Goal: Transaction & Acquisition: Purchase product/service

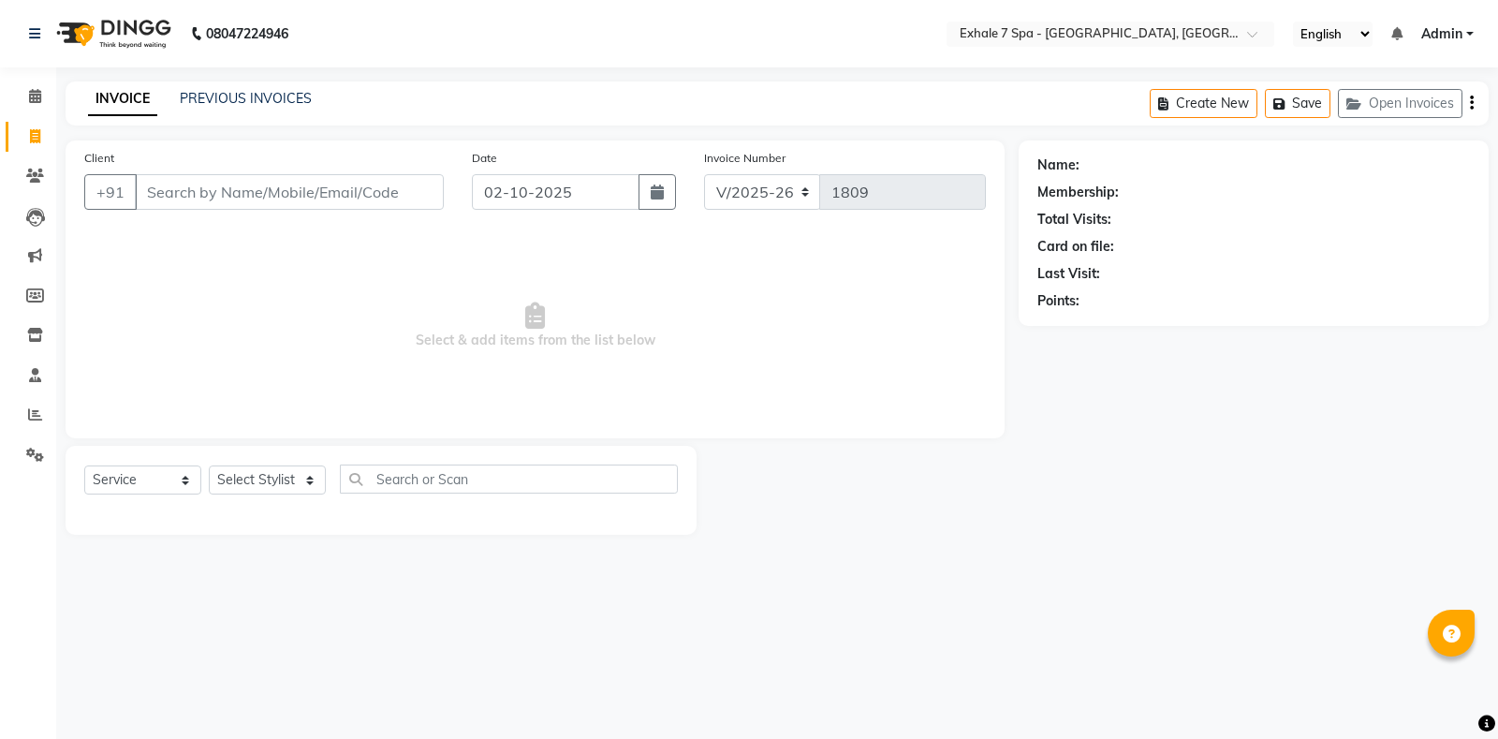
select select "4480"
select select "service"
drag, startPoint x: 0, startPoint y: 0, endPoint x: 452, endPoint y: 163, distance: 480.6
drag, startPoint x: 452, startPoint y: 163, endPoint x: 375, endPoint y: 253, distance: 118.2
drag, startPoint x: 375, startPoint y: 253, endPoint x: 335, endPoint y: 20, distance: 236.6
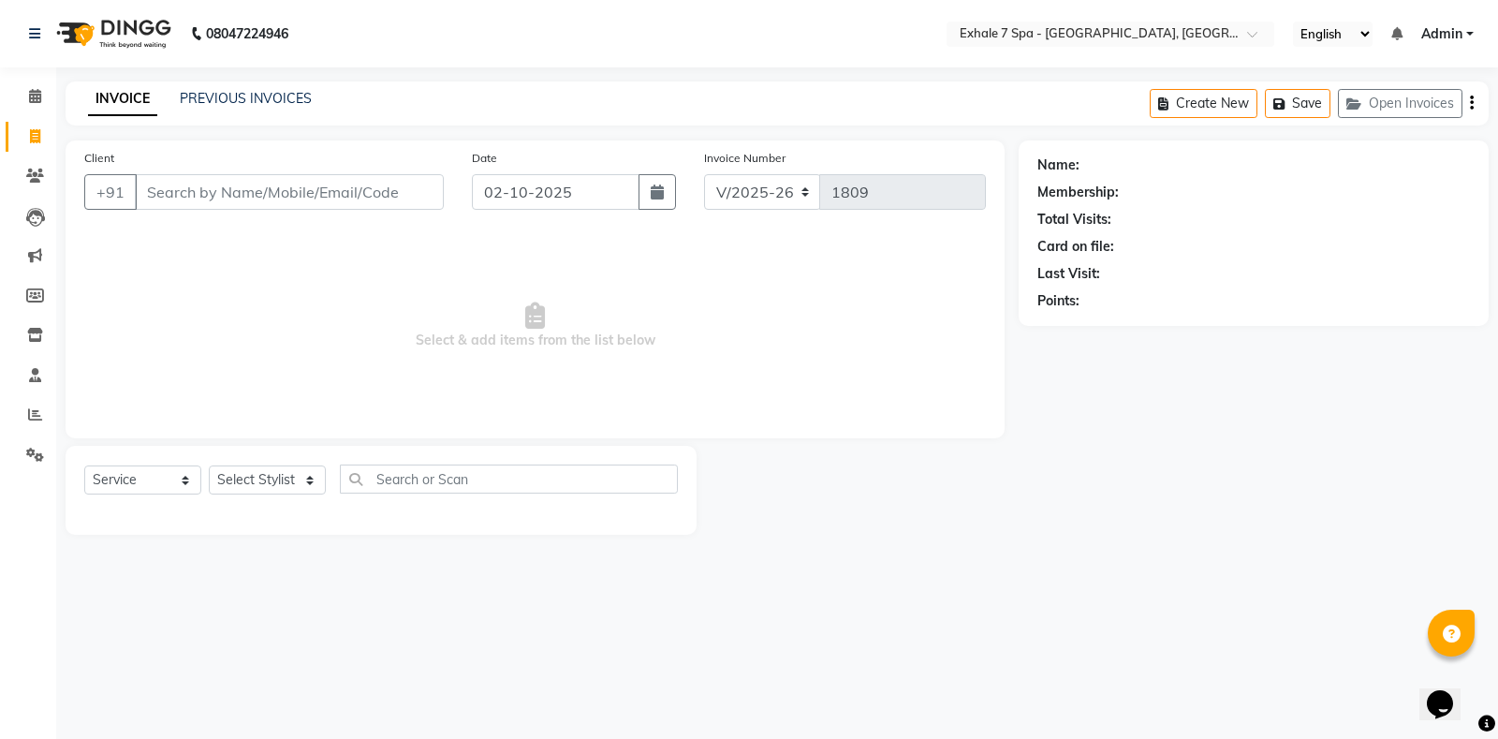
click at [335, 20] on nav "08047224946 Select Location × Exhale 7 Spa - Salon, Goregaon English ENGLISH Es…" at bounding box center [749, 33] width 1498 height 67
click at [1387, 107] on button "Open Invoices" at bounding box center [1400, 103] width 125 height 29
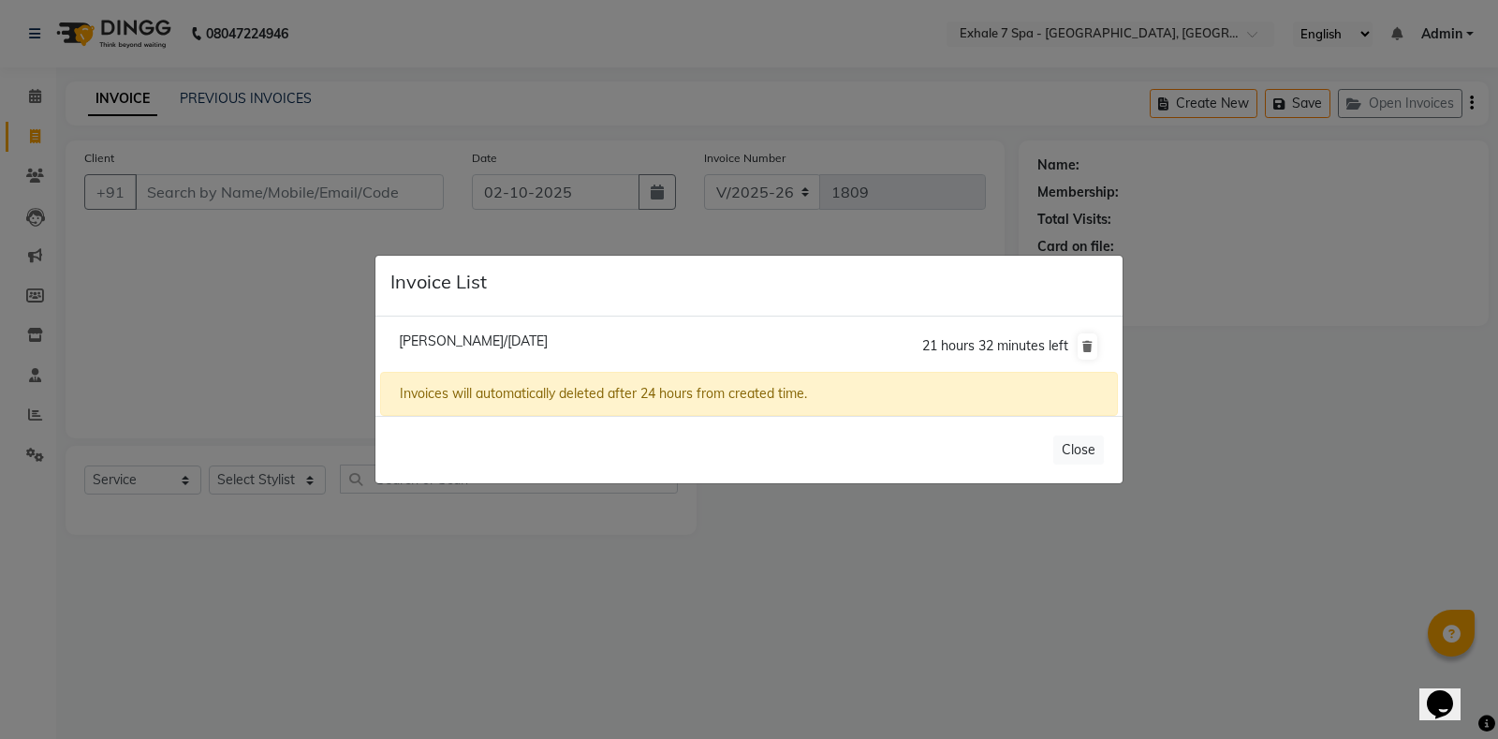
click at [548, 339] on span "[PERSON_NAME]/[DATE]" at bounding box center [473, 340] width 149 height 17
type input "9967099120"
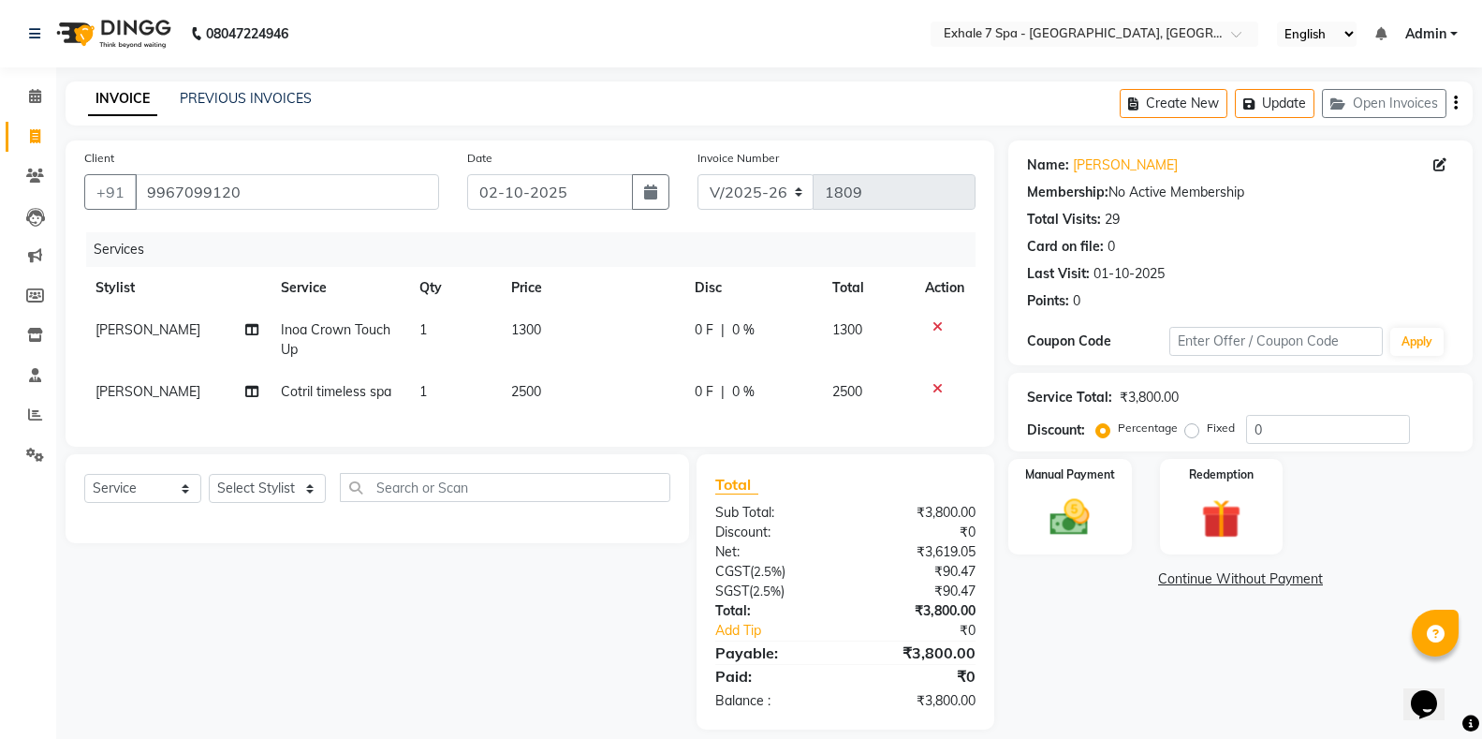
click at [738, 329] on span "0 %" at bounding box center [743, 330] width 22 height 20
select select "37082"
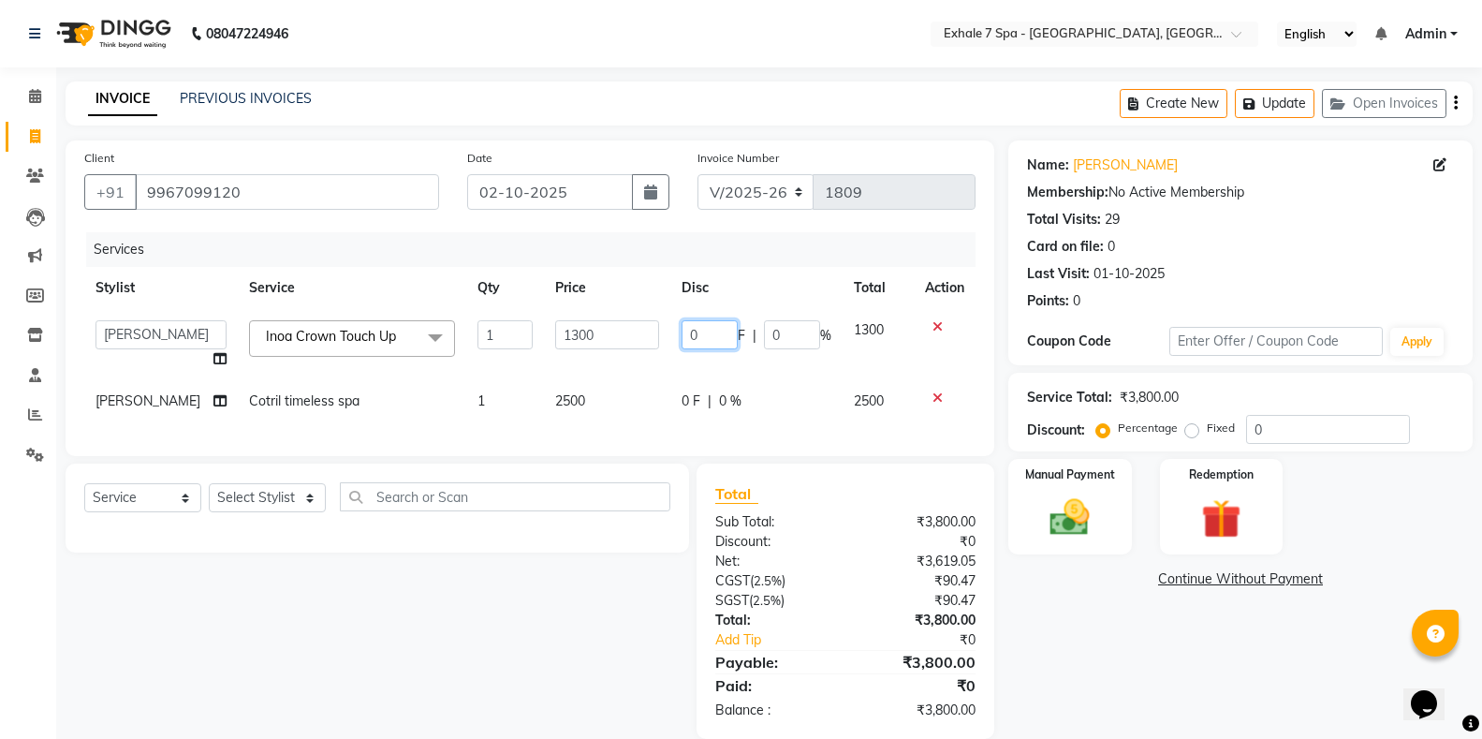
click at [709, 326] on input "0" at bounding box center [710, 334] width 56 height 29
type input "0"
type input "10"
click at [723, 402] on td "0 F | 0 %" at bounding box center [756, 401] width 172 height 42
select select "37082"
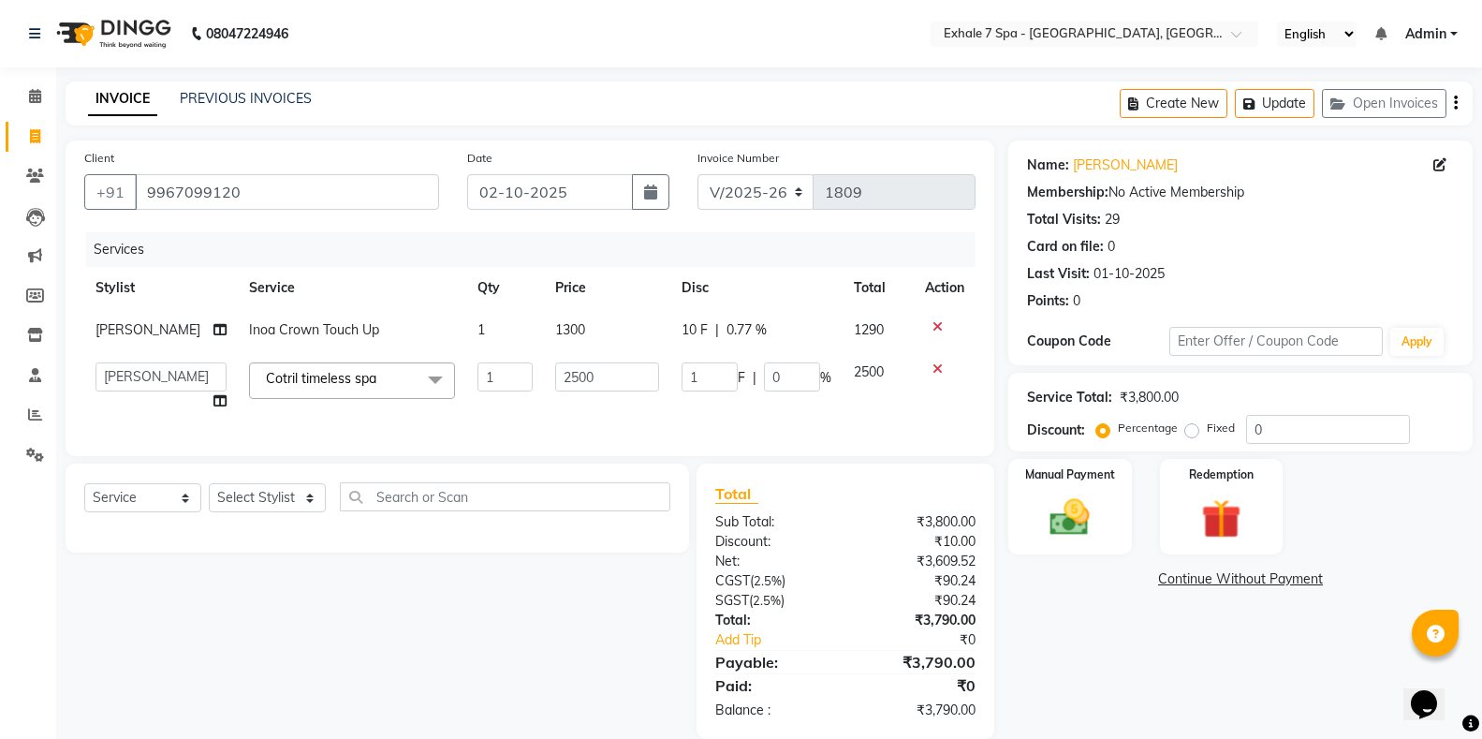
type input "10"
click at [838, 416] on div "Services Stylist Service Qty Price Disc Total Action [PERSON_NAME] [PERSON_NAME…" at bounding box center [529, 334] width 891 height 205
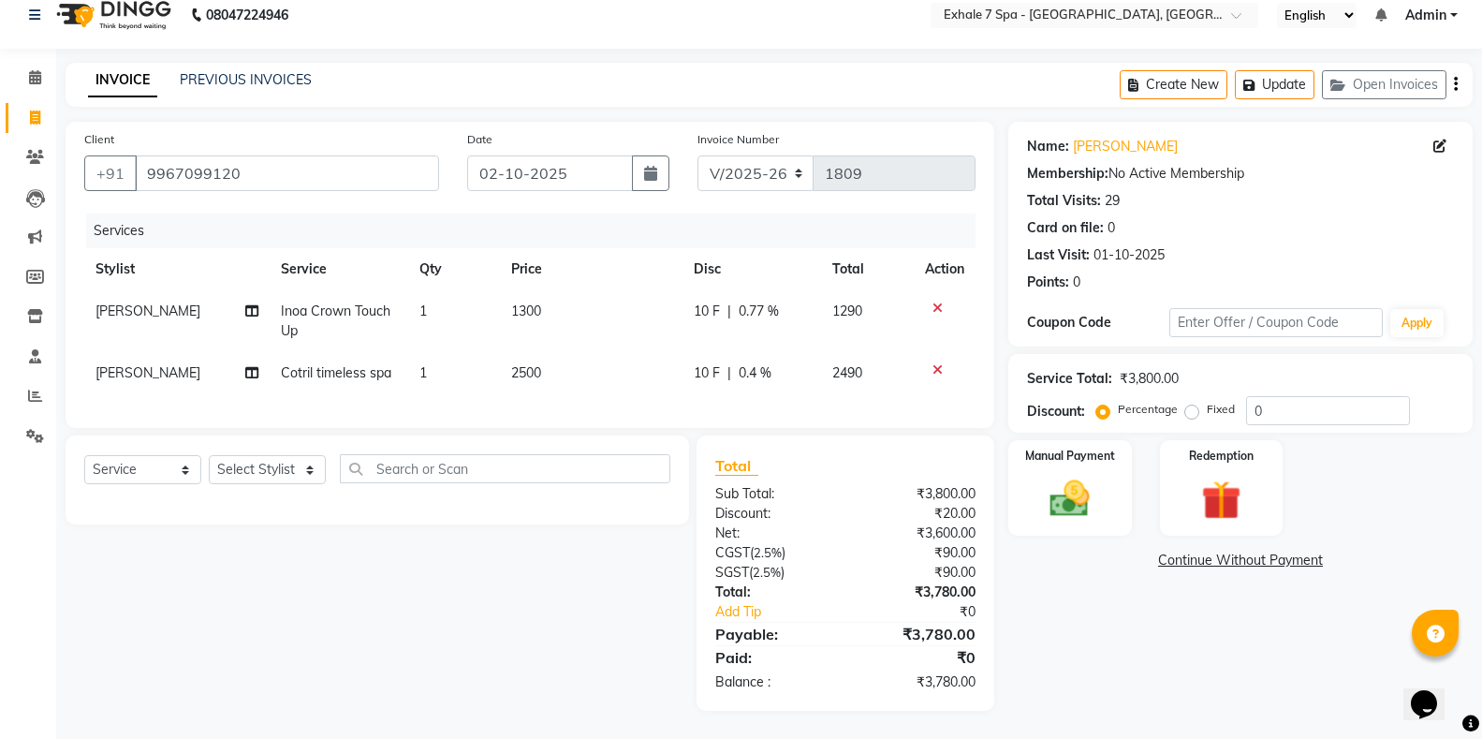
scroll to position [35, 0]
click at [775, 363] on div "10 F | 0.4 %" at bounding box center [752, 373] width 116 height 20
select select "37082"
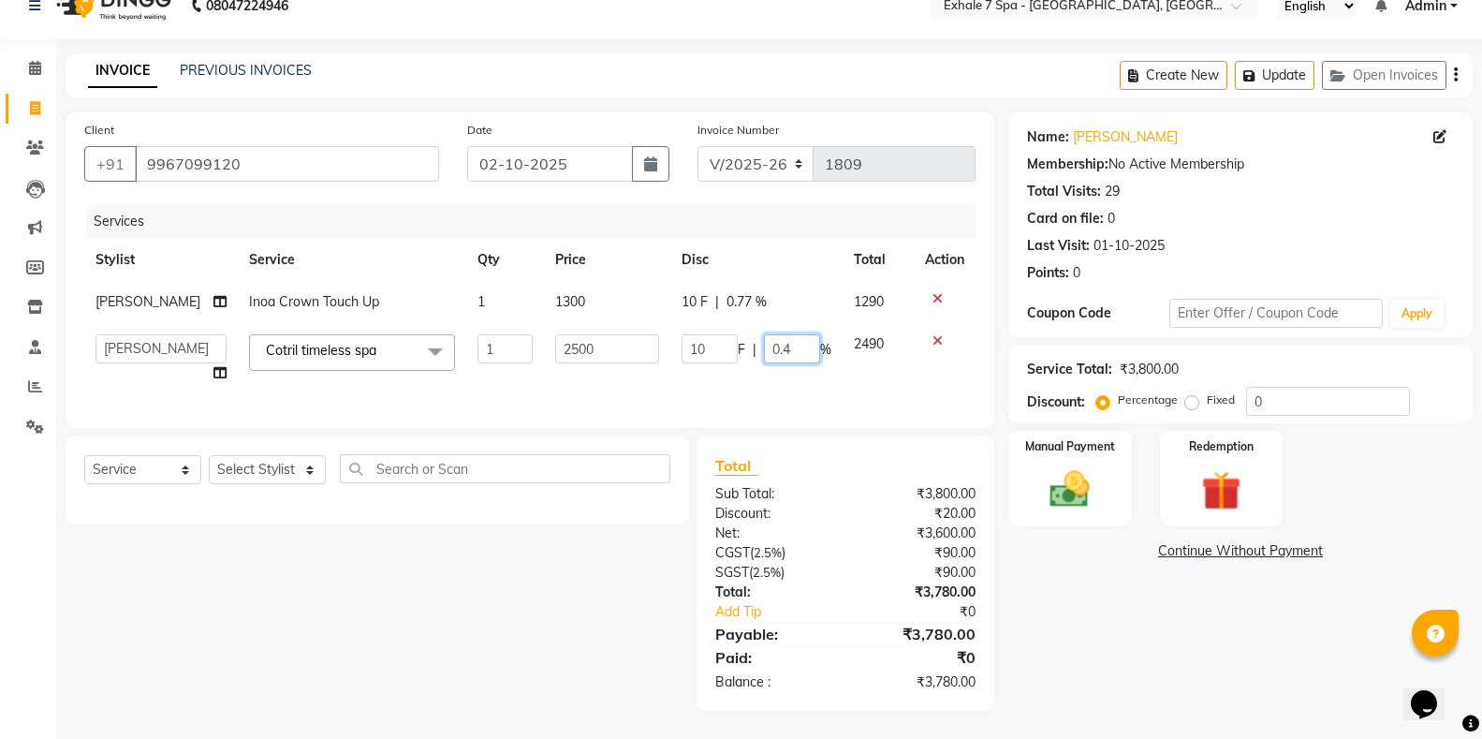
click at [790, 358] on input "0.4" at bounding box center [792, 348] width 56 height 29
type input "0"
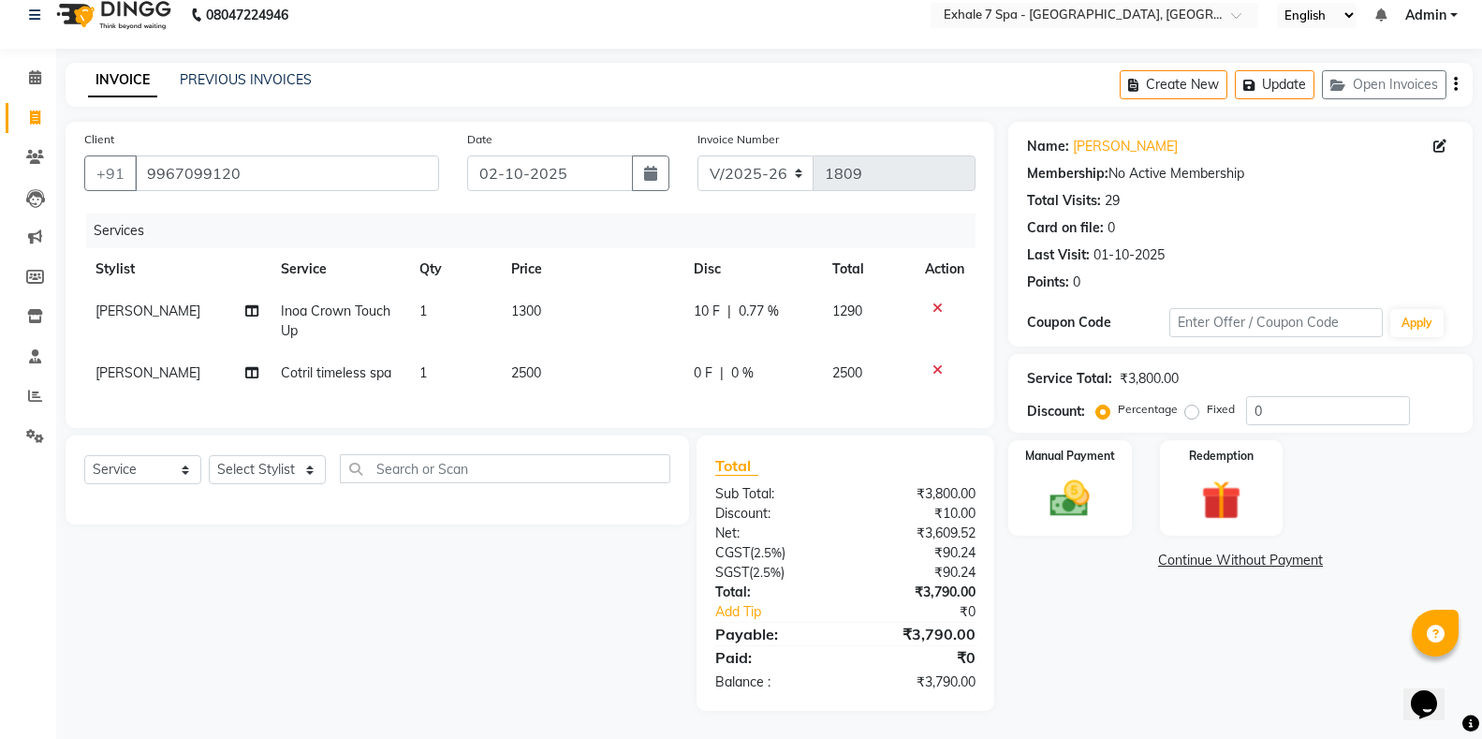
click at [746, 301] on span "0.77 %" at bounding box center [759, 311] width 40 height 20
select select "37082"
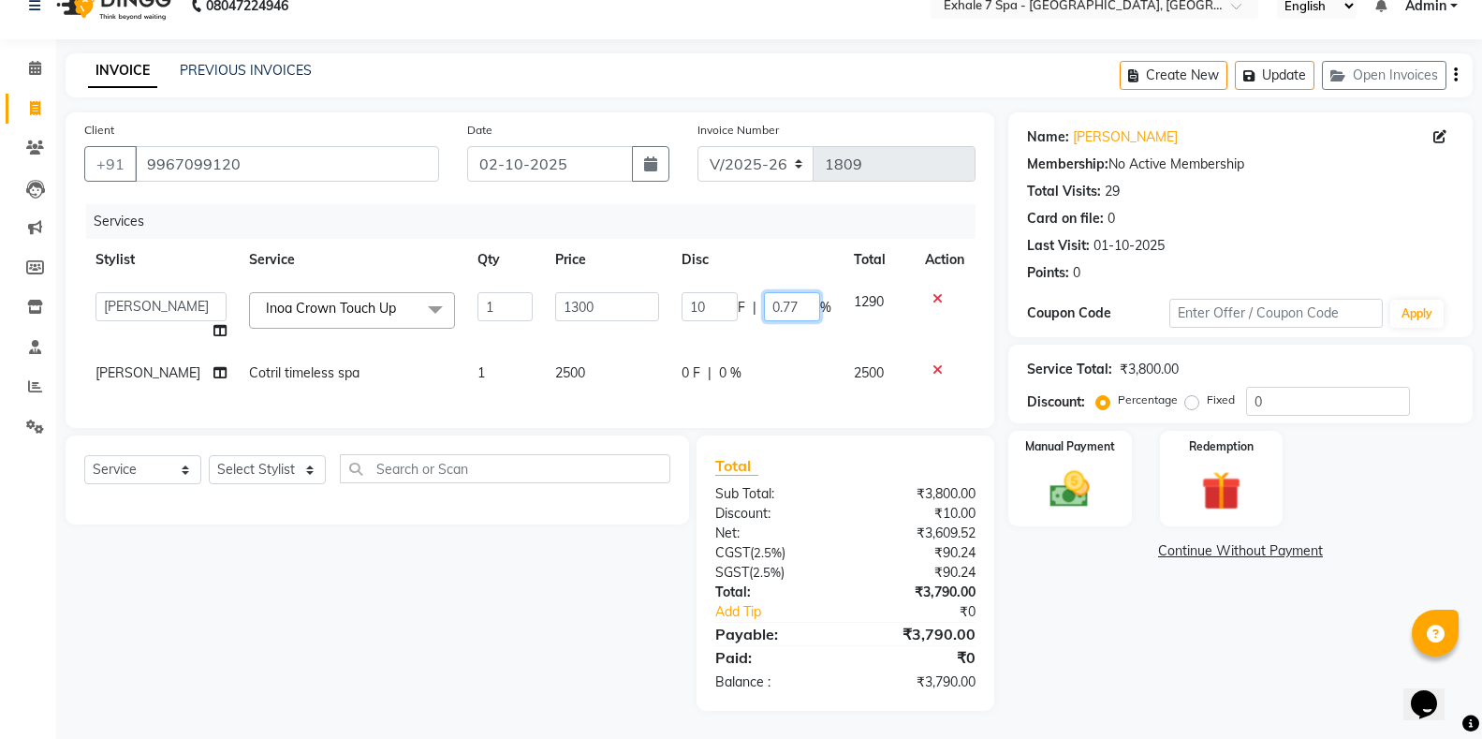
click at [791, 297] on input "0.77" at bounding box center [792, 306] width 56 height 29
type input "0"
click at [723, 365] on div "0 F | 0 %" at bounding box center [757, 373] width 150 height 20
select select "37082"
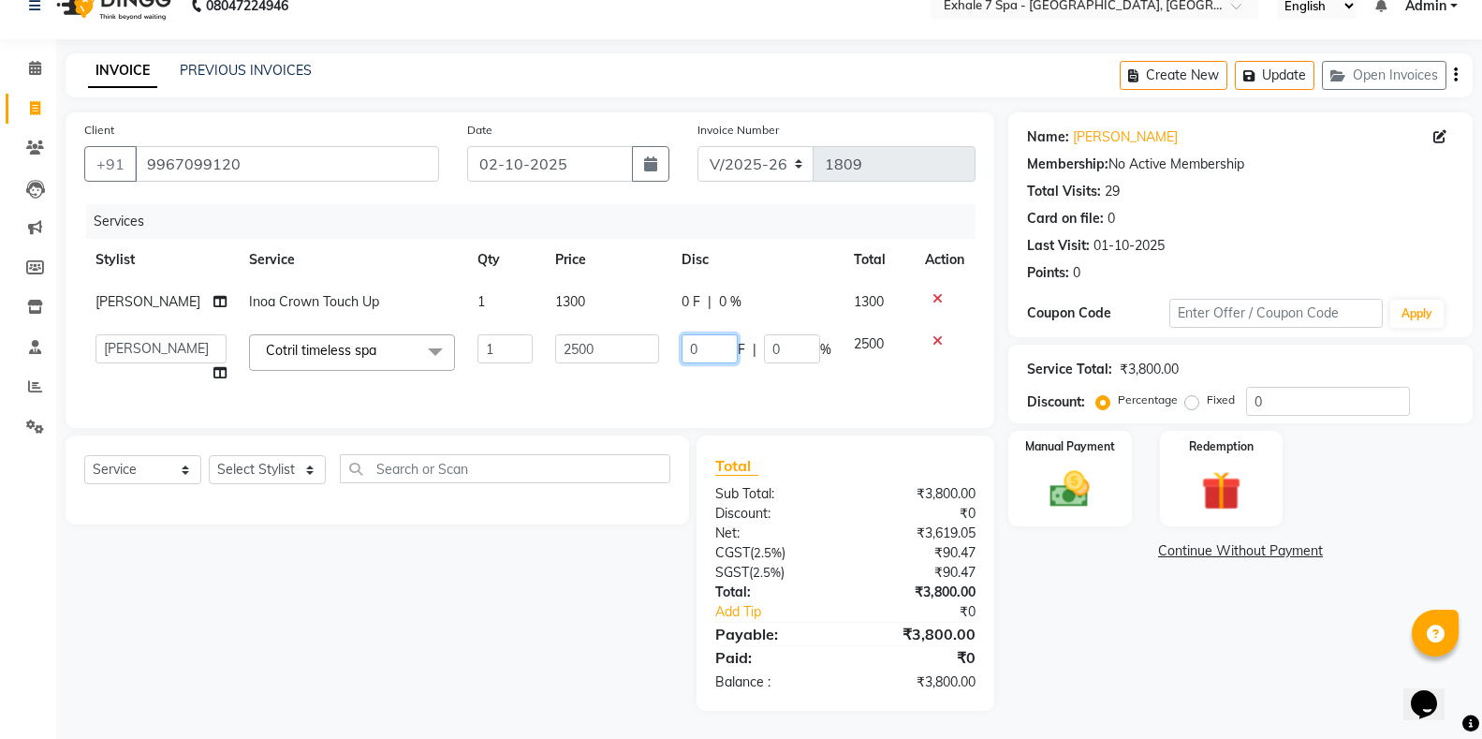
click at [712, 363] on input "0" at bounding box center [710, 348] width 56 height 29
type input "10"
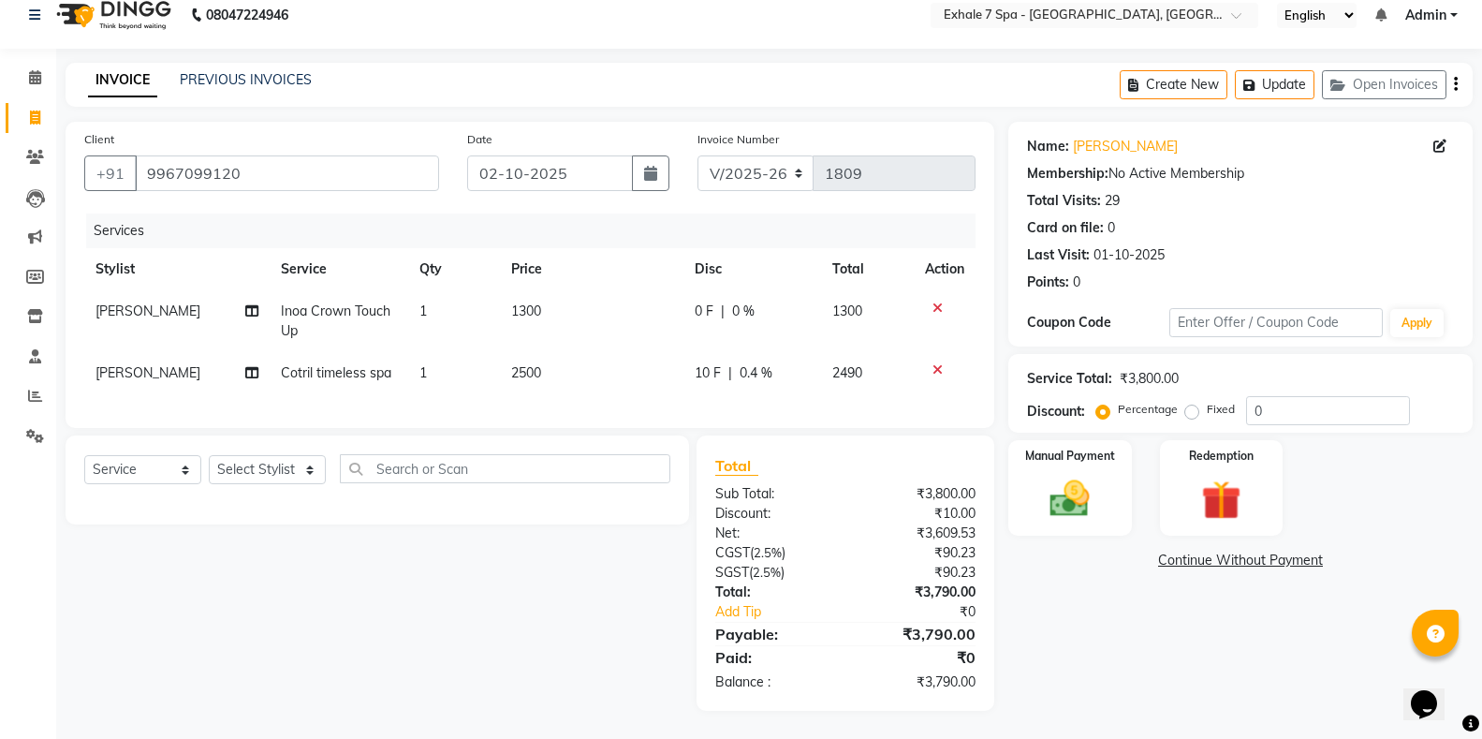
click at [697, 301] on div "0 F | 0 %" at bounding box center [753, 311] width 116 height 20
select select "37082"
click at [739, 301] on span "0 %" at bounding box center [743, 311] width 22 height 20
select select "37082"
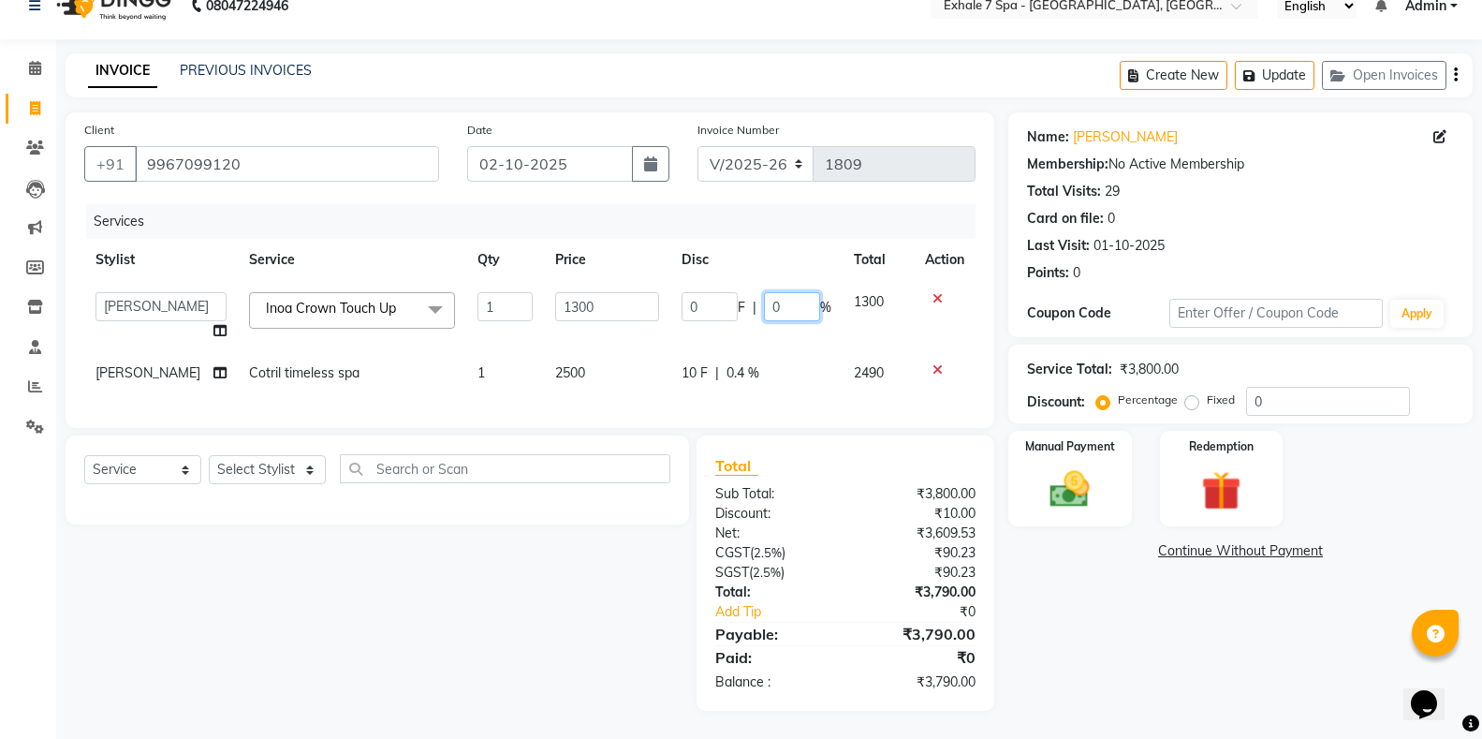
click at [785, 298] on input "0" at bounding box center [792, 306] width 56 height 29
type input "10"
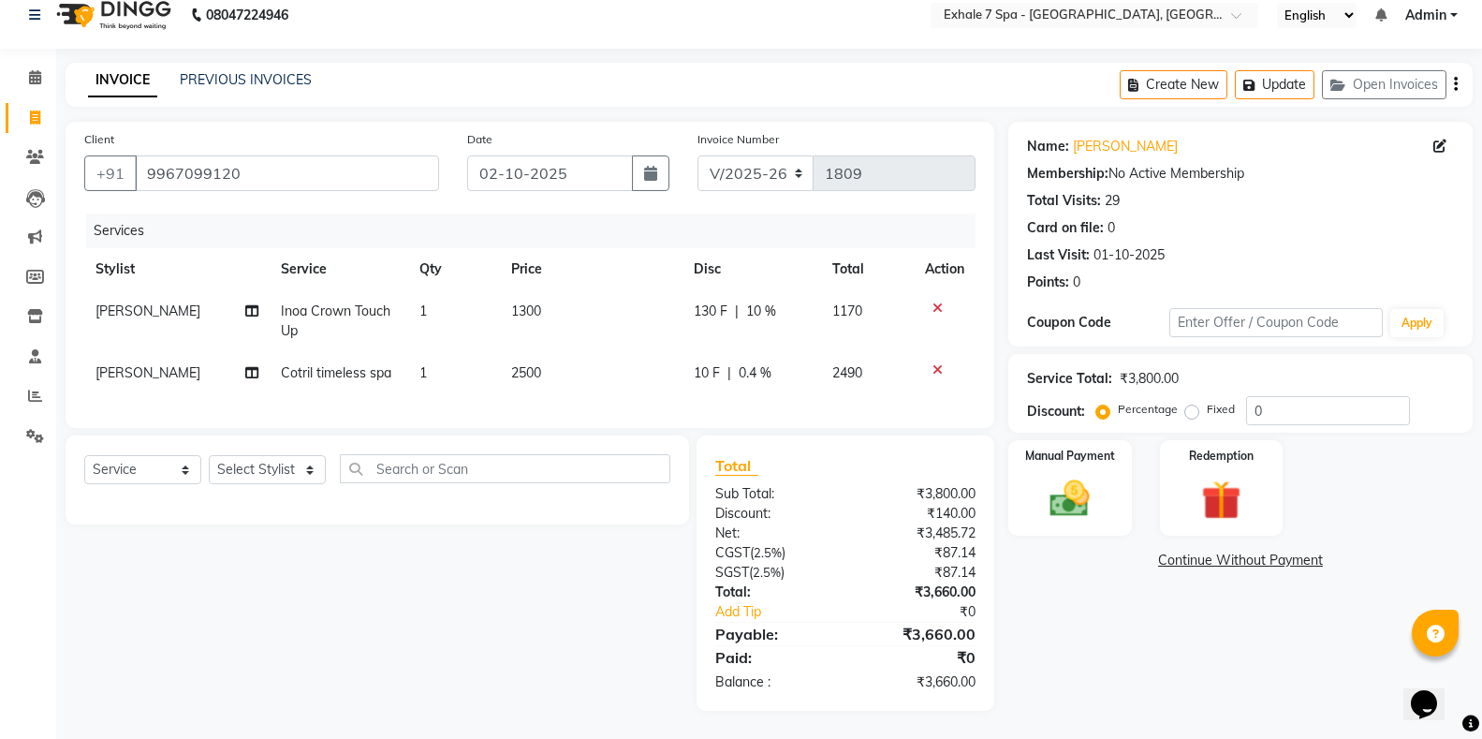
click at [796, 363] on div "10 F | 0.4 %" at bounding box center [752, 373] width 116 height 20
select select "37082"
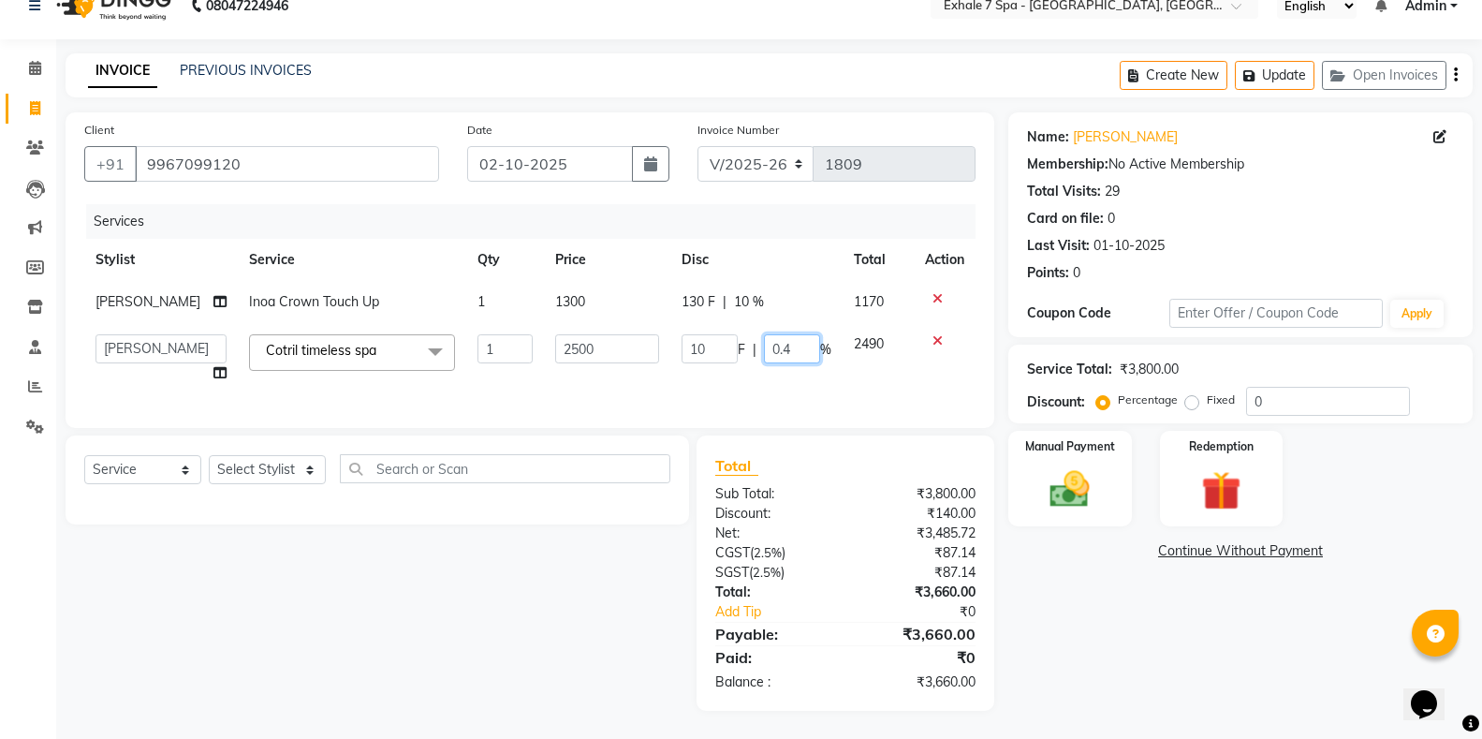
click at [796, 363] on input "0.4" at bounding box center [792, 348] width 56 height 29
click at [776, 363] on input "010" at bounding box center [792, 348] width 56 height 29
type input "10"
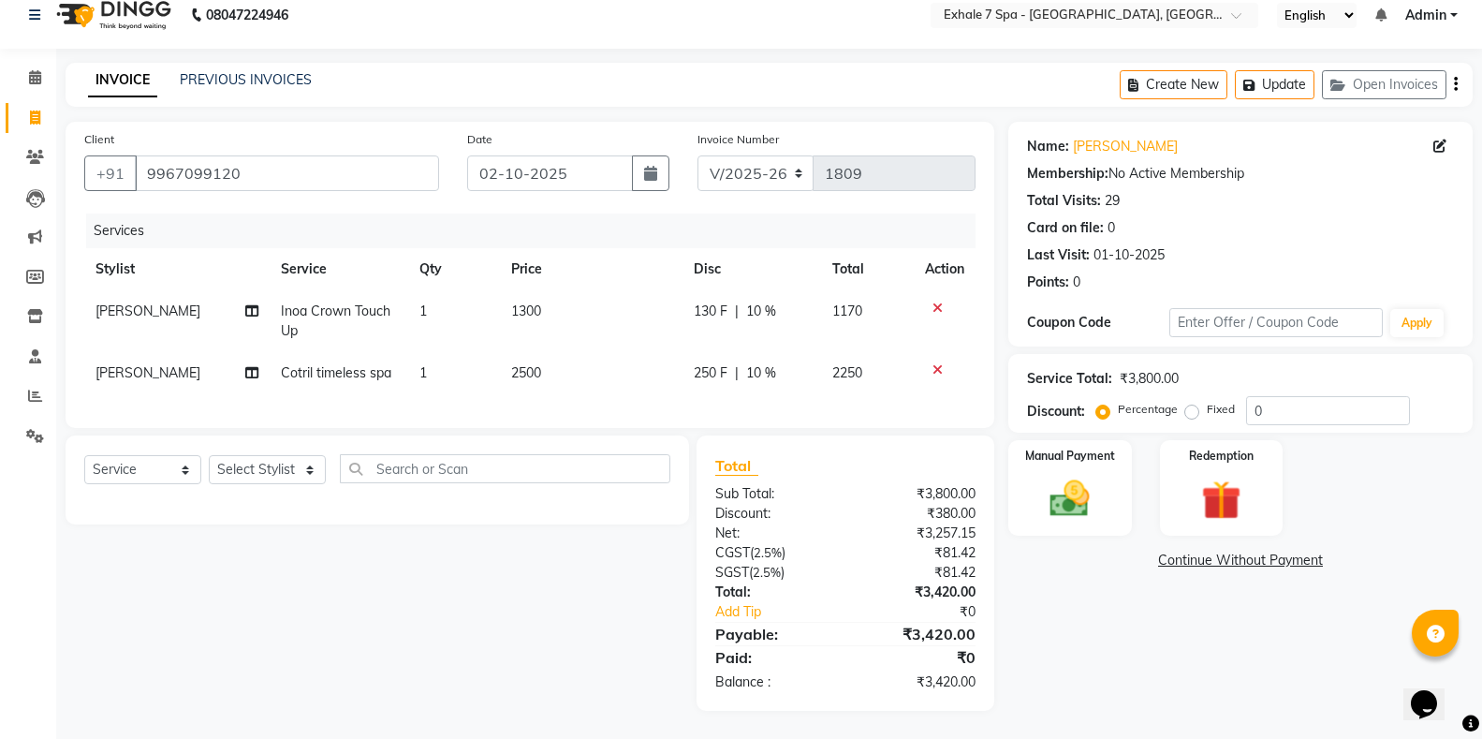
click at [826, 387] on div "Services Stylist Service Qty Price Disc Total Action [PERSON_NAME] [PERSON_NAME…" at bounding box center [529, 311] width 891 height 196
click at [1070, 489] on img at bounding box center [1069, 499] width 66 height 48
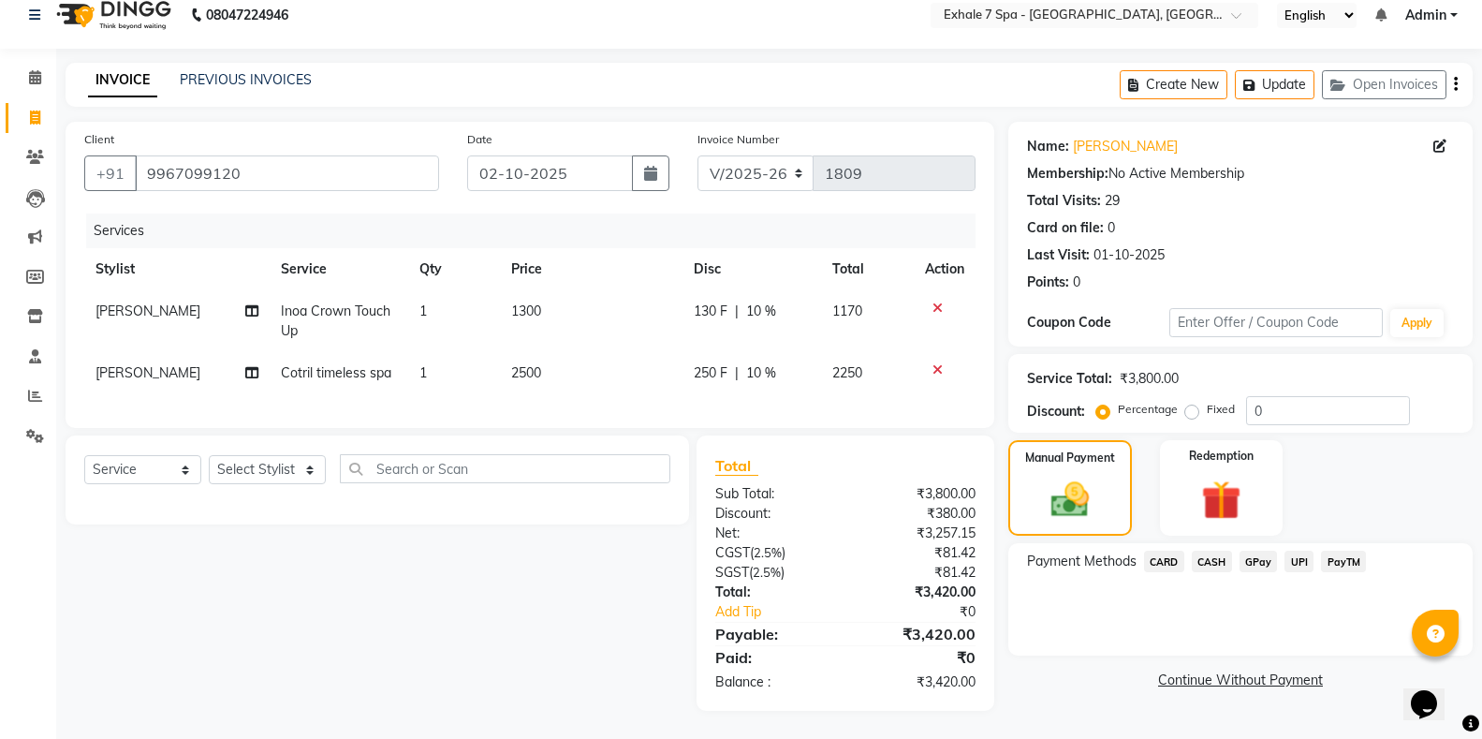
click at [1168, 550] on span "CARD" at bounding box center [1164, 561] width 40 height 22
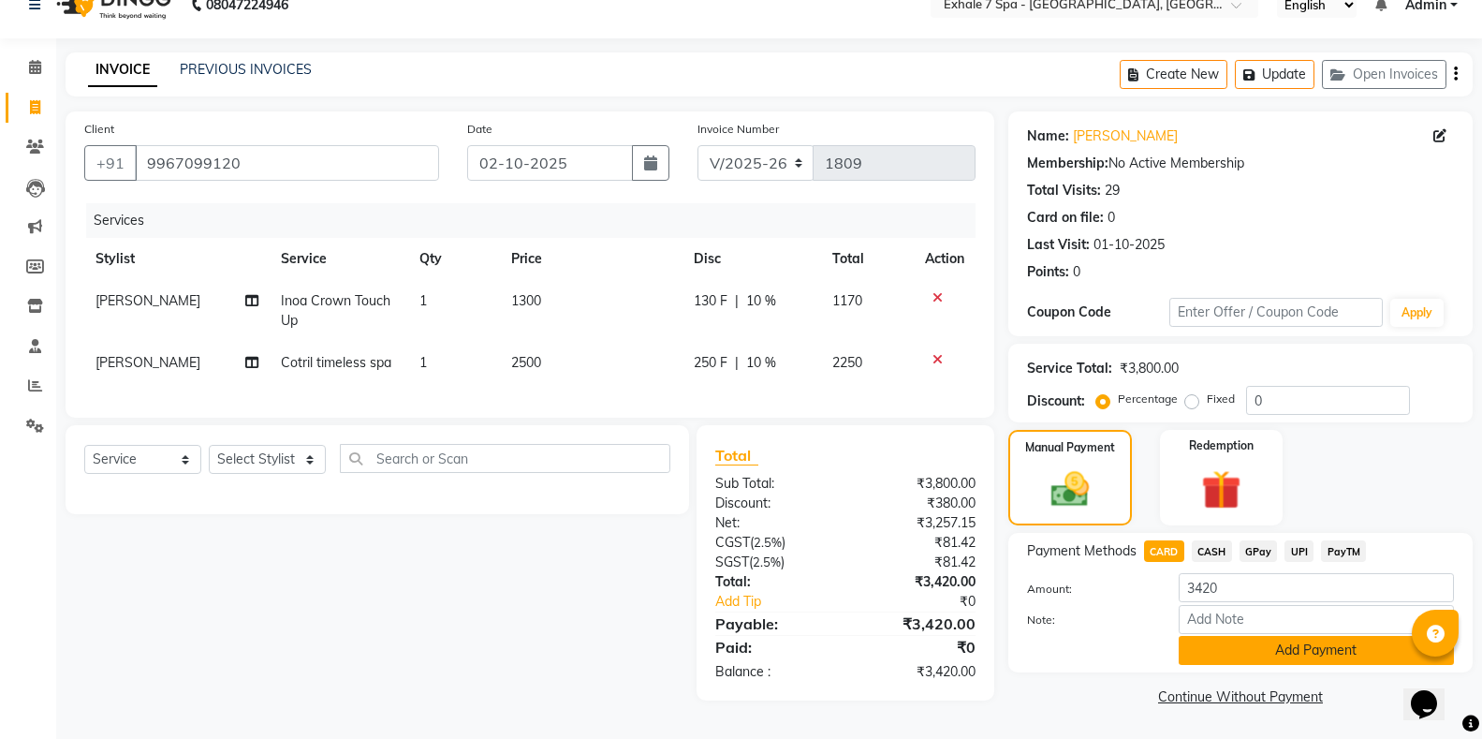
click at [1240, 648] on button "Add Payment" at bounding box center [1316, 650] width 275 height 29
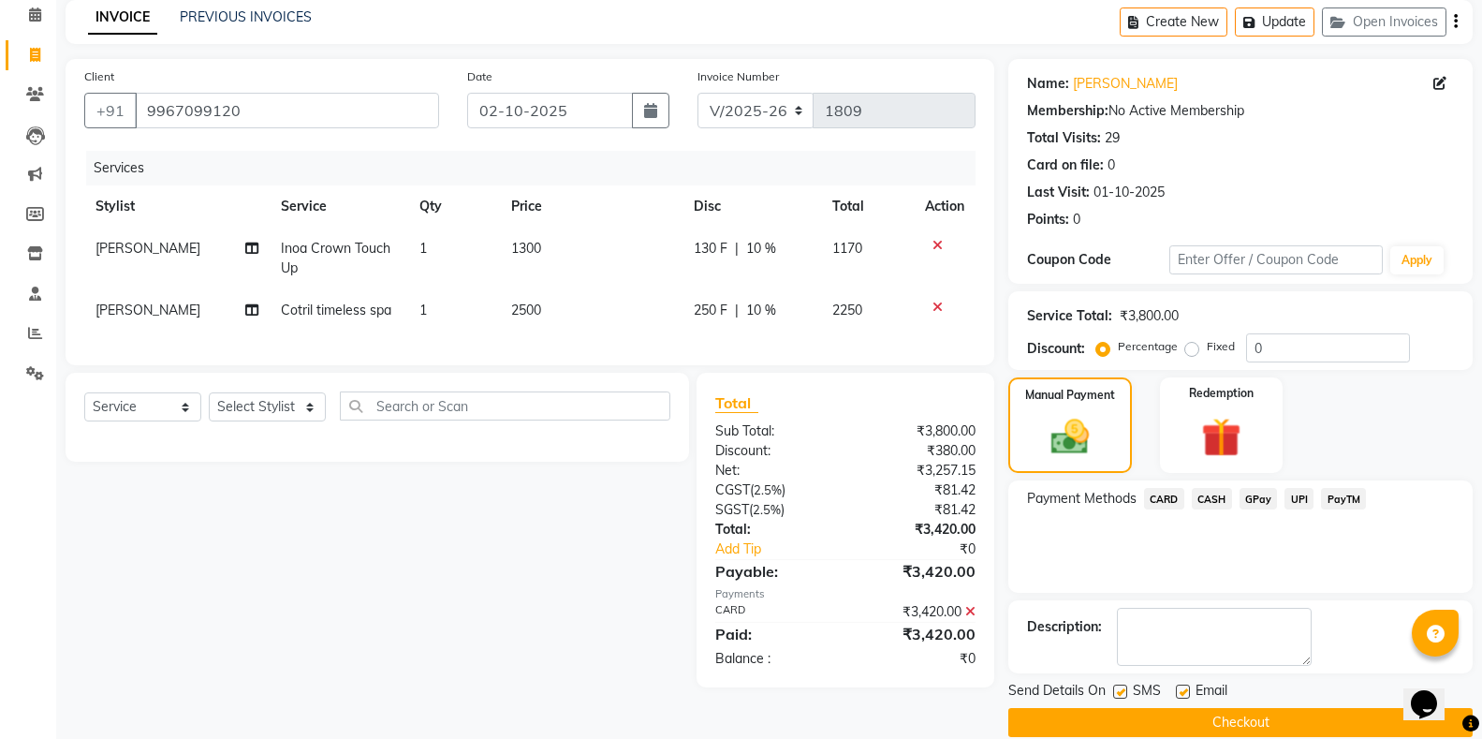
scroll to position [108, 0]
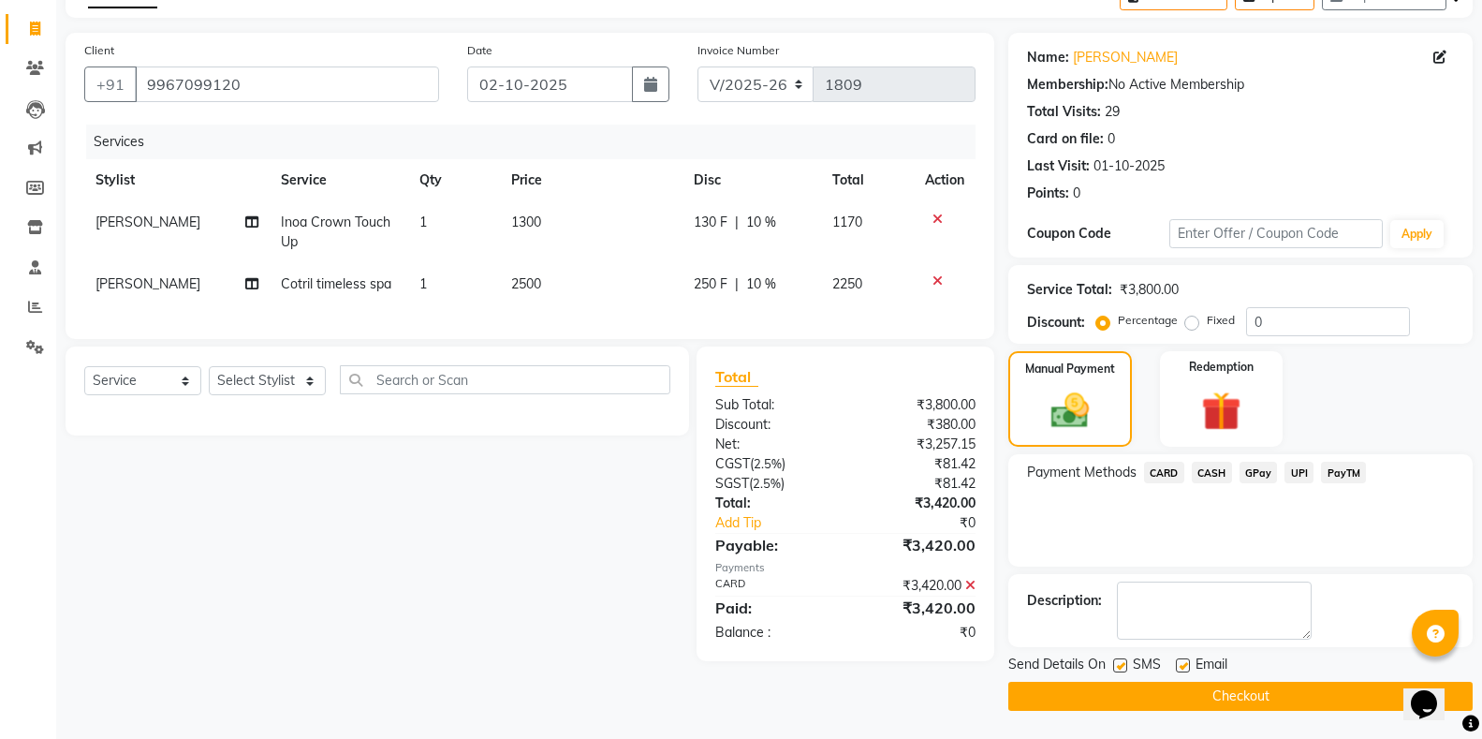
click at [1101, 695] on button "Checkout" at bounding box center [1240, 696] width 464 height 29
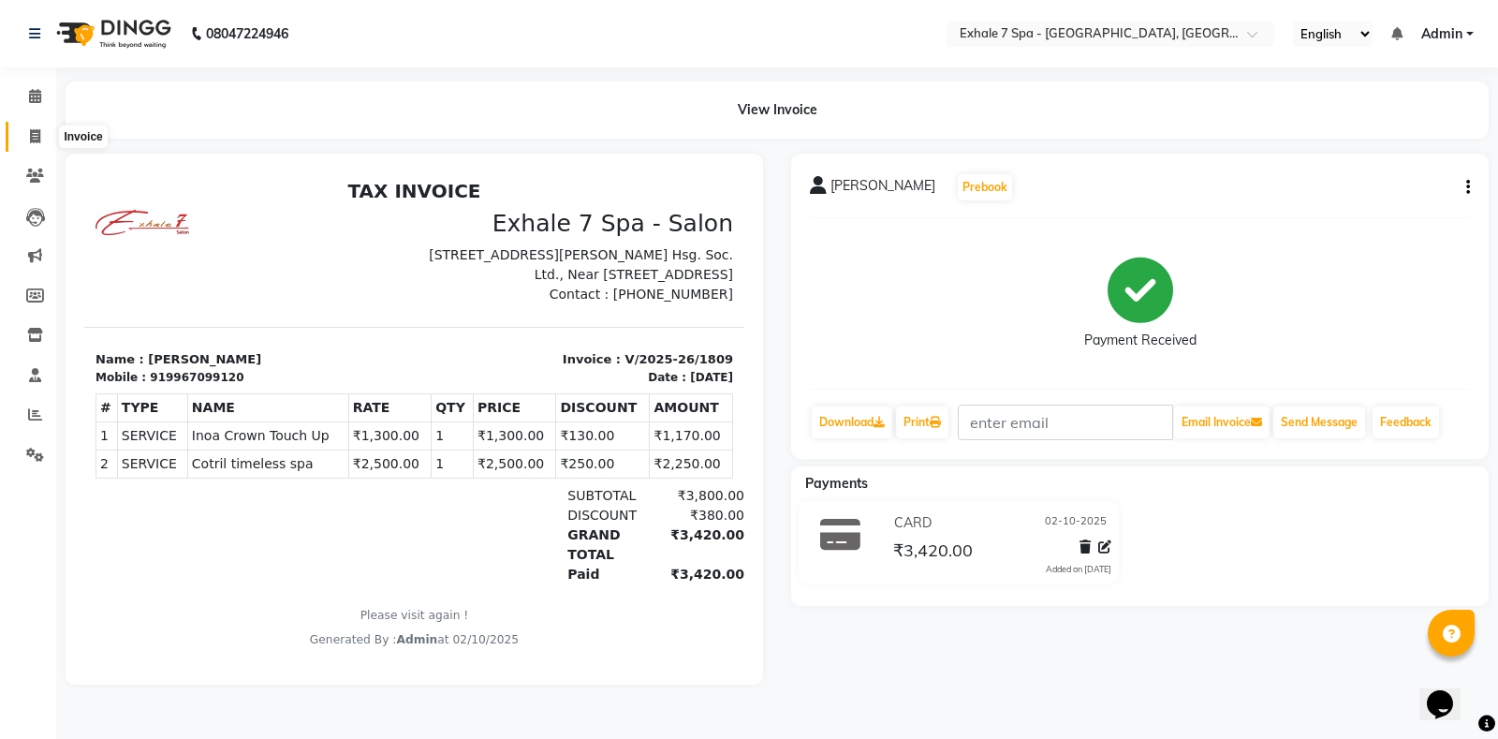
click at [33, 127] on span at bounding box center [35, 137] width 33 height 22
select select "service"
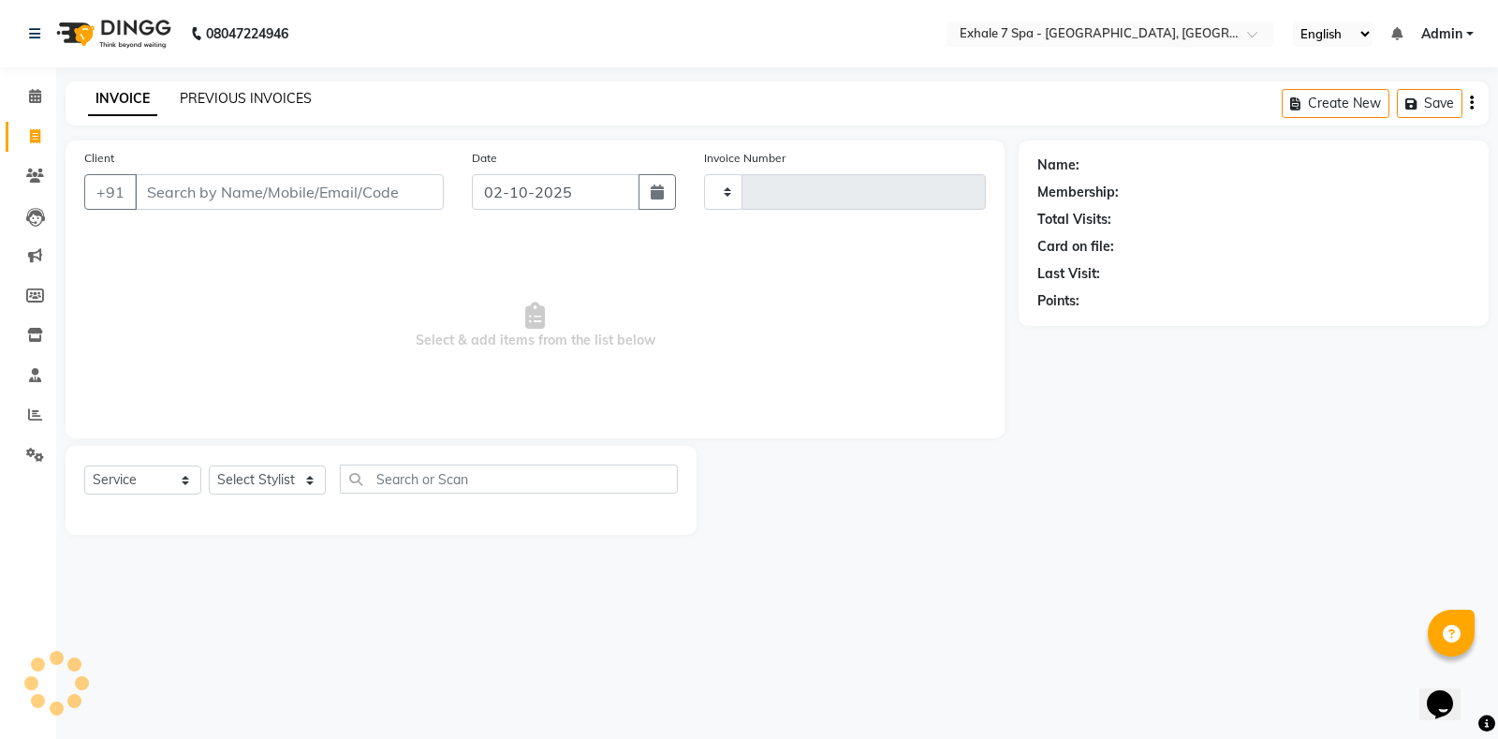
type input "1810"
select select "4480"
click at [122, 97] on link "INVOICE" at bounding box center [122, 99] width 69 height 34
click at [220, 198] on input "Client" at bounding box center [289, 192] width 309 height 36
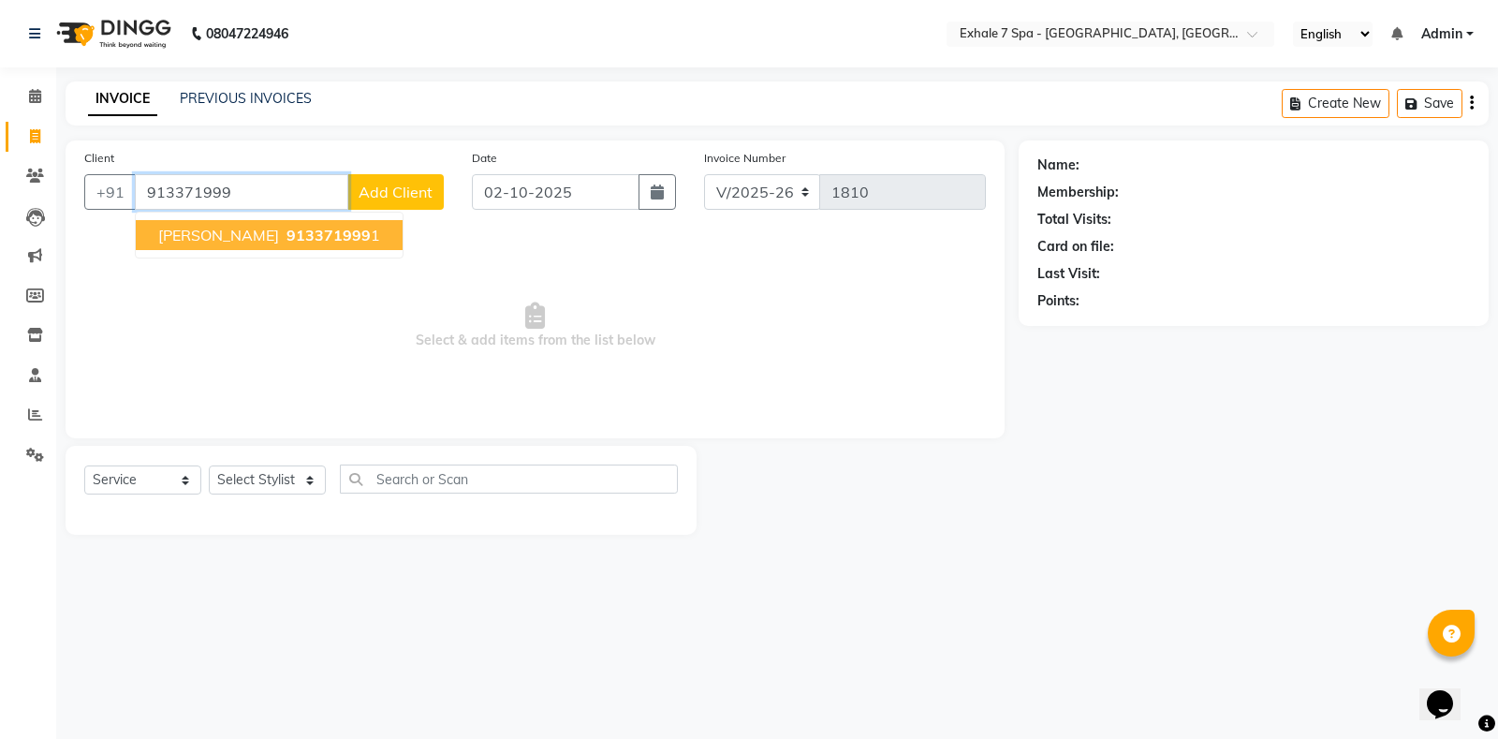
click at [215, 220] on button "[PERSON_NAME] 913371999 1" at bounding box center [269, 235] width 267 height 30
type input "9133719991"
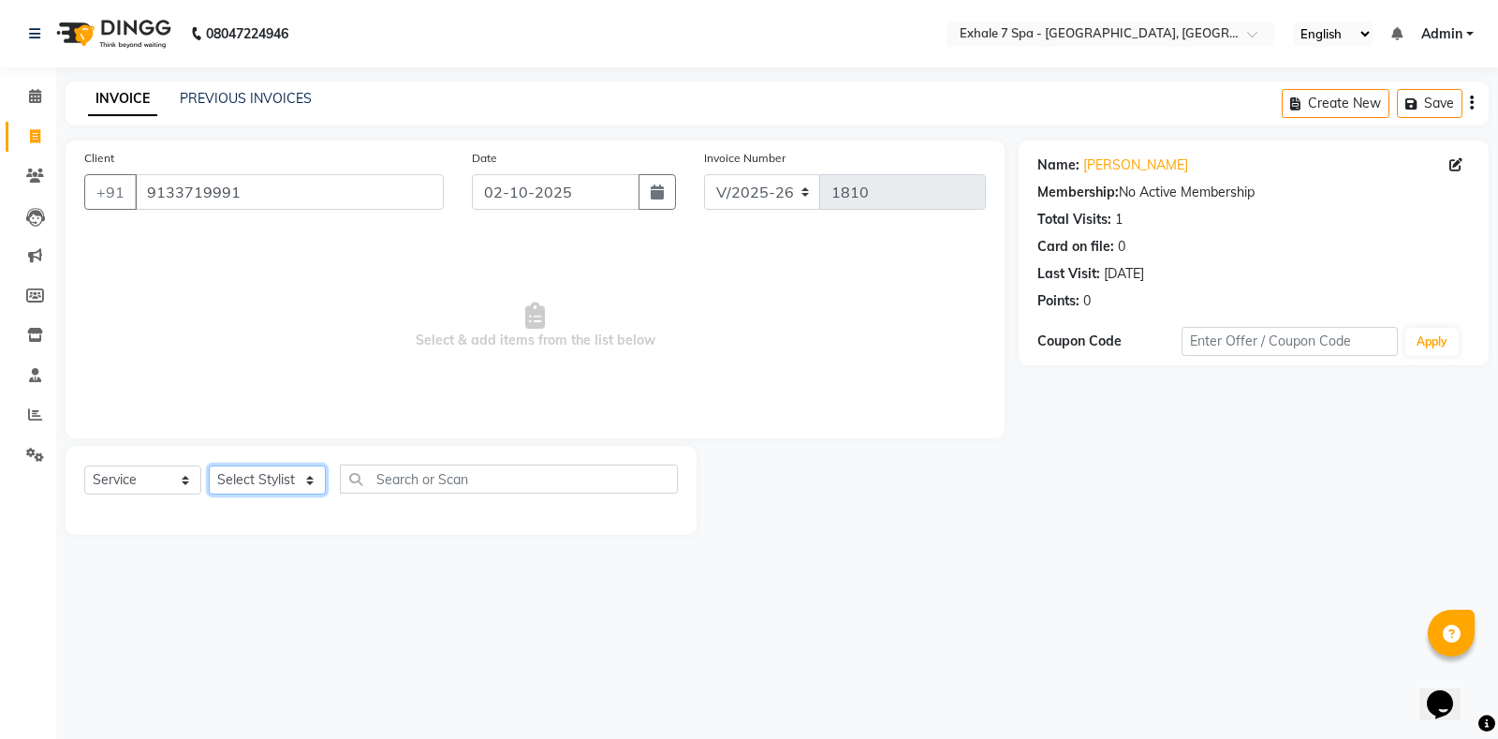
click at [282, 476] on select "Select Stylist [PERSON_NAME] [PERSON_NAME] Faraheem [PERSON_NAME] [PERSON_NAME]…" at bounding box center [267, 479] width 117 height 29
select select "71278"
click at [209, 465] on select "Select Stylist [PERSON_NAME] [PERSON_NAME] Faraheem [PERSON_NAME] [PERSON_NAME]…" at bounding box center [267, 479] width 117 height 29
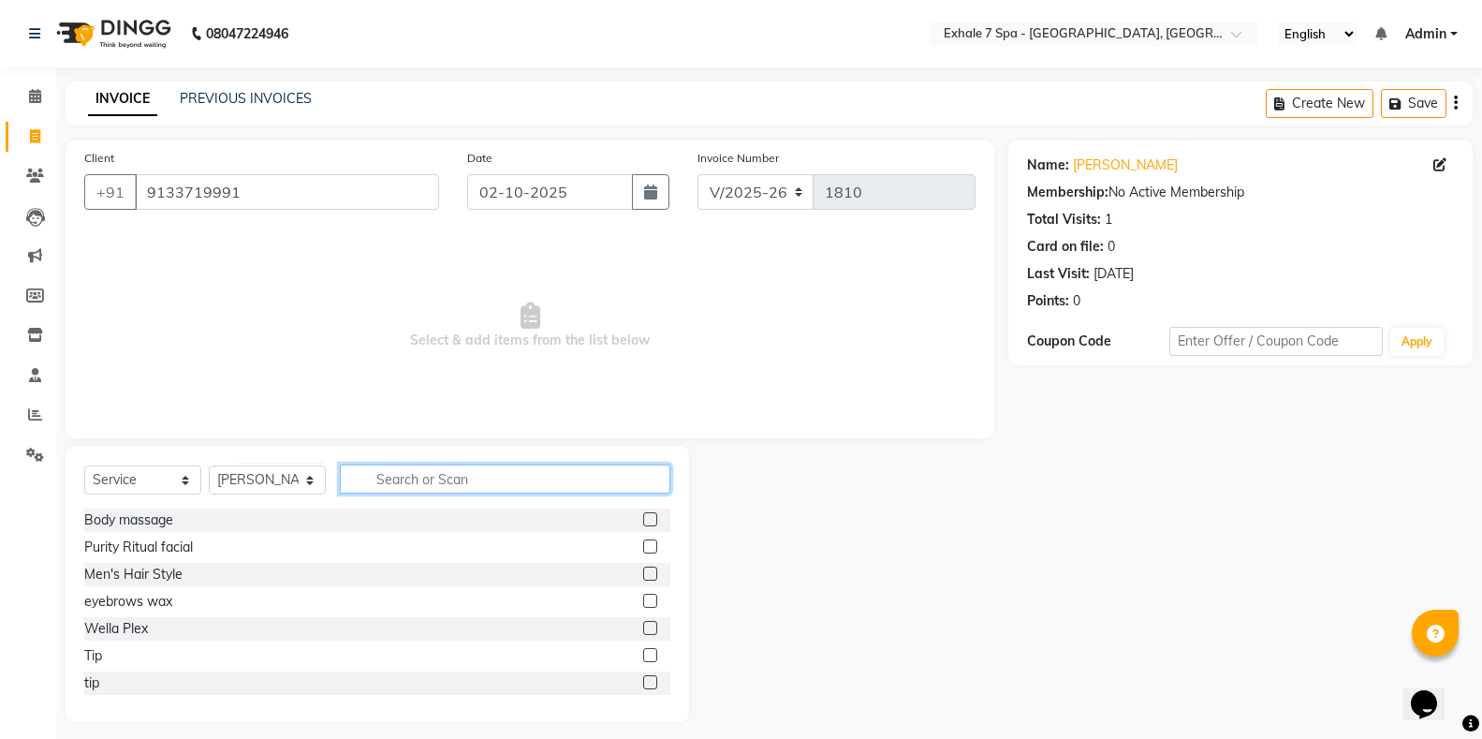
click at [368, 488] on input "text" at bounding box center [505, 478] width 330 height 29
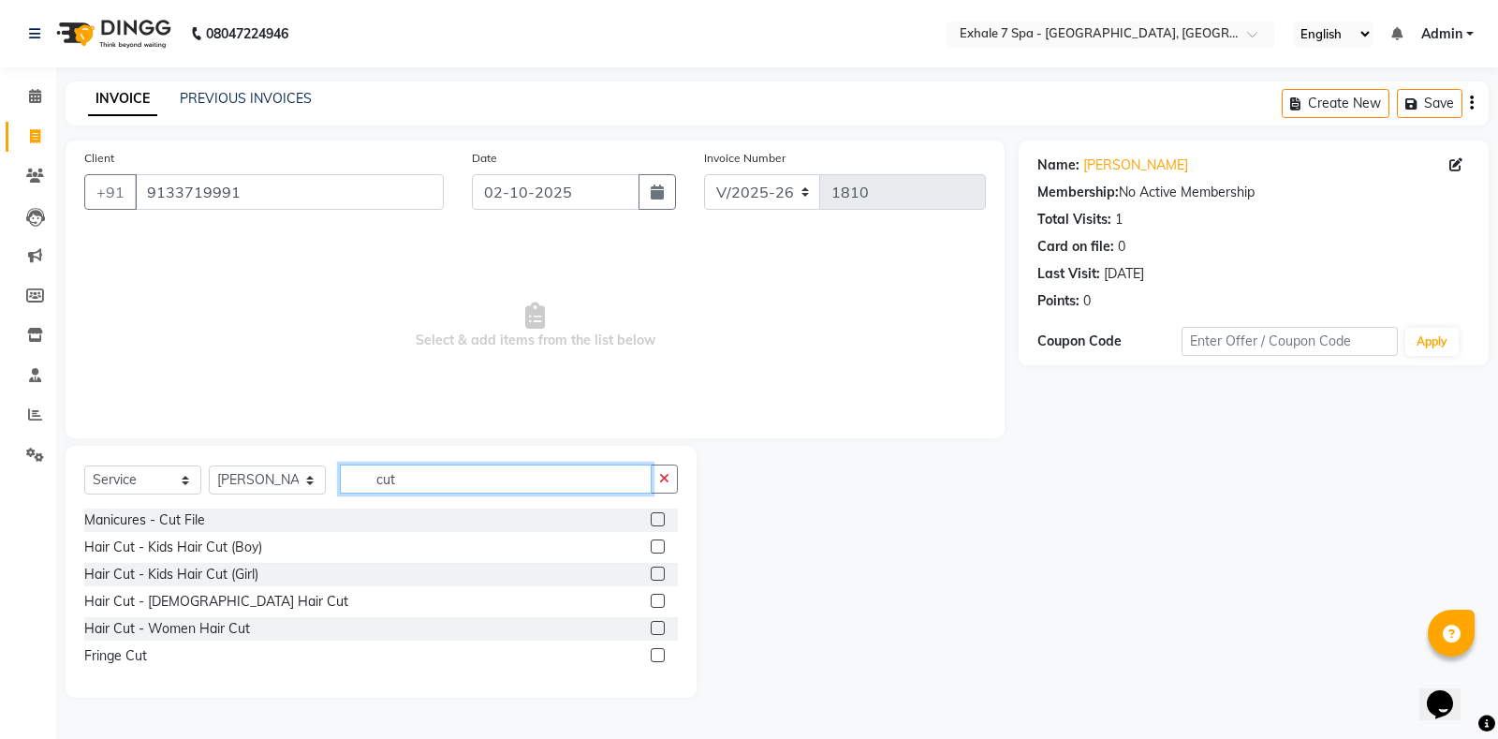
type input "cut"
click at [668, 598] on div at bounding box center [664, 601] width 27 height 23
click at [660, 599] on label at bounding box center [658, 601] width 14 height 14
click at [660, 599] on input "checkbox" at bounding box center [657, 601] width 12 height 12
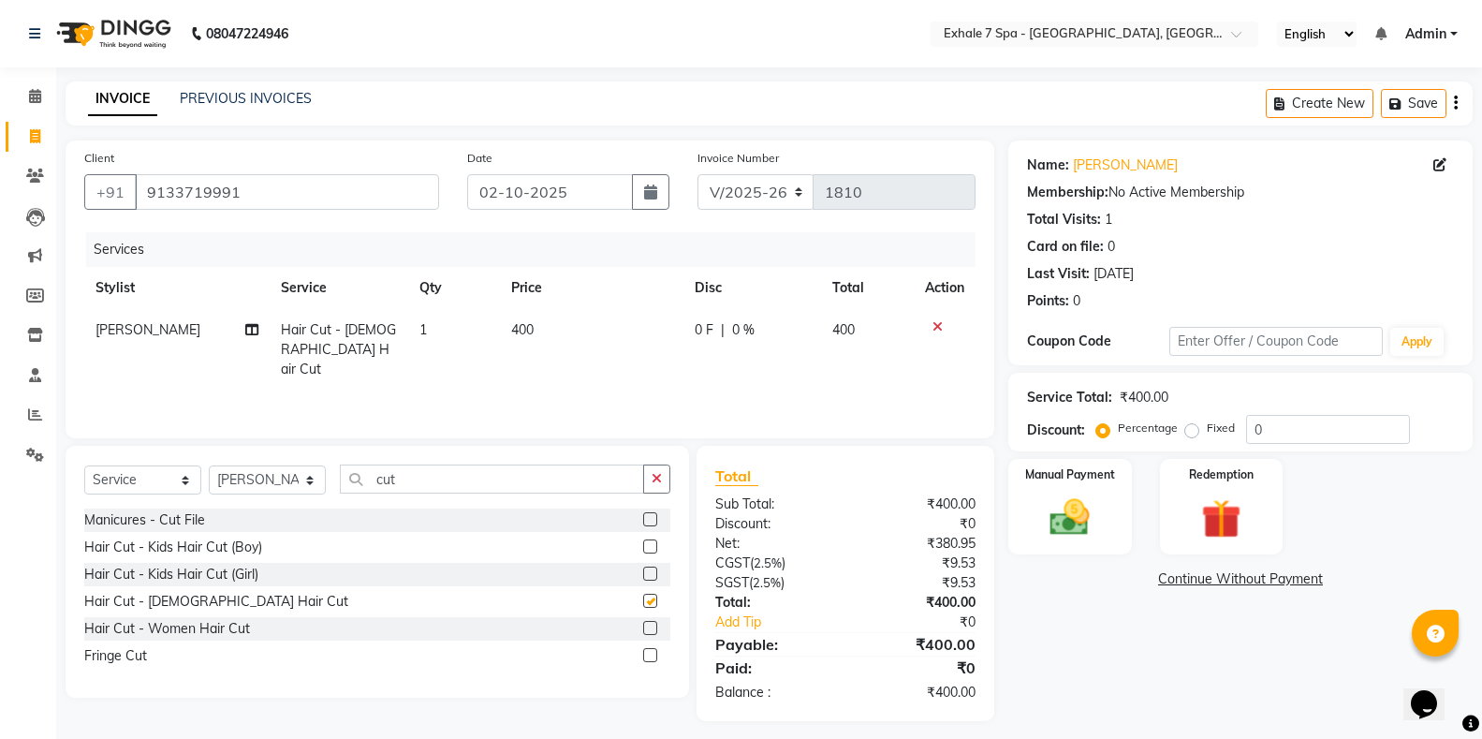
checkbox input "false"
click at [1116, 550] on div "Manual Payment" at bounding box center [1069, 507] width 128 height 100
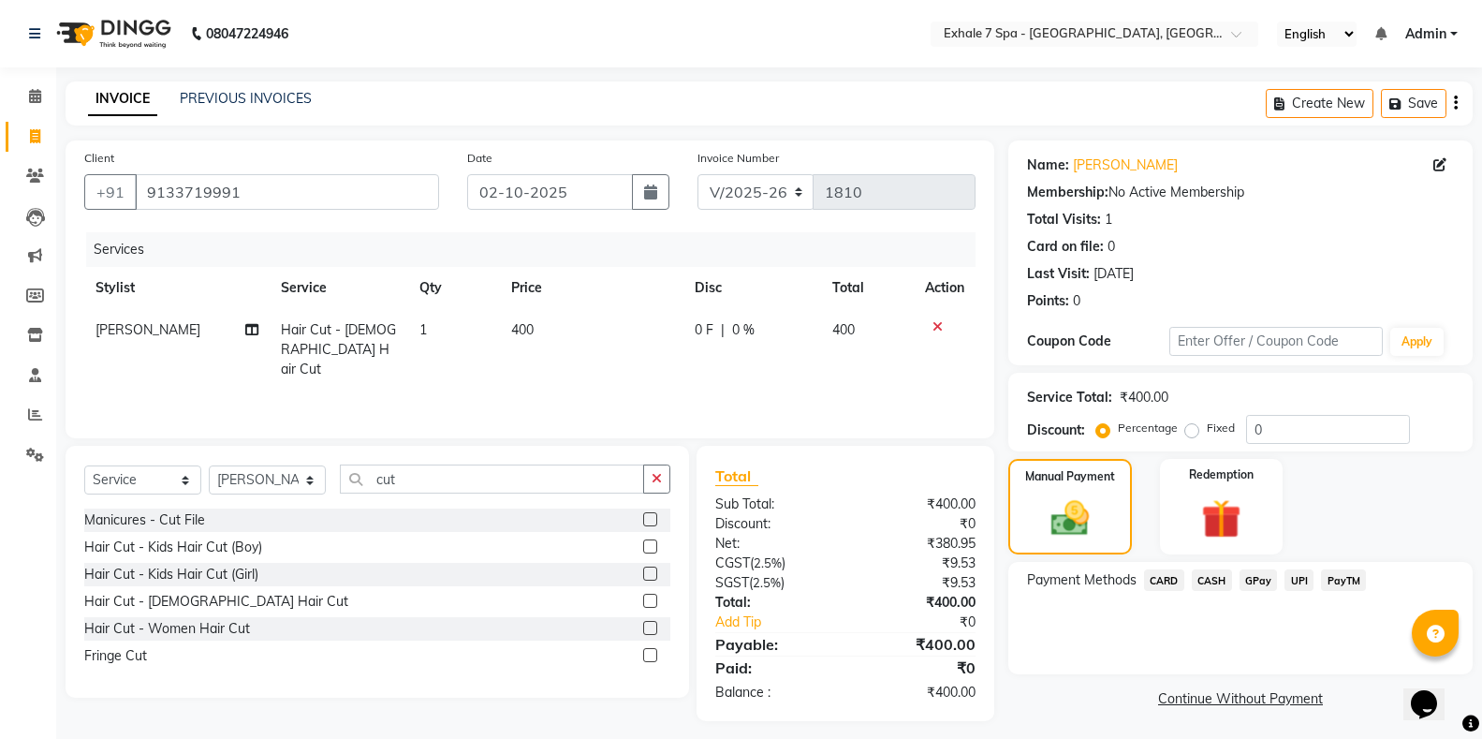
click at [1344, 571] on span "PayTM" at bounding box center [1343, 580] width 45 height 22
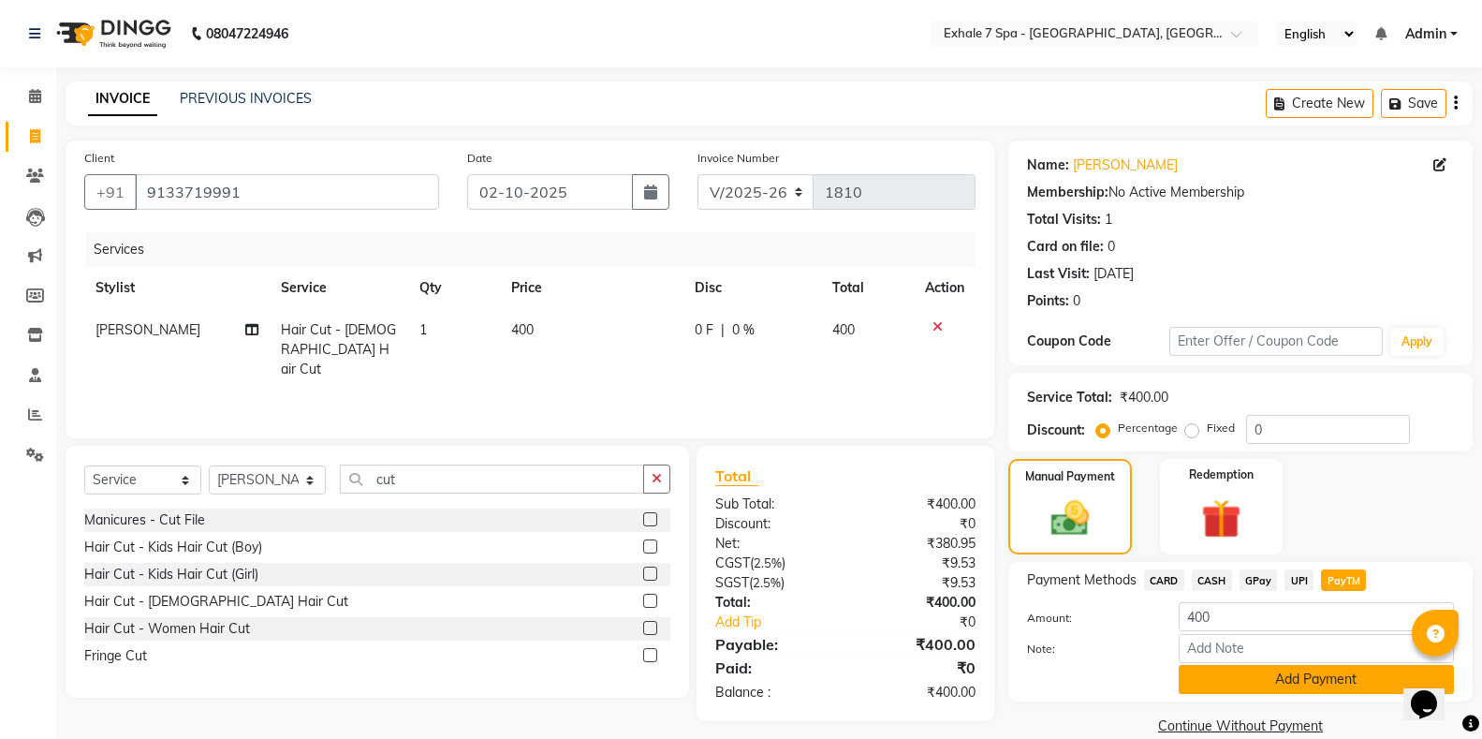
click at [1306, 690] on button "Add Payment" at bounding box center [1316, 679] width 275 height 29
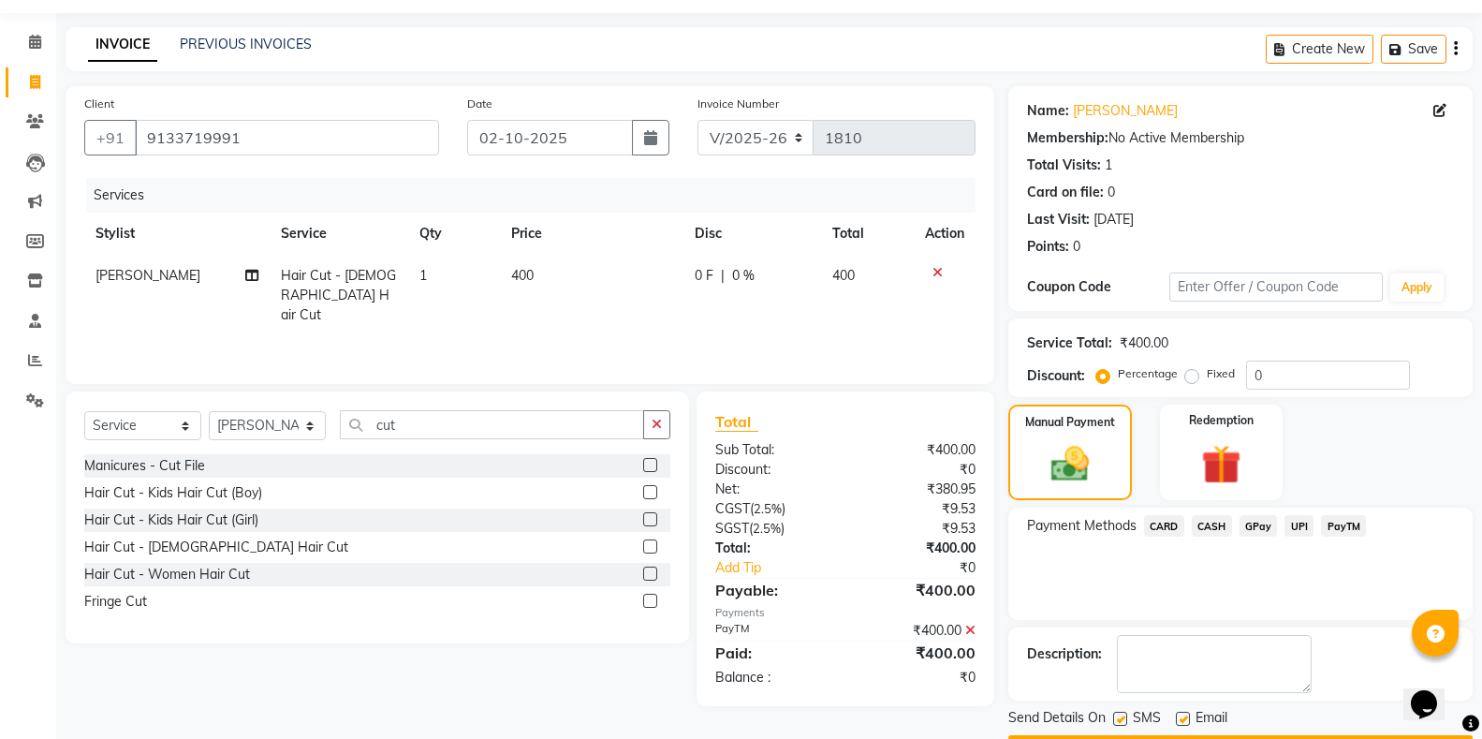
scroll to position [108, 0]
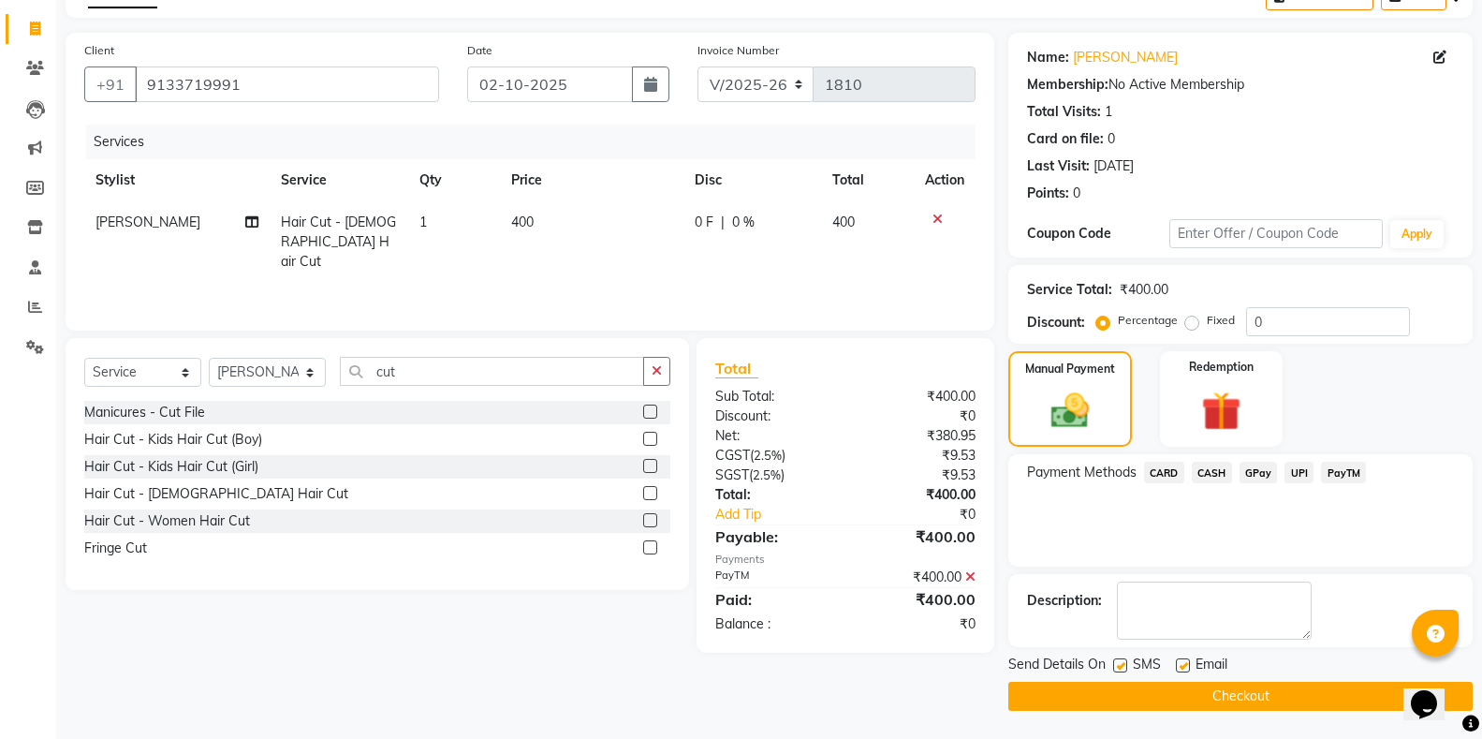
click at [1262, 700] on button "Checkout" at bounding box center [1240, 696] width 464 height 29
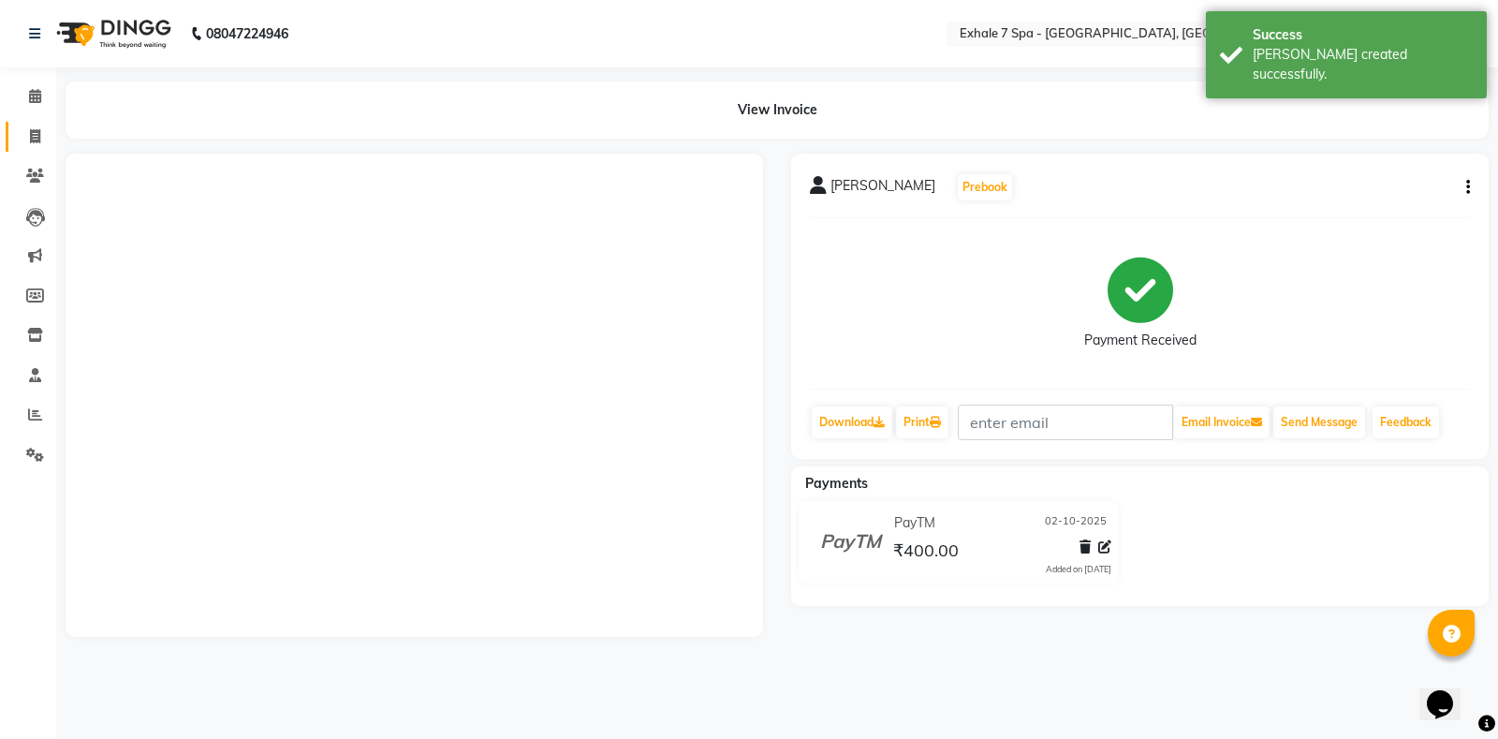
click at [44, 150] on link "Invoice" at bounding box center [28, 137] width 45 height 31
select select "4480"
select select "service"
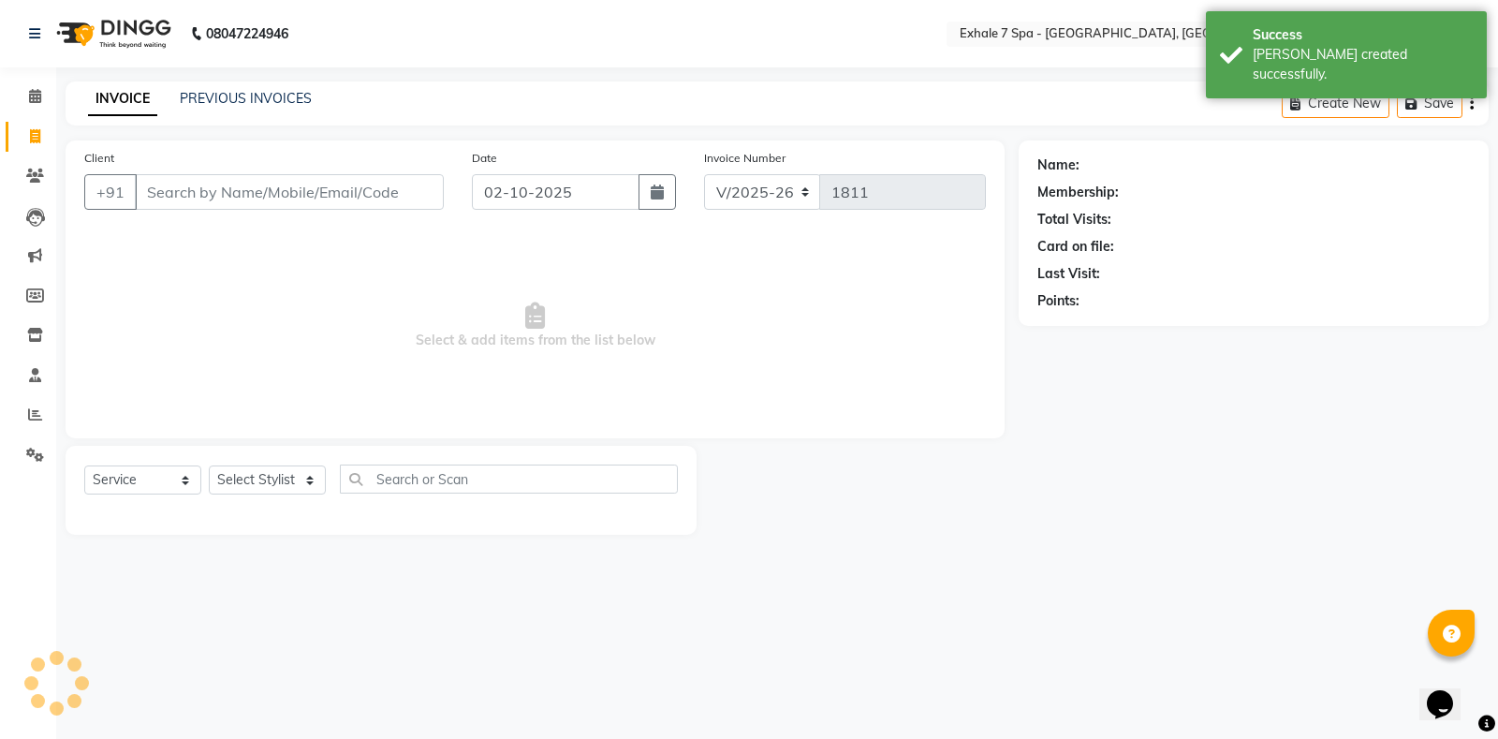
click at [37, 193] on li "Clients" at bounding box center [28, 176] width 56 height 40
click at [25, 133] on span at bounding box center [35, 137] width 33 height 22
select select "service"
select select "4480"
type input "1811"
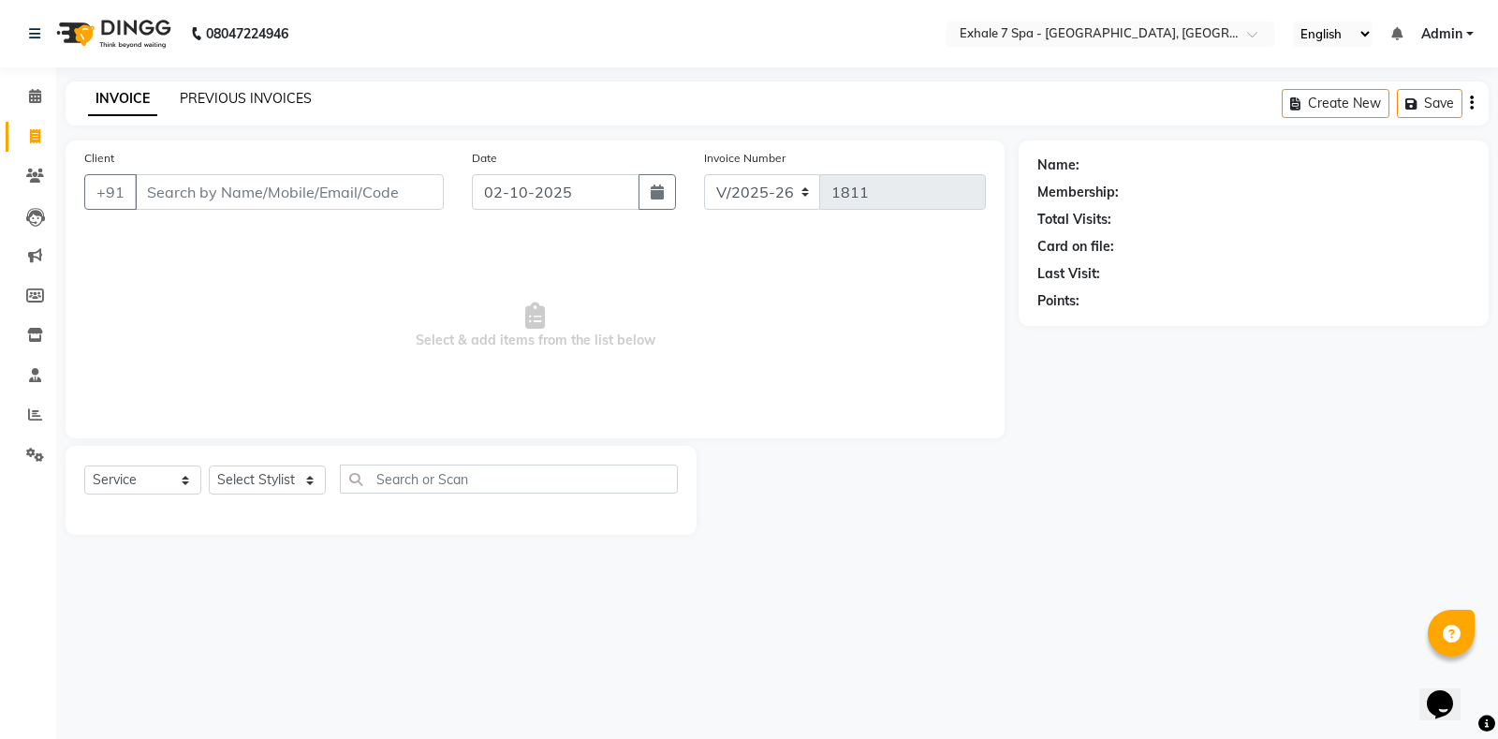
click at [218, 99] on link "PREVIOUS INVOICES" at bounding box center [246, 98] width 132 height 17
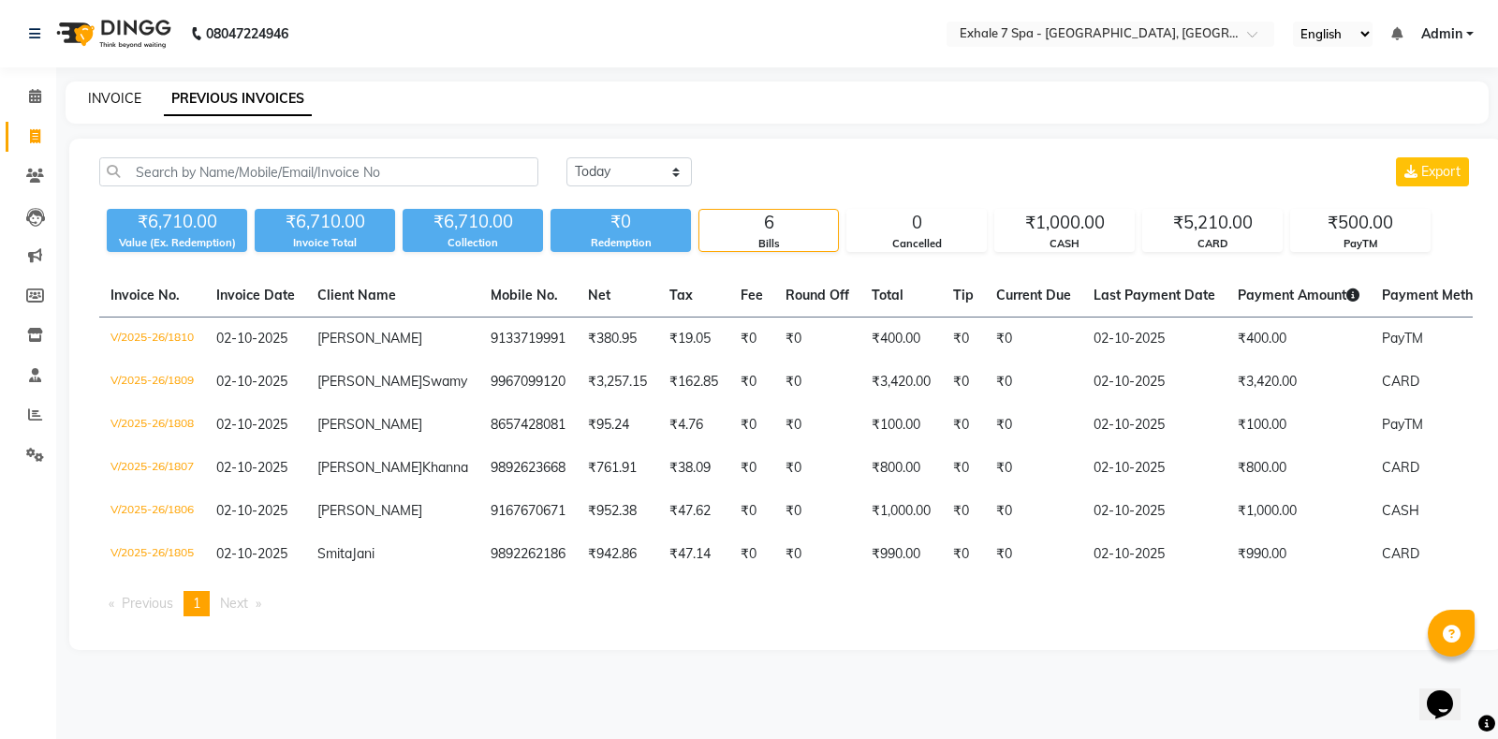
click at [104, 92] on link "INVOICE" at bounding box center [114, 98] width 53 height 17
select select "4480"
select select "service"
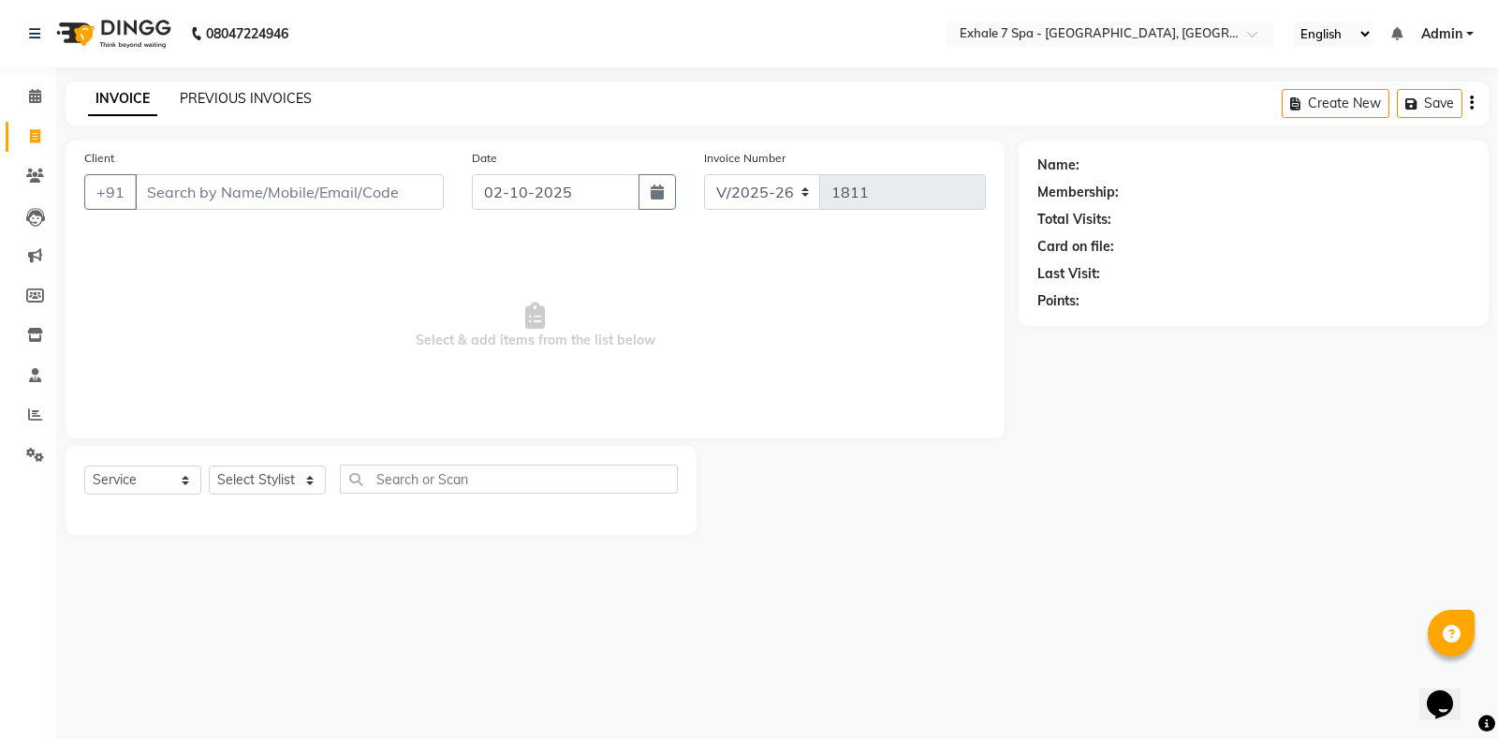
click at [236, 97] on link "PREVIOUS INVOICES" at bounding box center [246, 98] width 132 height 17
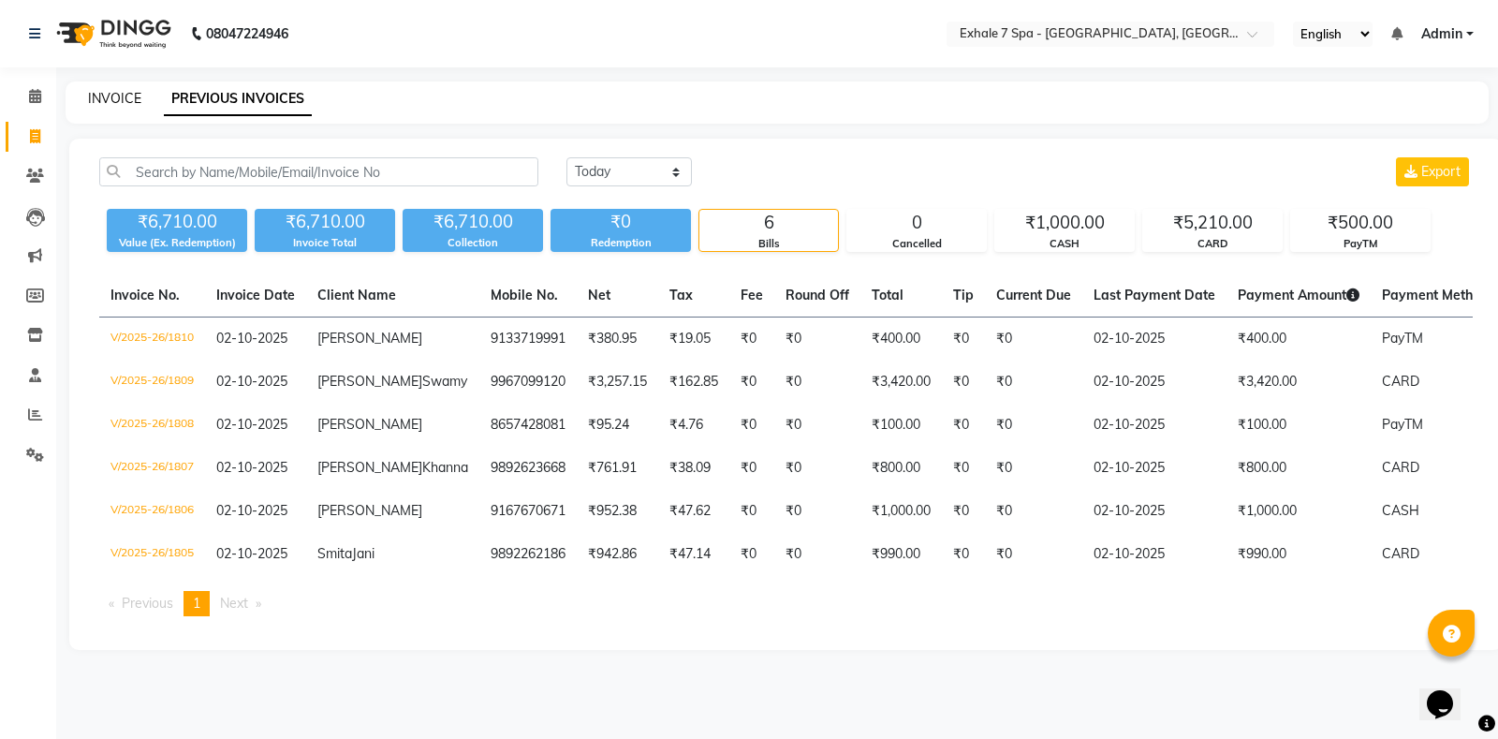
click at [125, 101] on link "INVOICE" at bounding box center [114, 98] width 53 height 17
select select "4480"
select select "service"
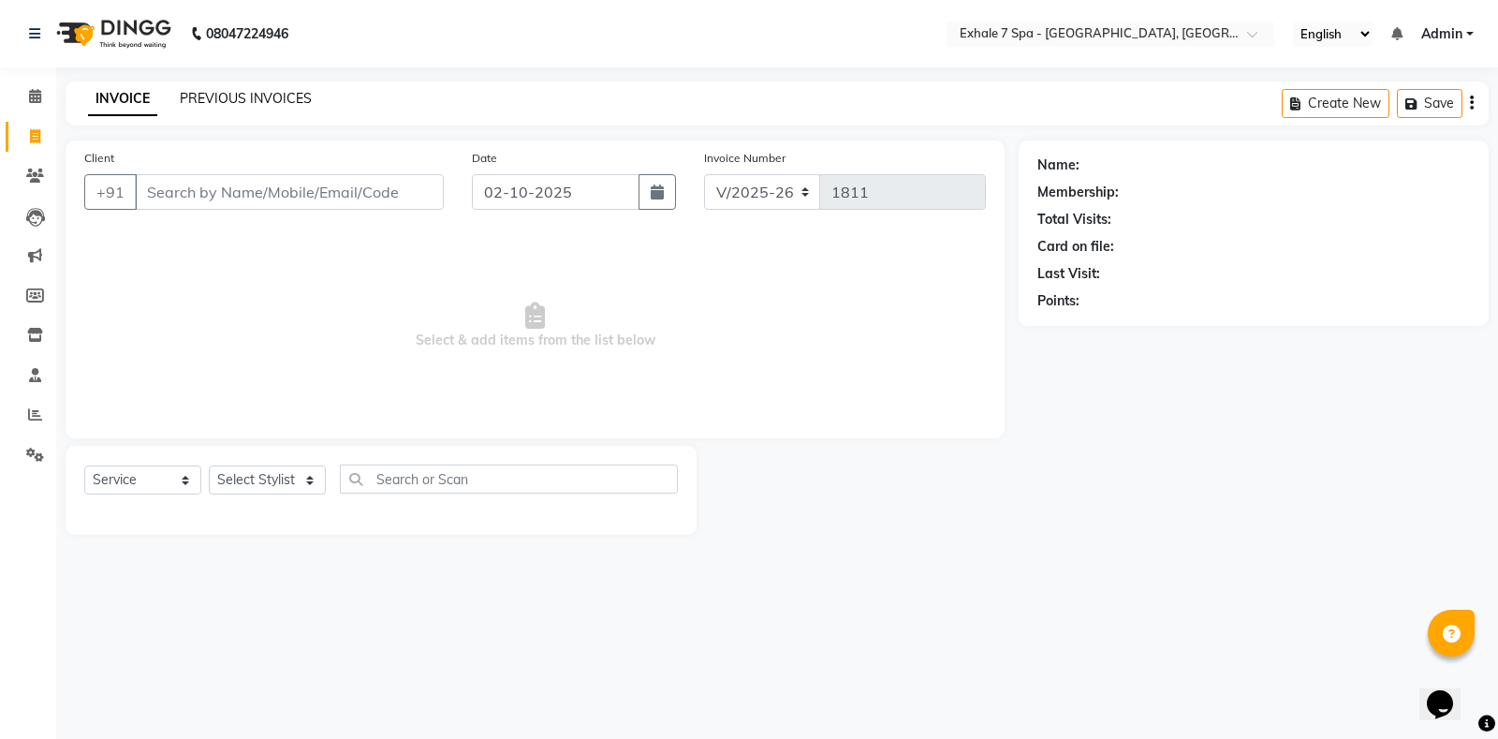
click at [249, 97] on link "PREVIOUS INVOICES" at bounding box center [246, 98] width 132 height 17
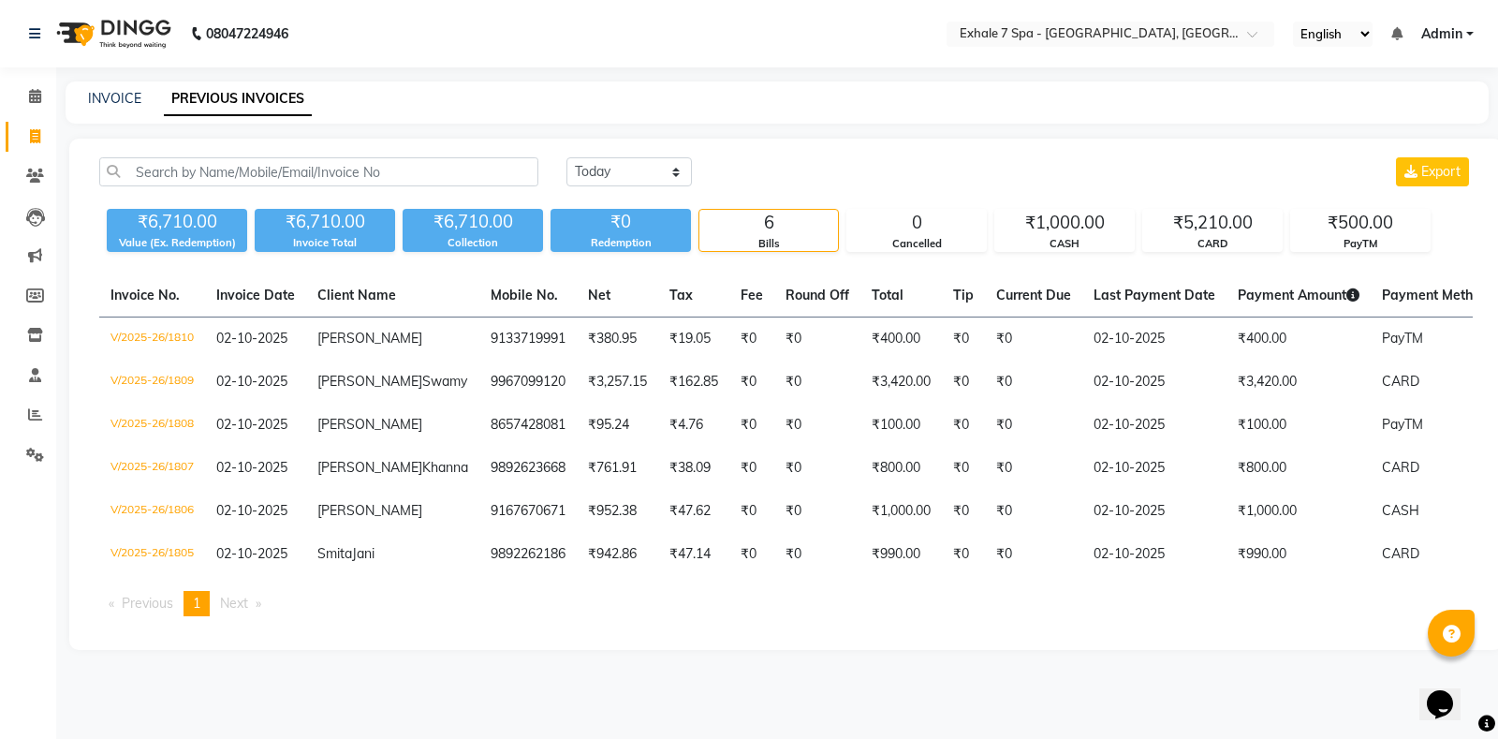
click at [484, 650] on div "[DATE] [DATE] Custom Range Export ₹6,710.00 Value (Ex. Redemption) ₹6,710.00 In…" at bounding box center [785, 394] width 1433 height 511
click at [36, 135] on icon at bounding box center [35, 136] width 10 height 14
select select "service"
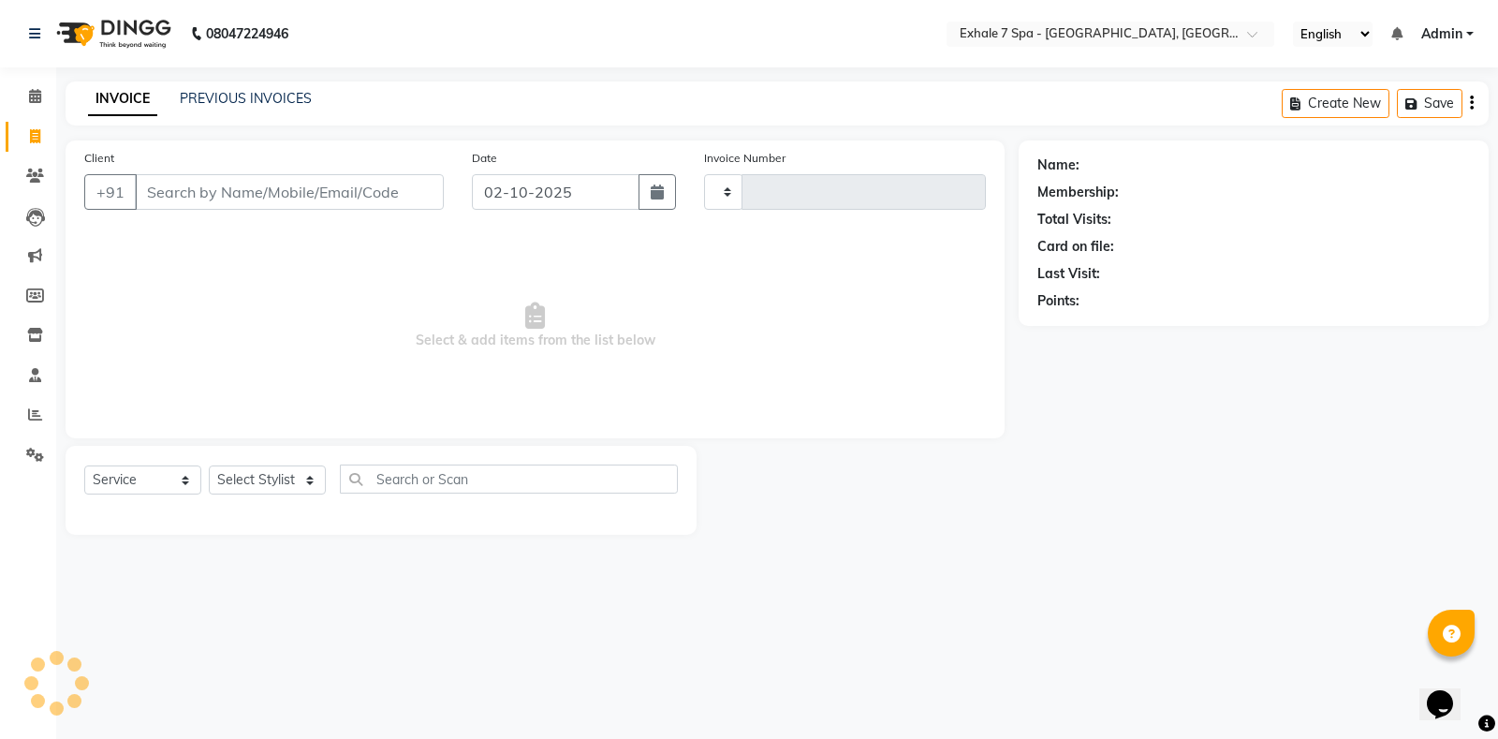
type input "1811"
select select "4480"
click at [22, 179] on span at bounding box center [35, 177] width 33 height 22
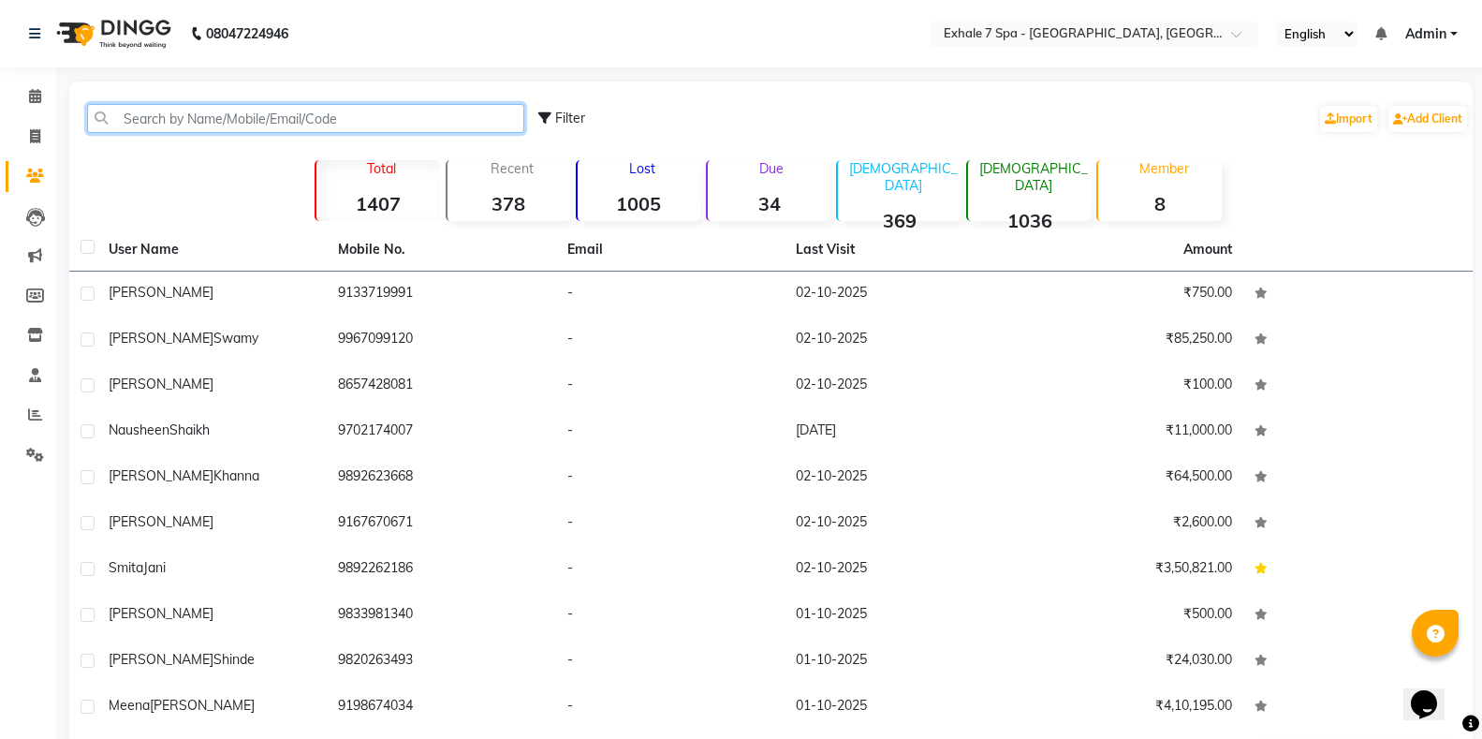
click at [232, 125] on input "text" at bounding box center [305, 118] width 437 height 29
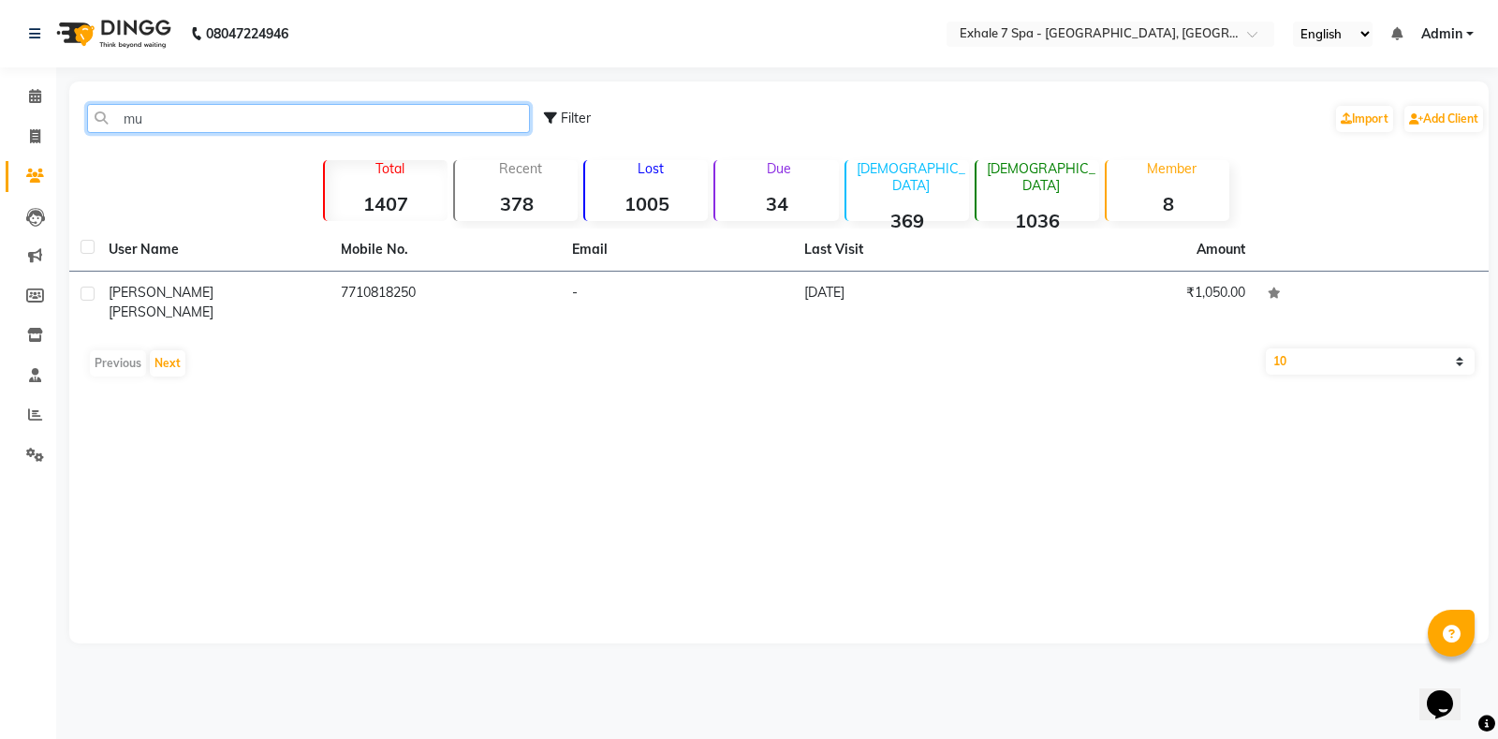
type input "m"
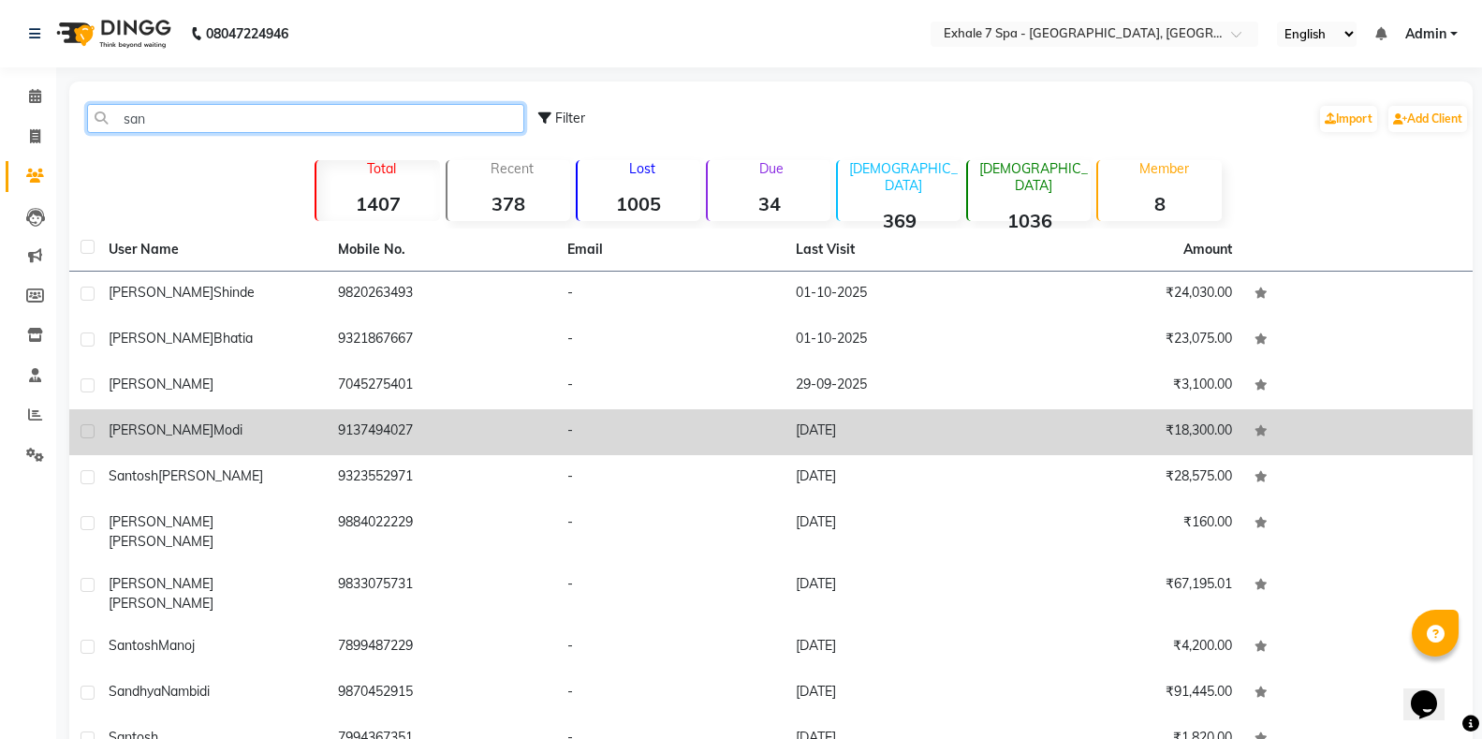
type input "san"
click at [213, 427] on span "modi" at bounding box center [227, 429] width 29 height 17
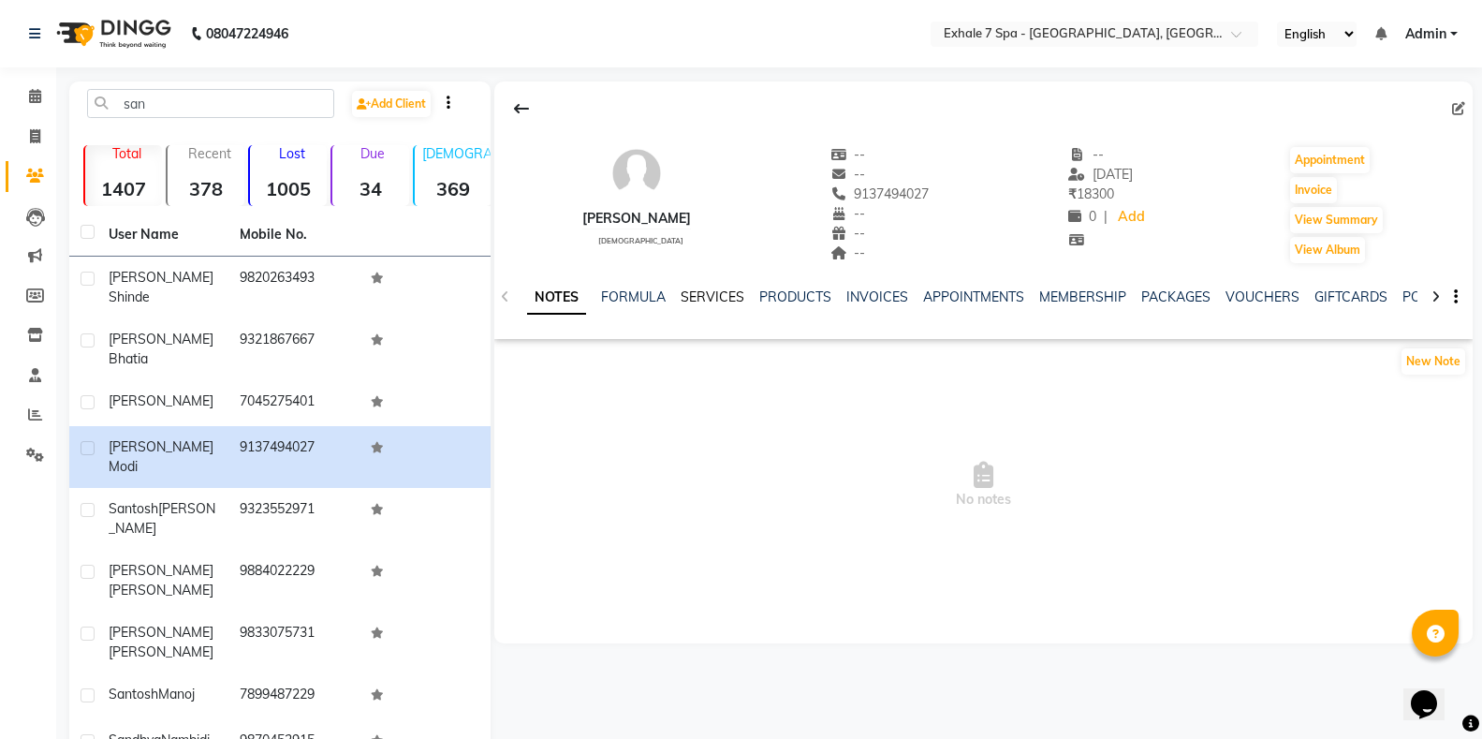
click at [710, 290] on link "SERVICES" at bounding box center [713, 296] width 64 height 17
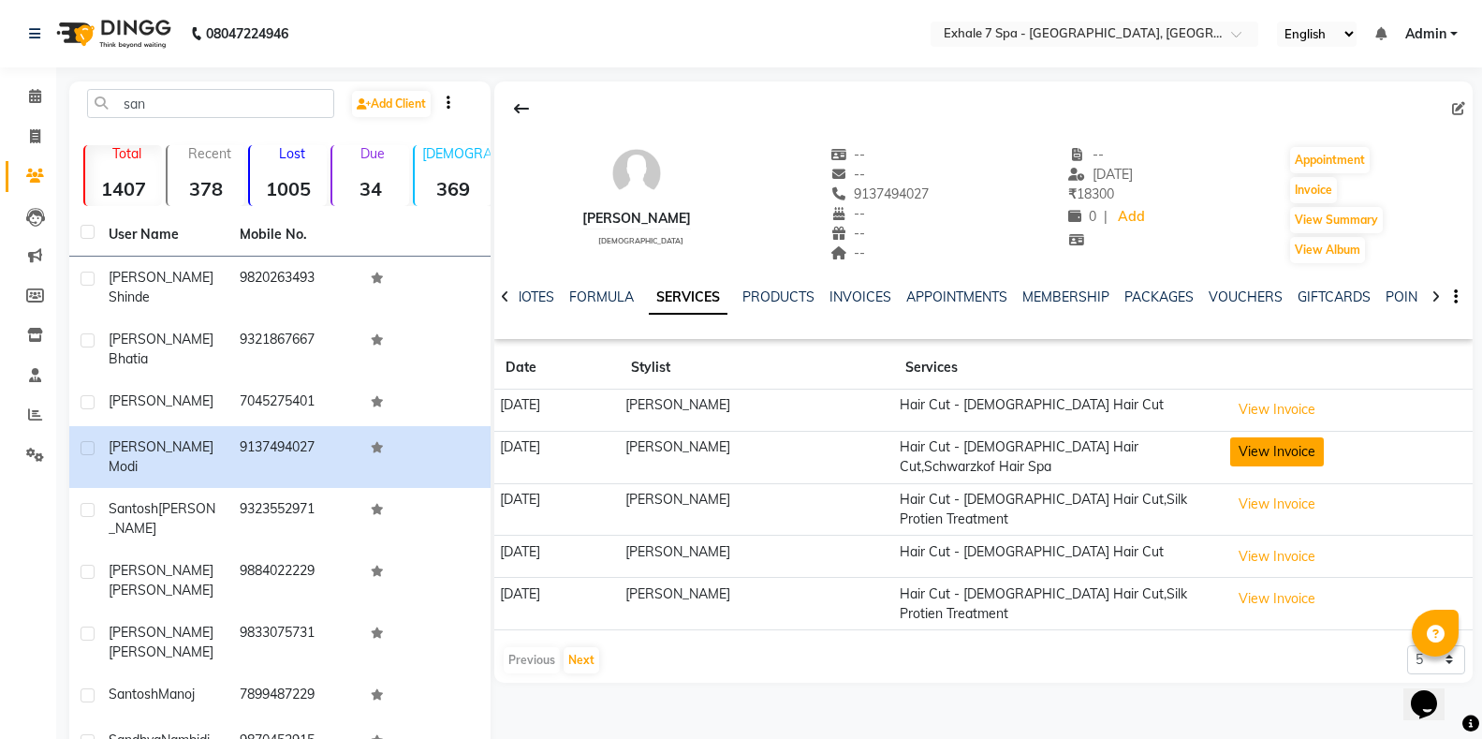
click at [1254, 450] on button "View Invoice" at bounding box center [1277, 451] width 94 height 29
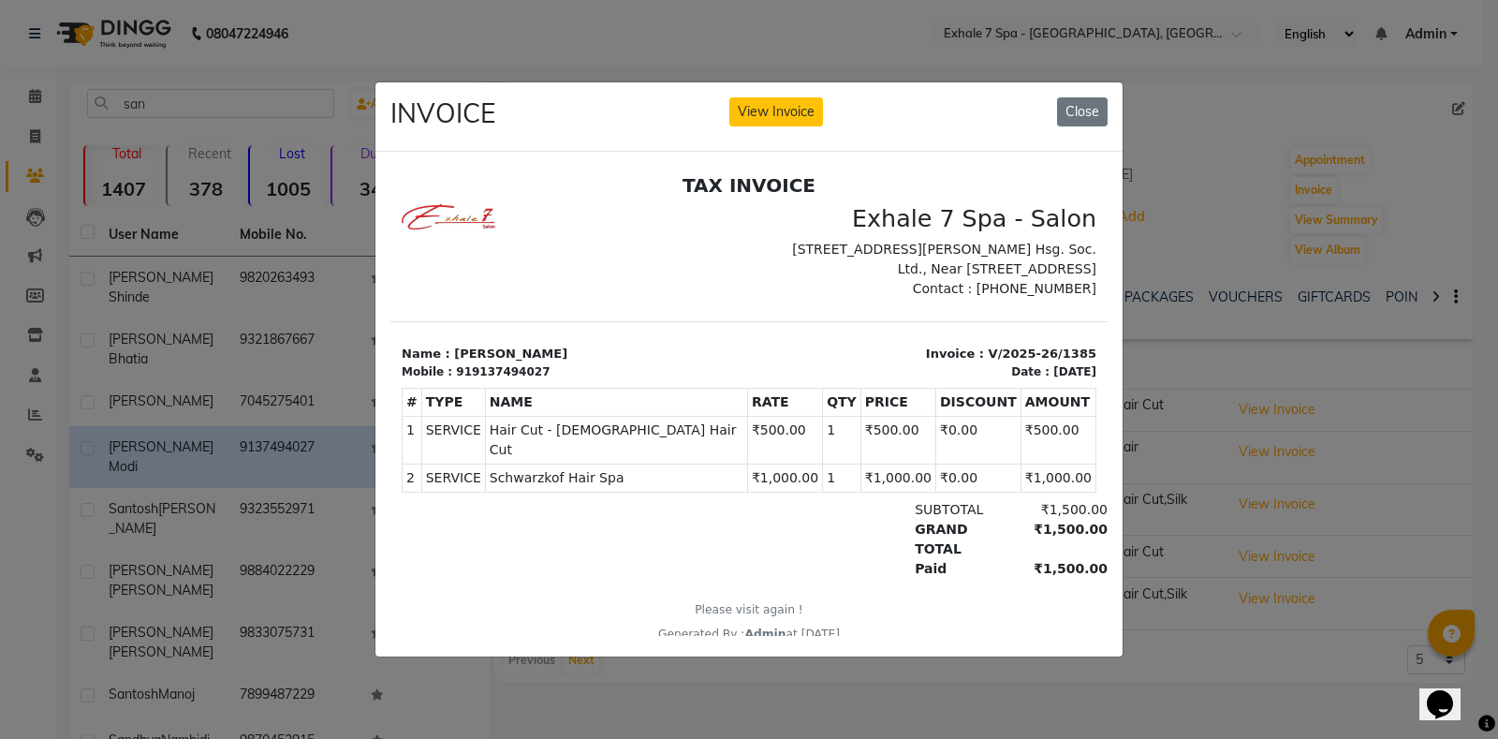
click at [1078, 104] on button "Close" at bounding box center [1082, 111] width 51 height 29
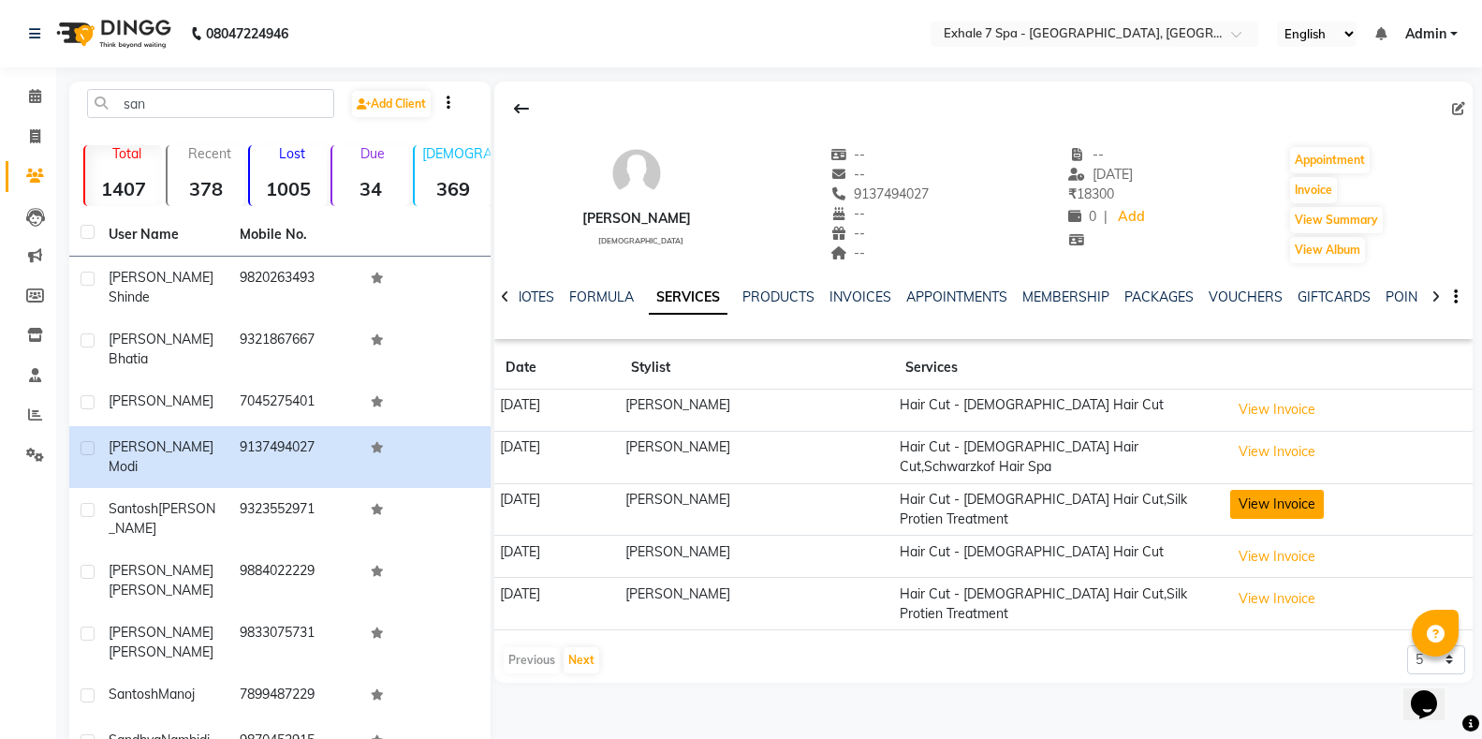
click at [1262, 492] on button "View Invoice" at bounding box center [1277, 504] width 94 height 29
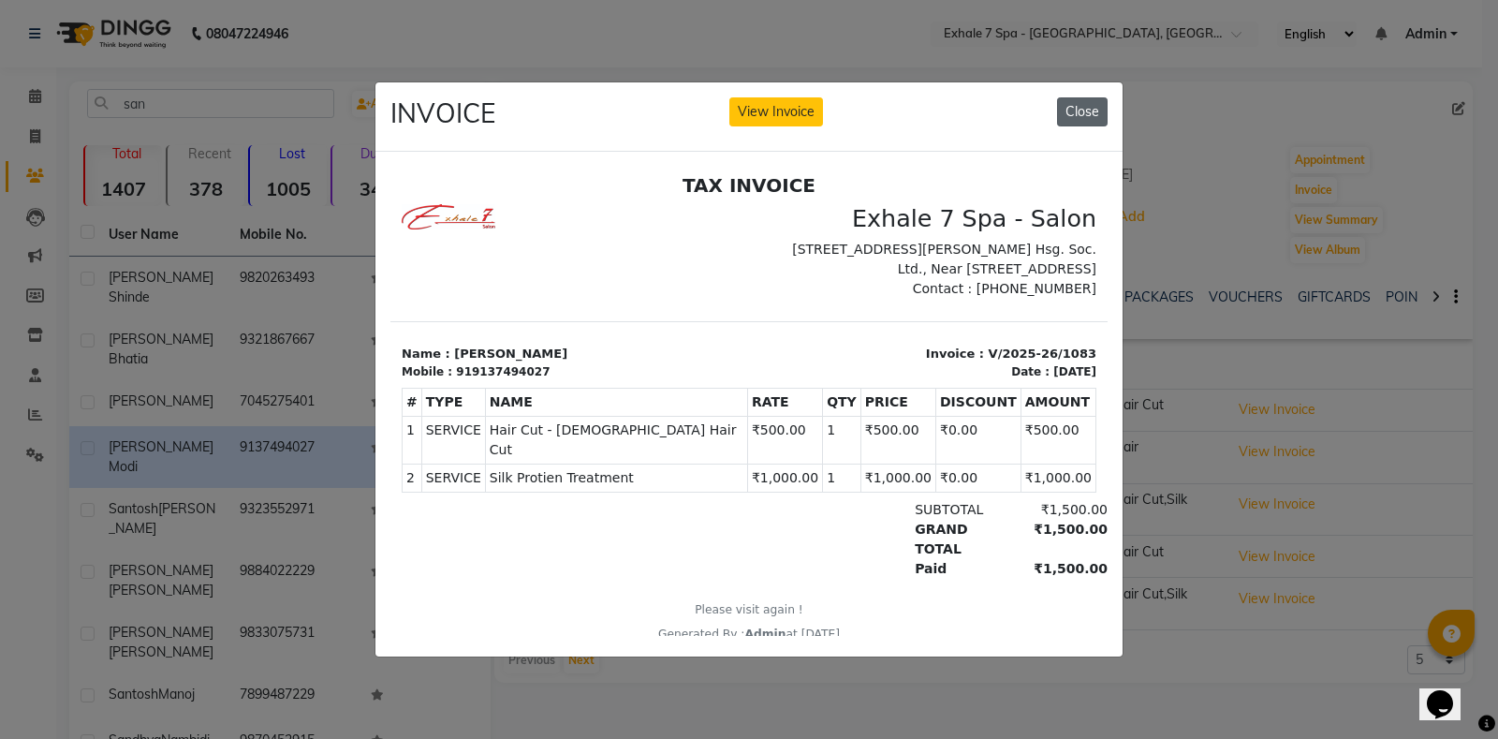
click at [1072, 106] on button "Close" at bounding box center [1082, 111] width 51 height 29
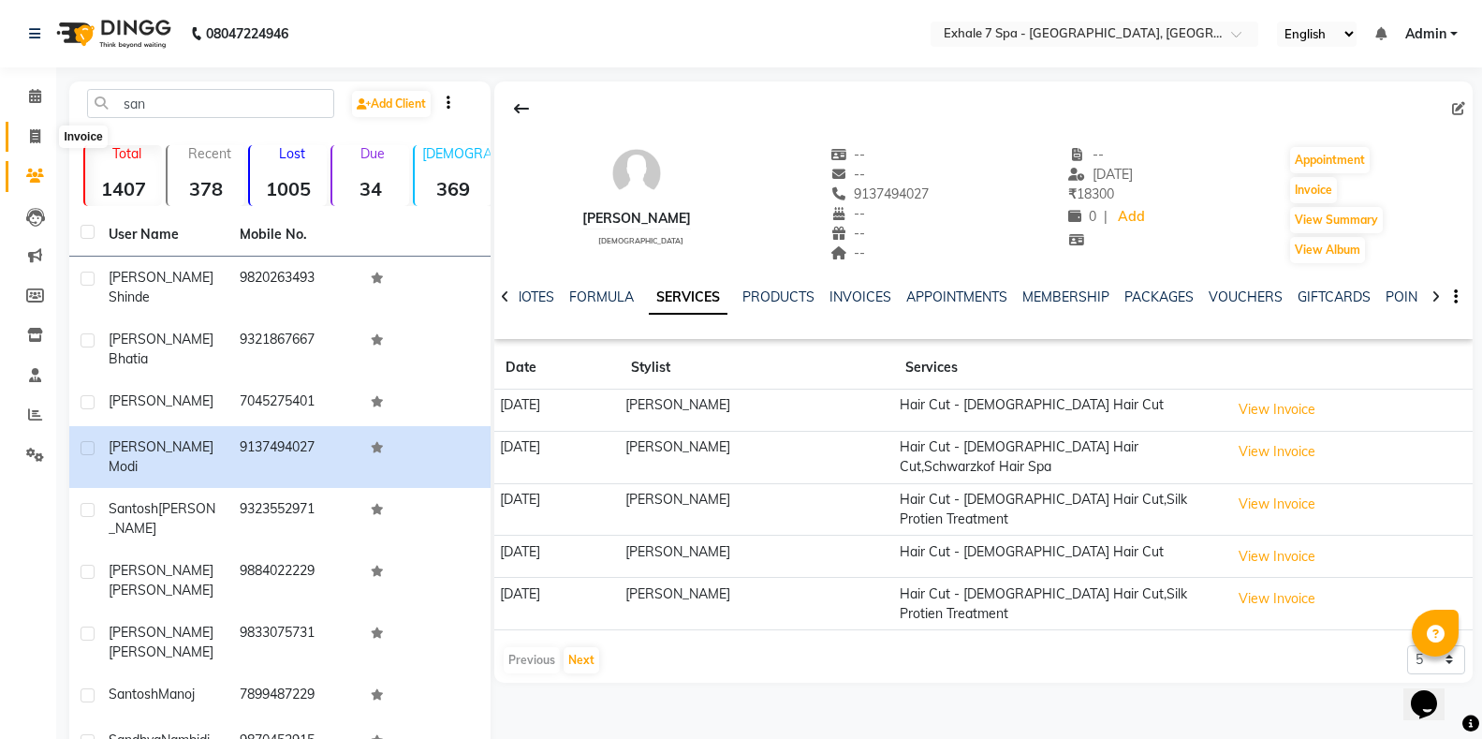
click at [45, 145] on span at bounding box center [35, 137] width 33 height 22
select select "service"
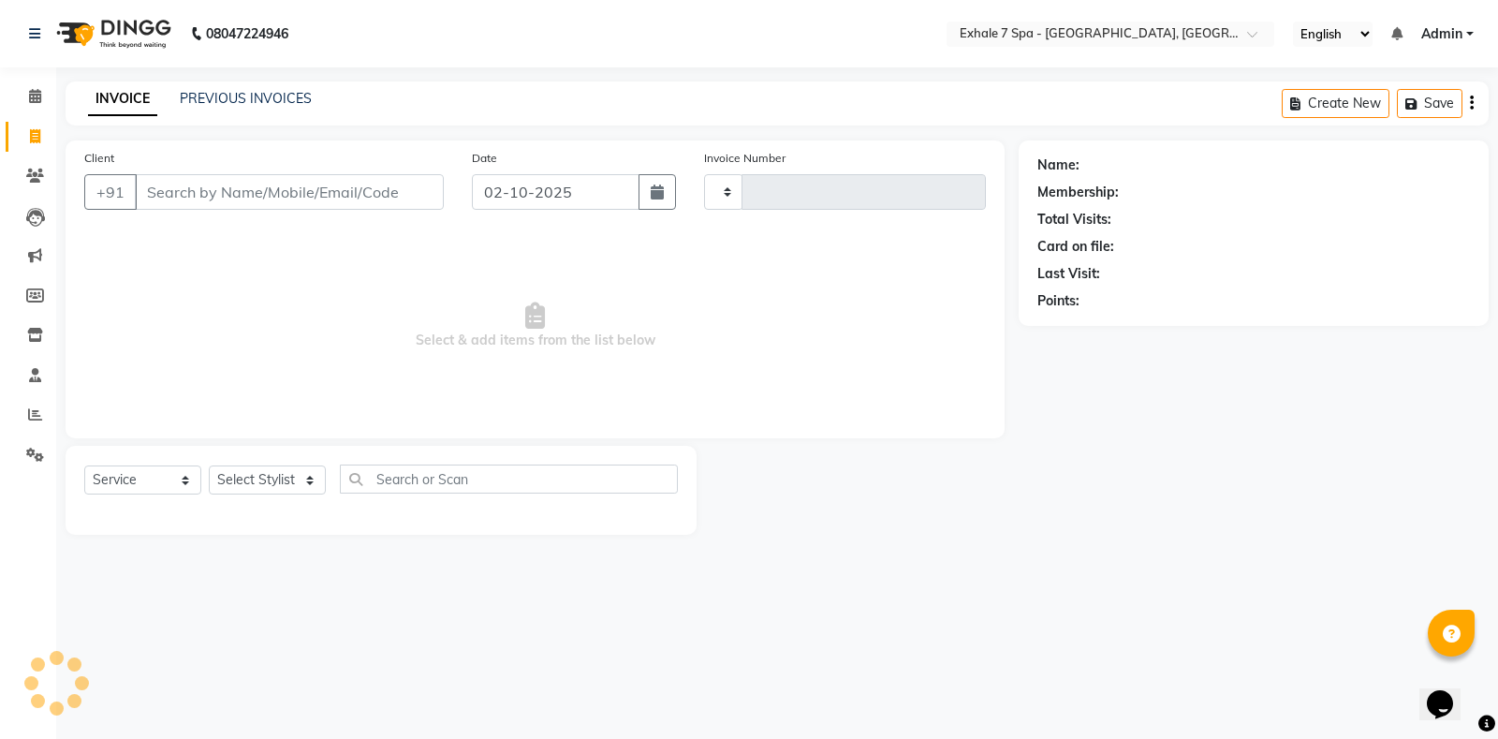
type input "1811"
select select "4480"
click at [137, 198] on input "Client" at bounding box center [289, 192] width 309 height 36
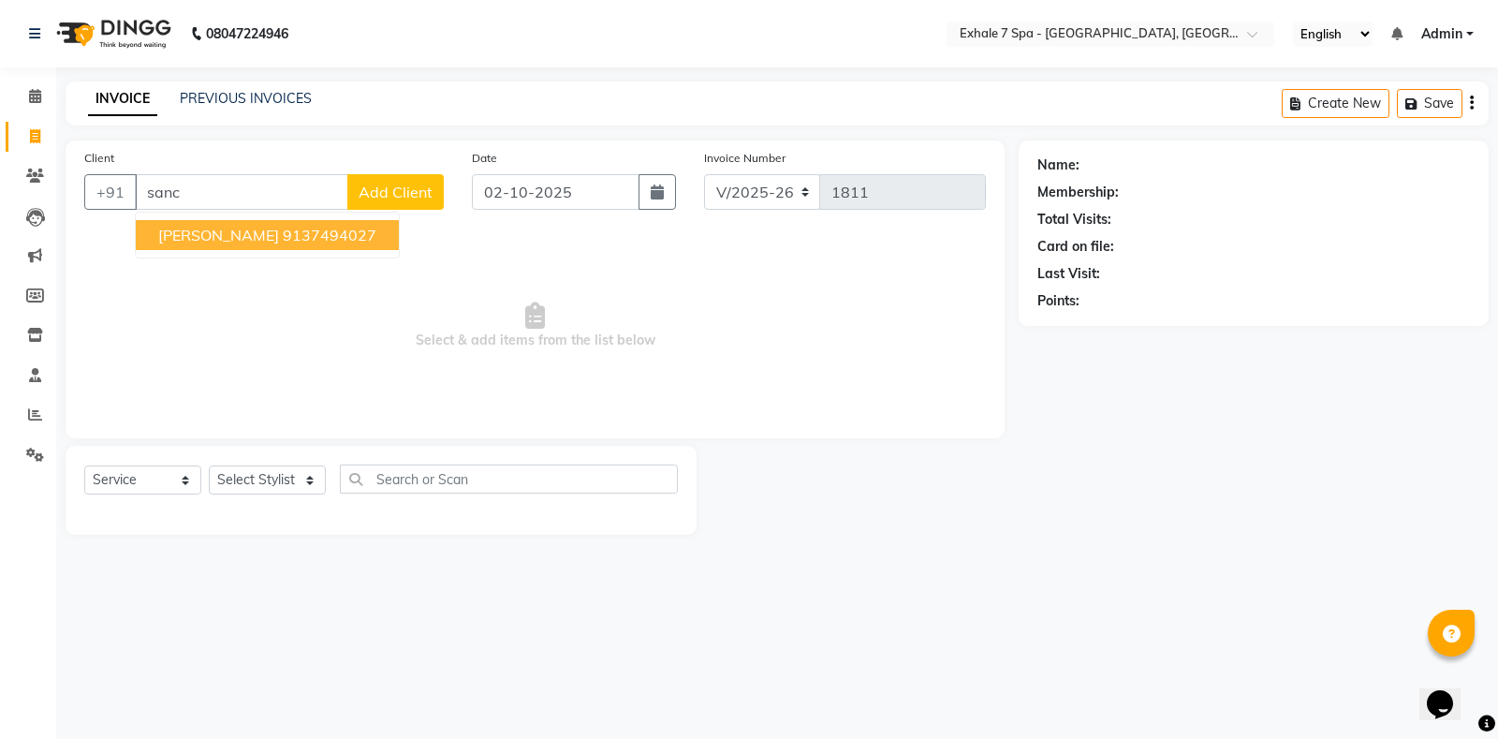
click at [165, 249] on button "[PERSON_NAME] 9137494027" at bounding box center [267, 235] width 263 height 30
type input "9137494027"
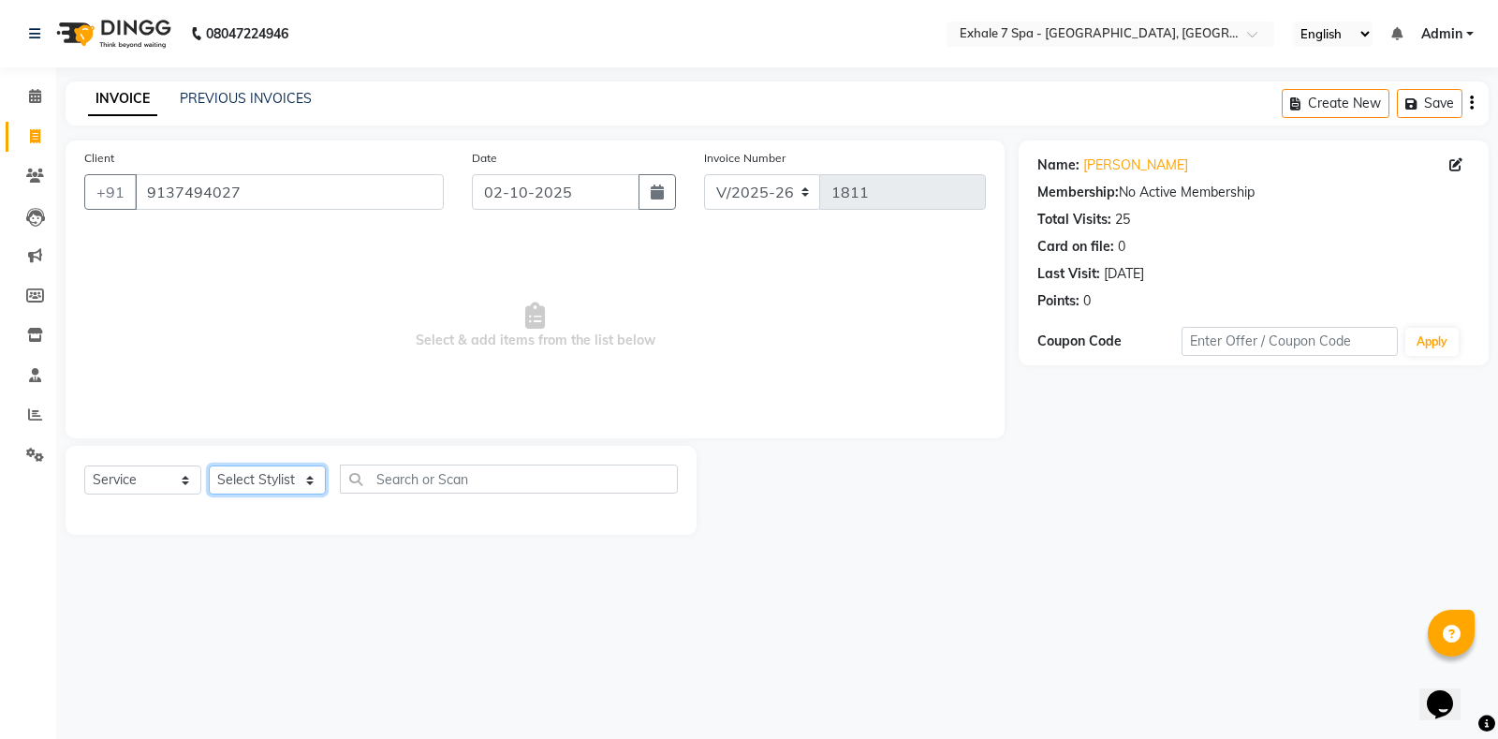
click at [258, 487] on select "Select Stylist [PERSON_NAME] [PERSON_NAME] Faraheem [PERSON_NAME] [PERSON_NAME]…" at bounding box center [267, 479] width 117 height 29
select select "37472"
click at [209, 465] on select "Select Stylist [PERSON_NAME] [PERSON_NAME] Faraheem [PERSON_NAME] [PERSON_NAME]…" at bounding box center [267, 479] width 117 height 29
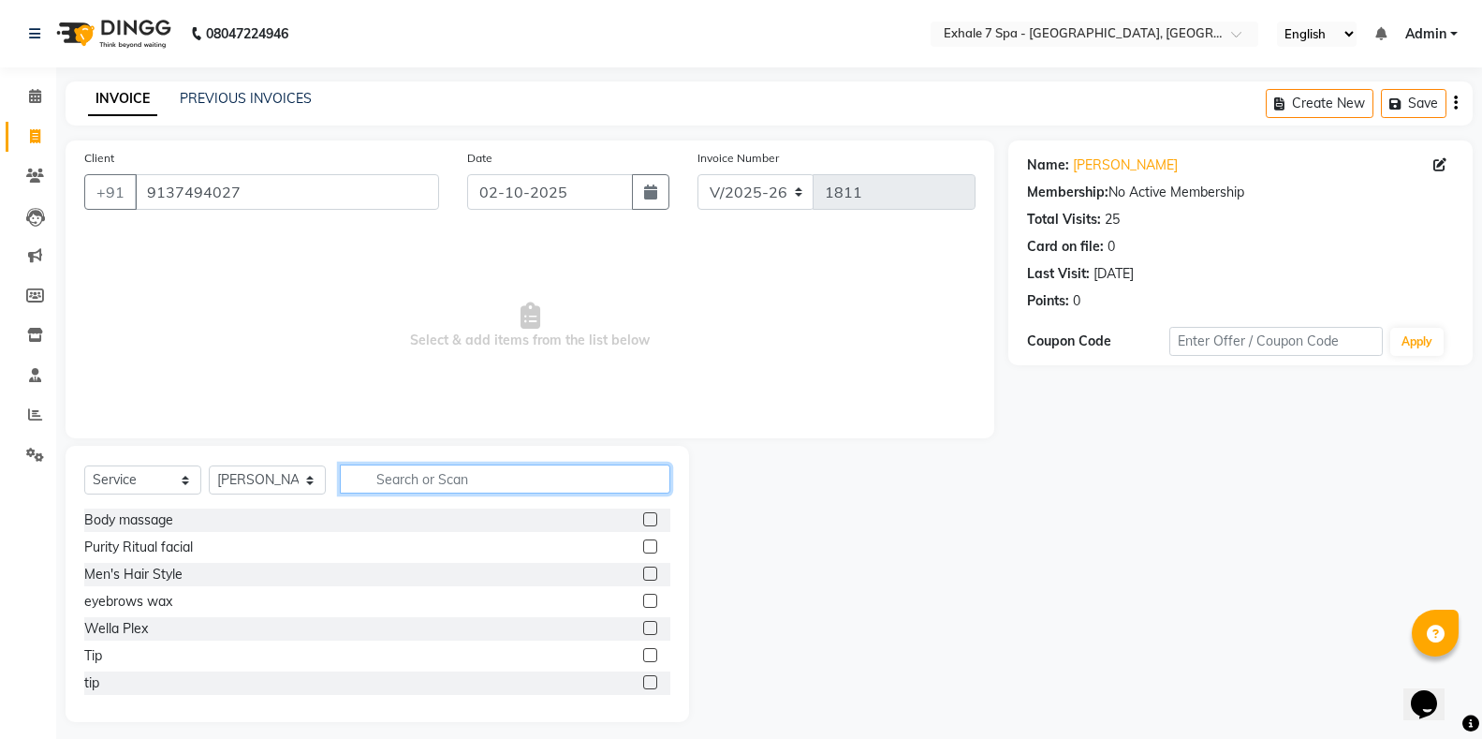
click at [420, 477] on input "text" at bounding box center [505, 478] width 330 height 29
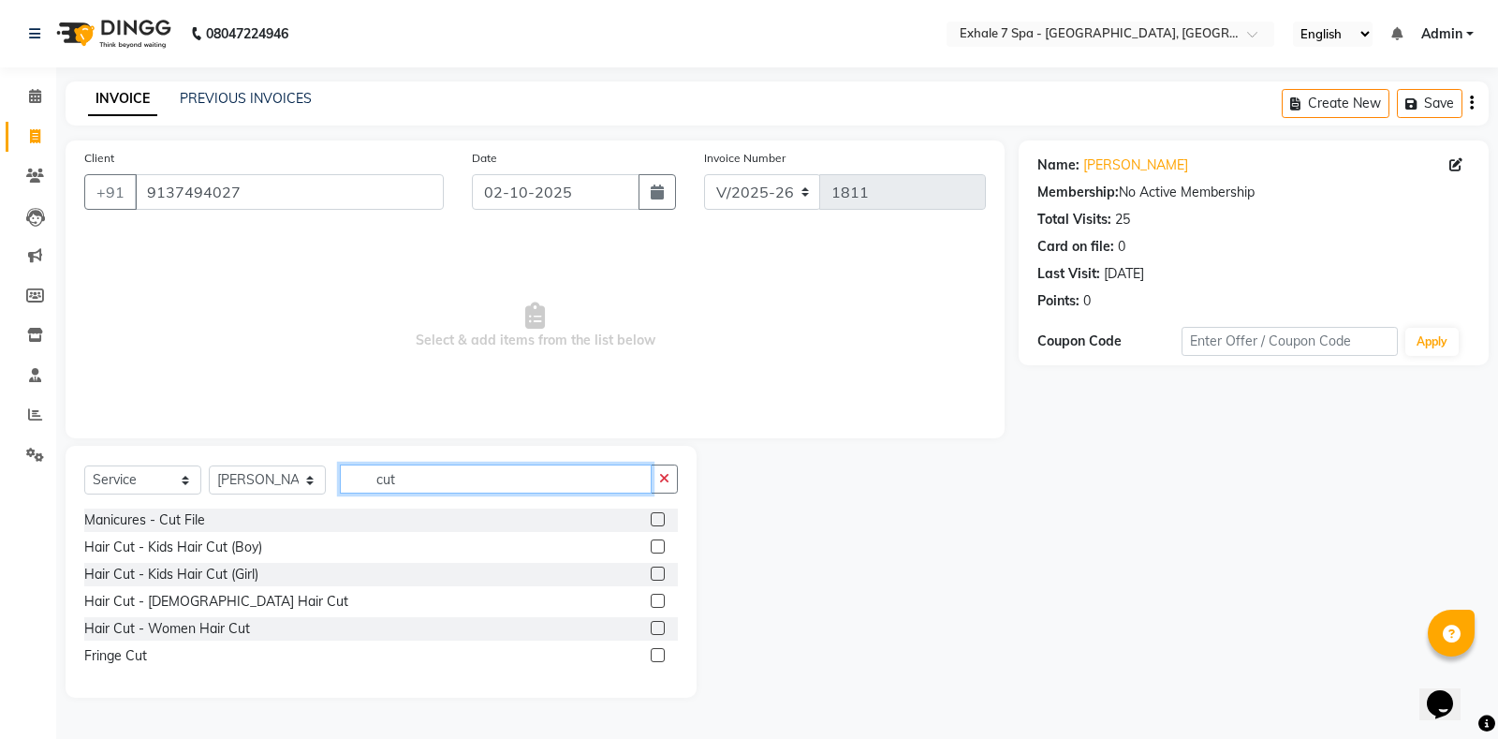
type input "cut"
click at [661, 602] on label at bounding box center [658, 601] width 14 height 14
click at [661, 602] on input "checkbox" at bounding box center [657, 601] width 12 height 12
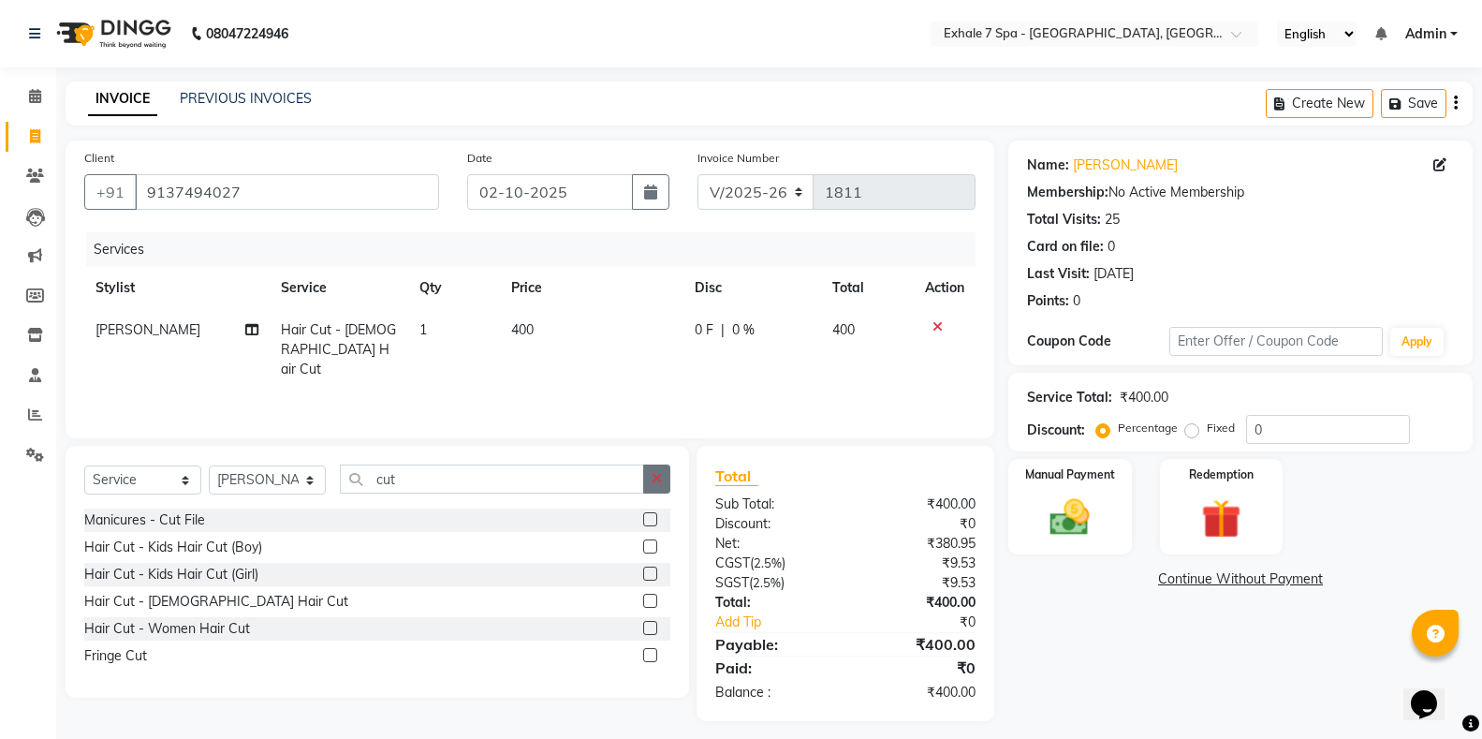
checkbox input "false"
click at [660, 475] on icon "button" at bounding box center [657, 478] width 10 height 13
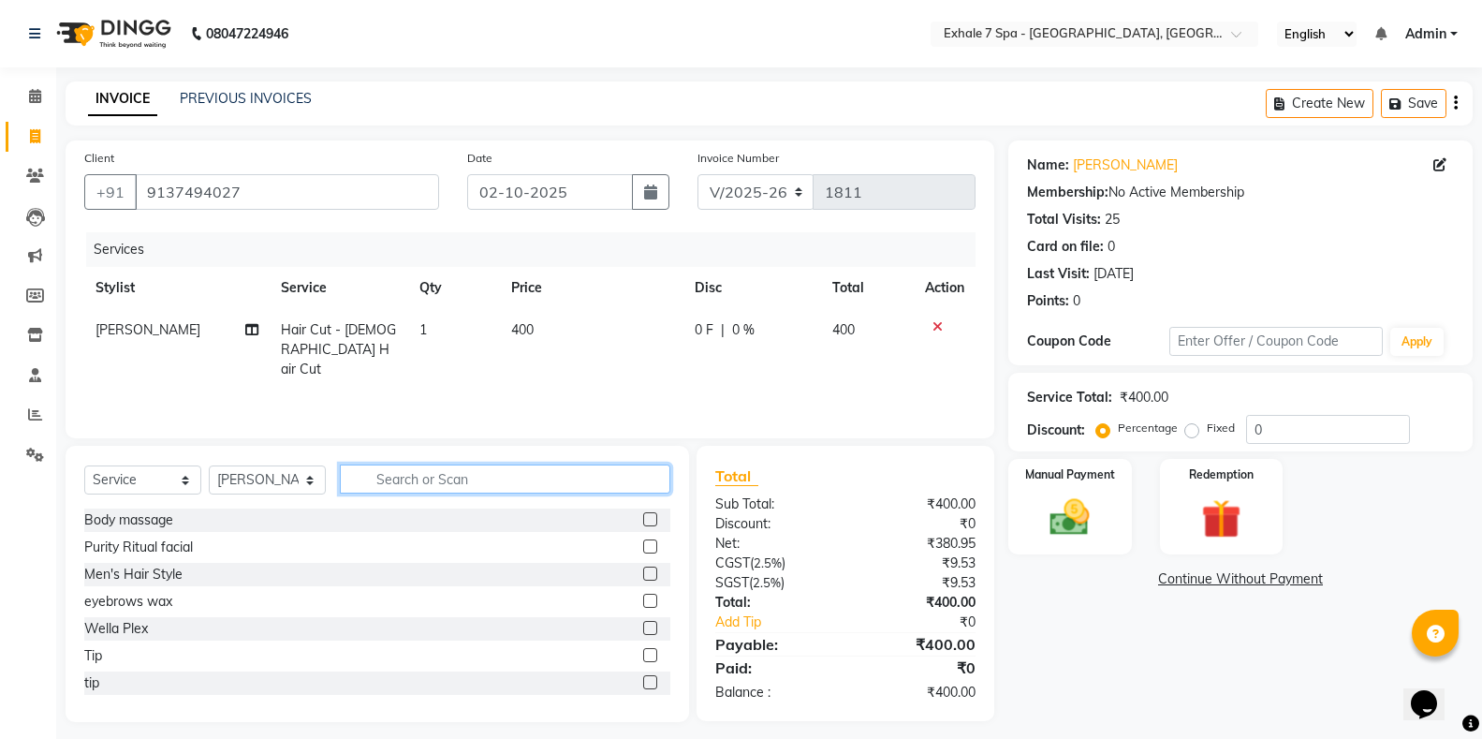
click at [628, 492] on input "text" at bounding box center [505, 478] width 330 height 29
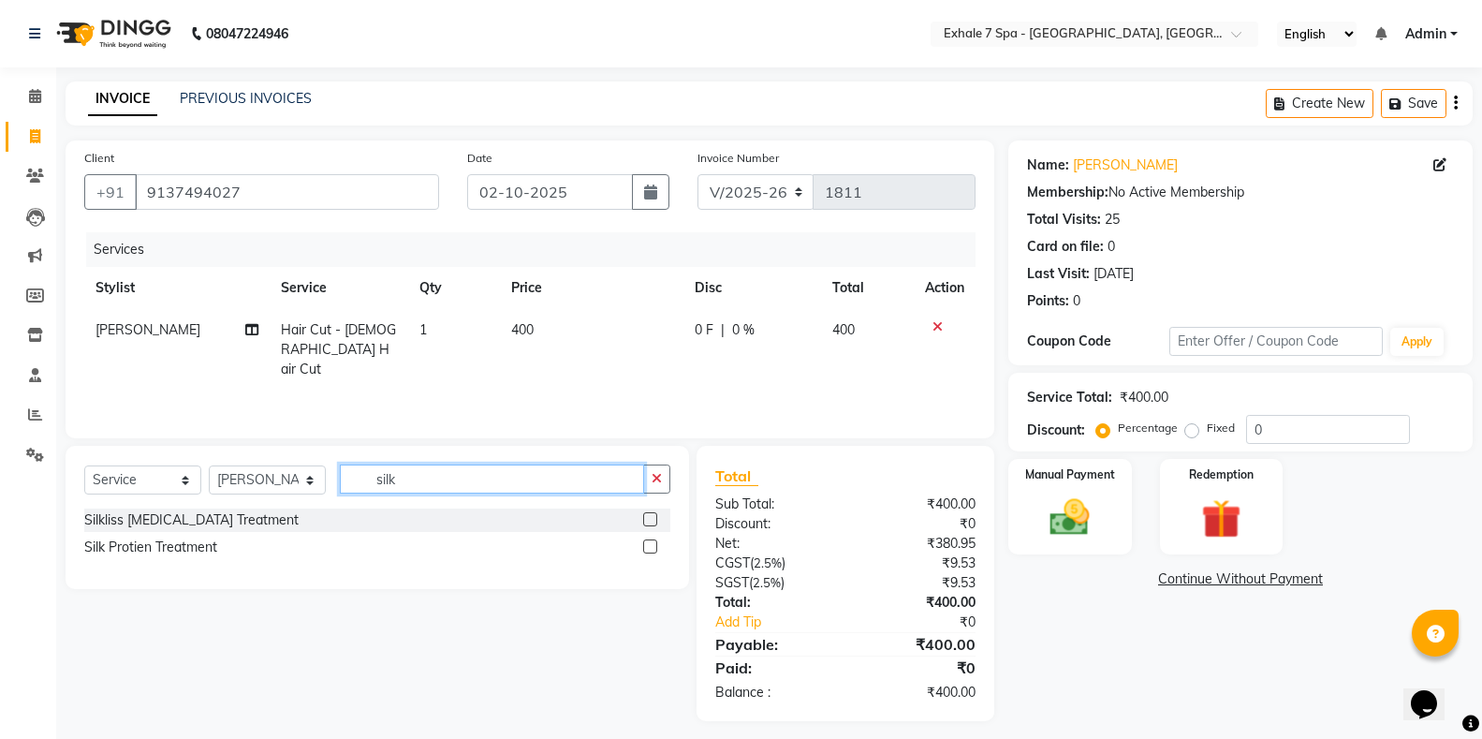
type input "silk"
click at [649, 547] on label at bounding box center [650, 546] width 14 height 14
click at [649, 547] on input "checkbox" at bounding box center [649, 547] width 12 height 12
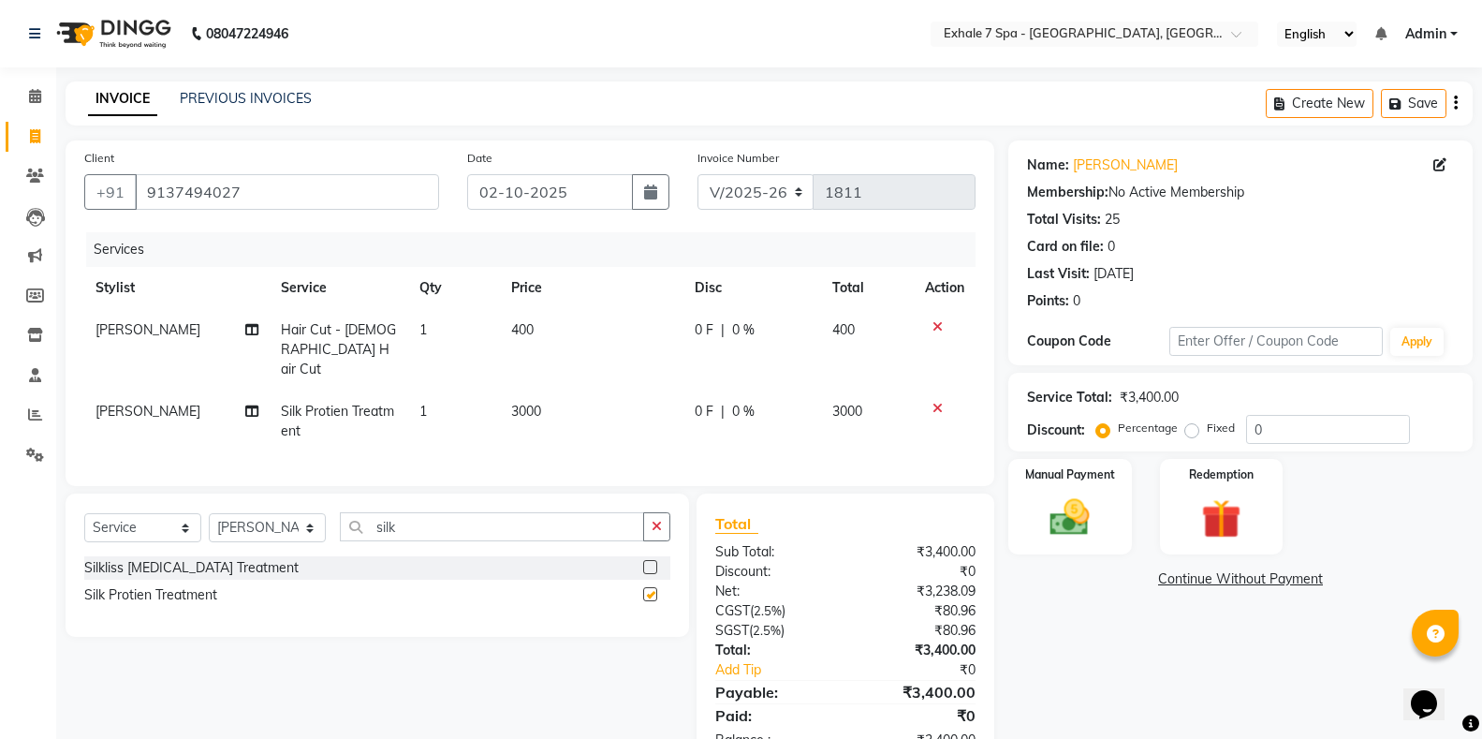
checkbox input "false"
click at [559, 413] on td "3000" at bounding box center [591, 421] width 183 height 62
select select "37472"
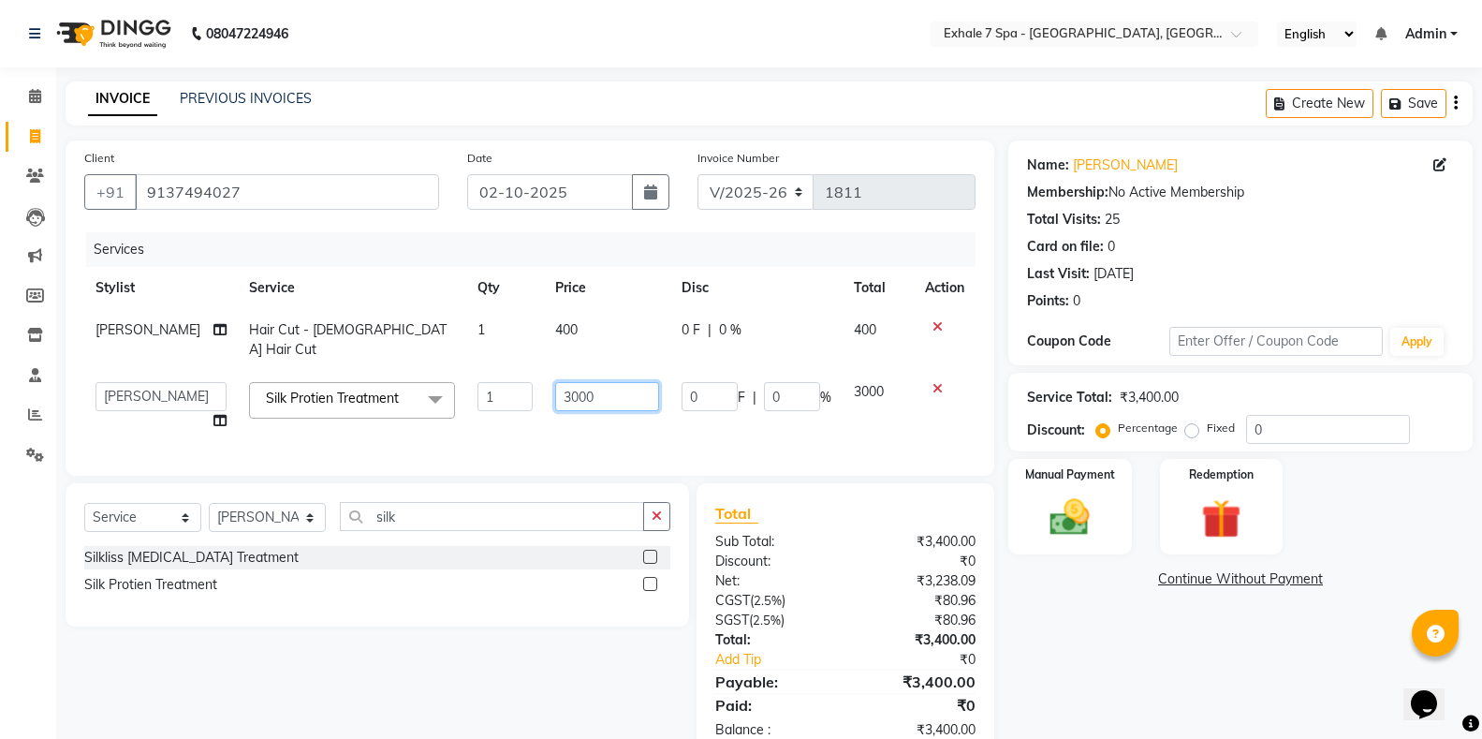
click at [555, 386] on input "3000" at bounding box center [607, 396] width 104 height 29
type input "1000"
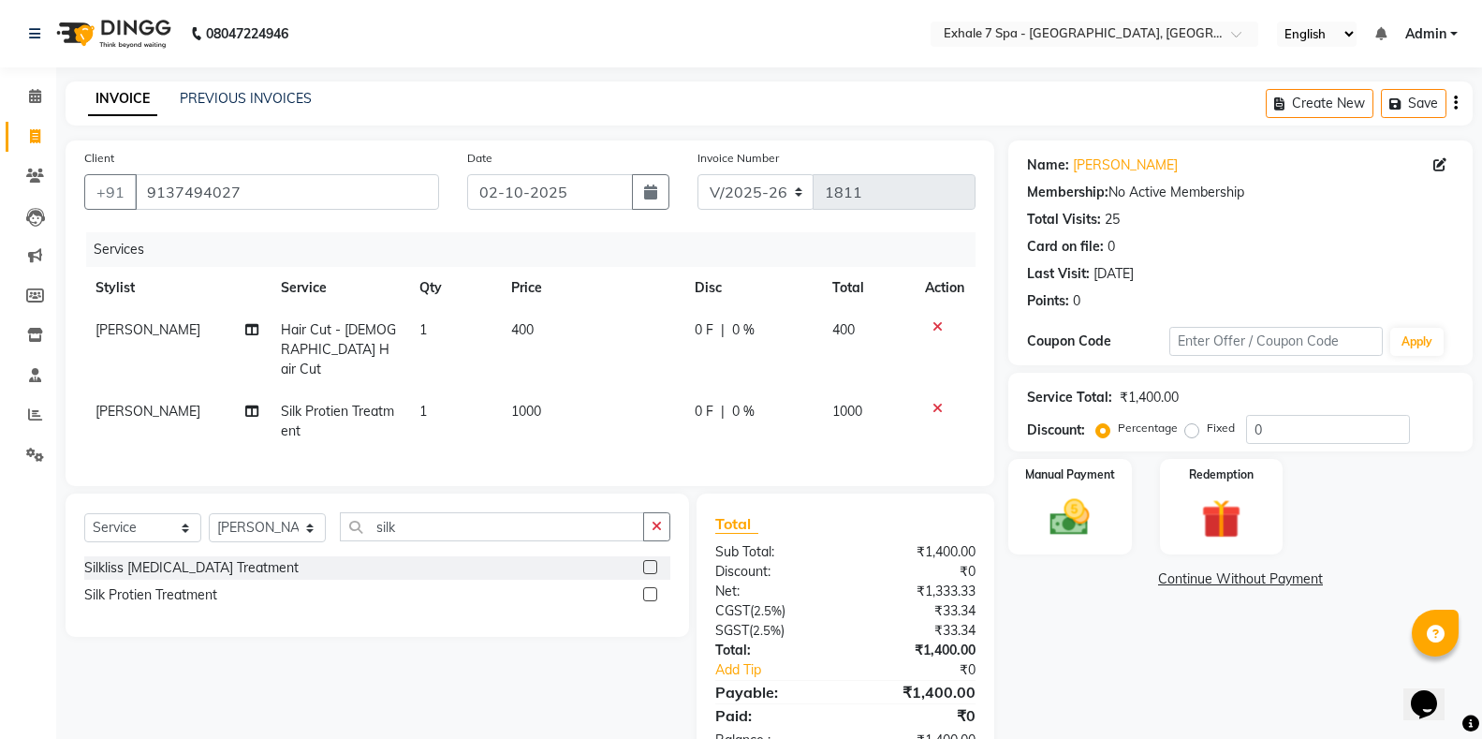
click at [524, 421] on tr "[PERSON_NAME] Silk Protien Treatment 1 1000 0 F | 0 % 1000" at bounding box center [529, 421] width 891 height 62
click at [510, 318] on td "400" at bounding box center [591, 349] width 183 height 81
select select "37472"
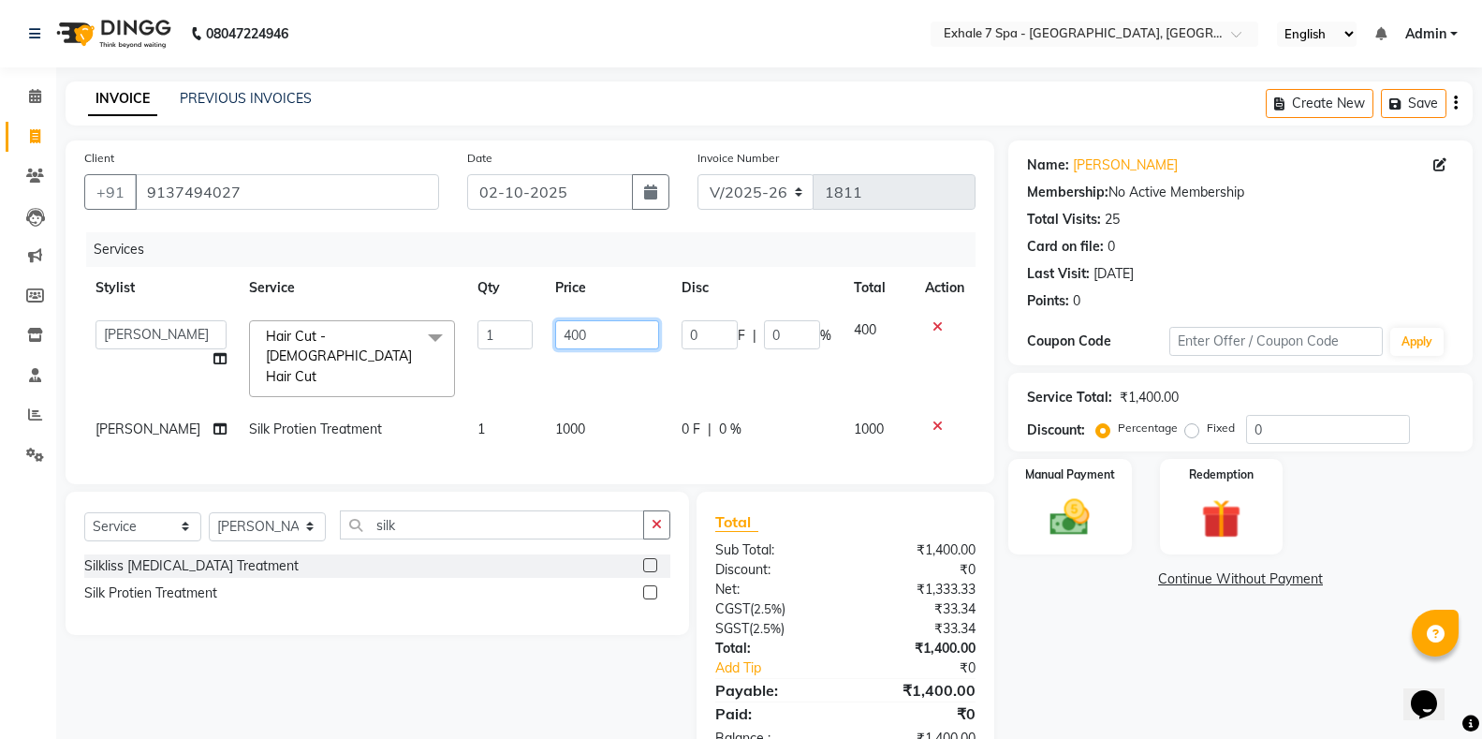
click at [555, 335] on input "400" at bounding box center [607, 334] width 104 height 29
type input "500"
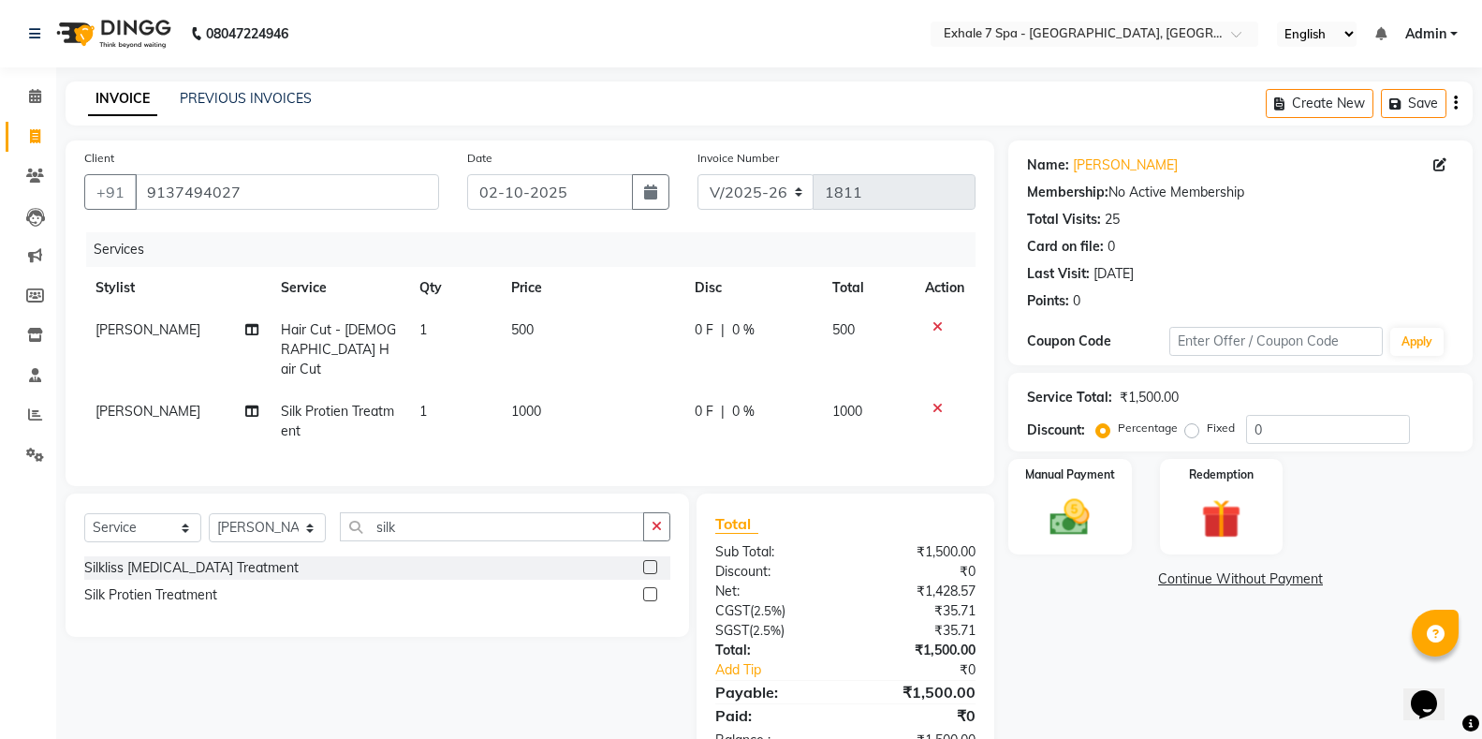
click at [609, 400] on td "1000" at bounding box center [591, 421] width 183 height 62
select select "37472"
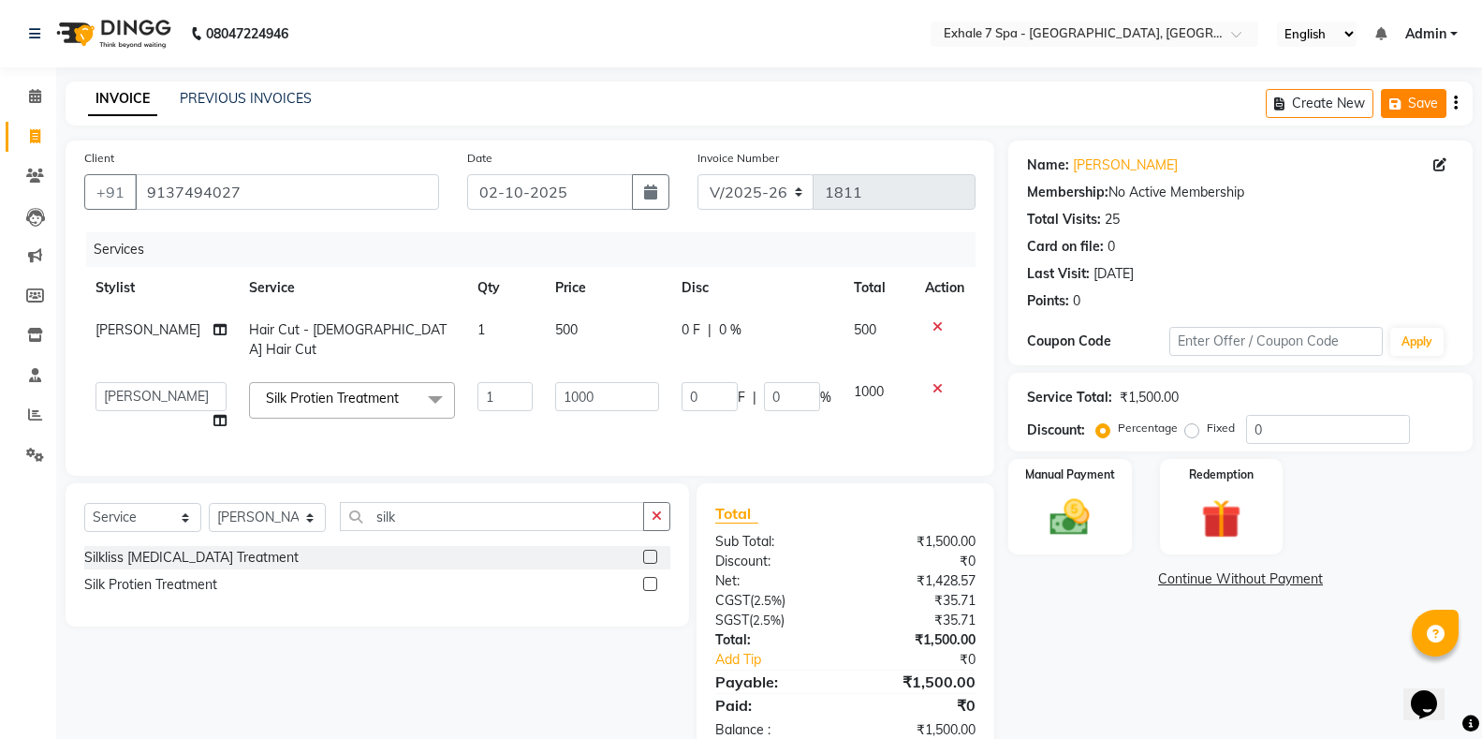
click at [1400, 108] on icon "button" at bounding box center [1398, 103] width 19 height 13
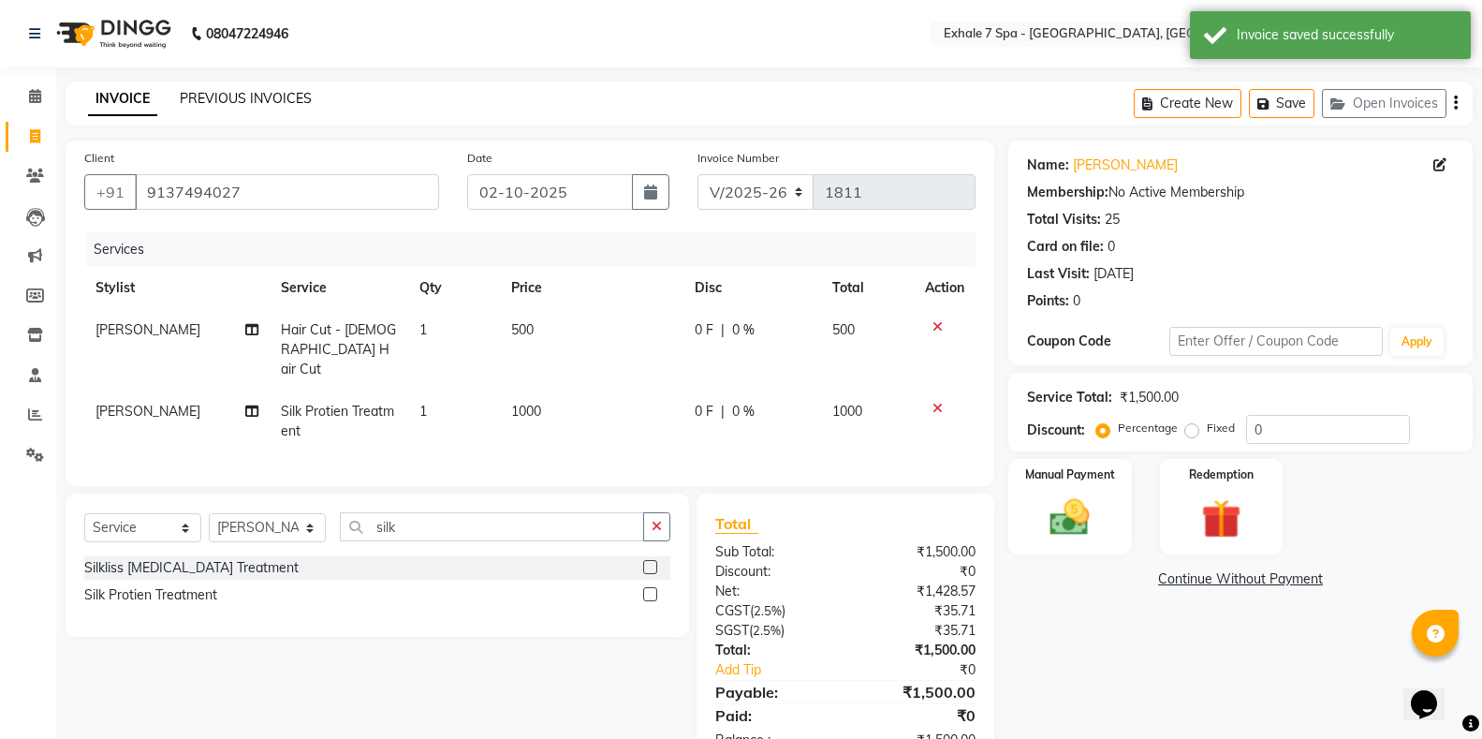
click at [181, 96] on link "PREVIOUS INVOICES" at bounding box center [246, 98] width 132 height 17
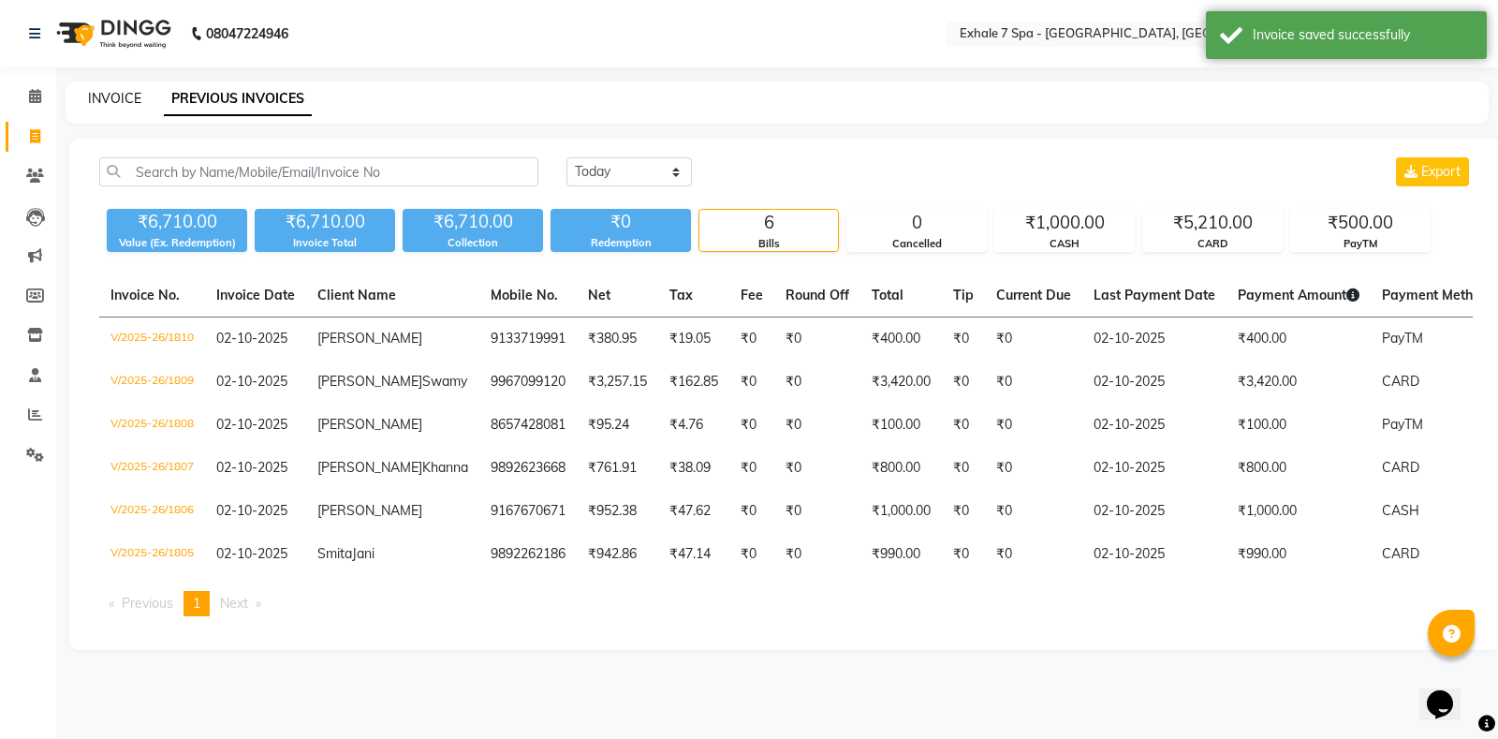
click at [125, 98] on link "INVOICE" at bounding box center [114, 98] width 53 height 17
select select "4480"
select select "service"
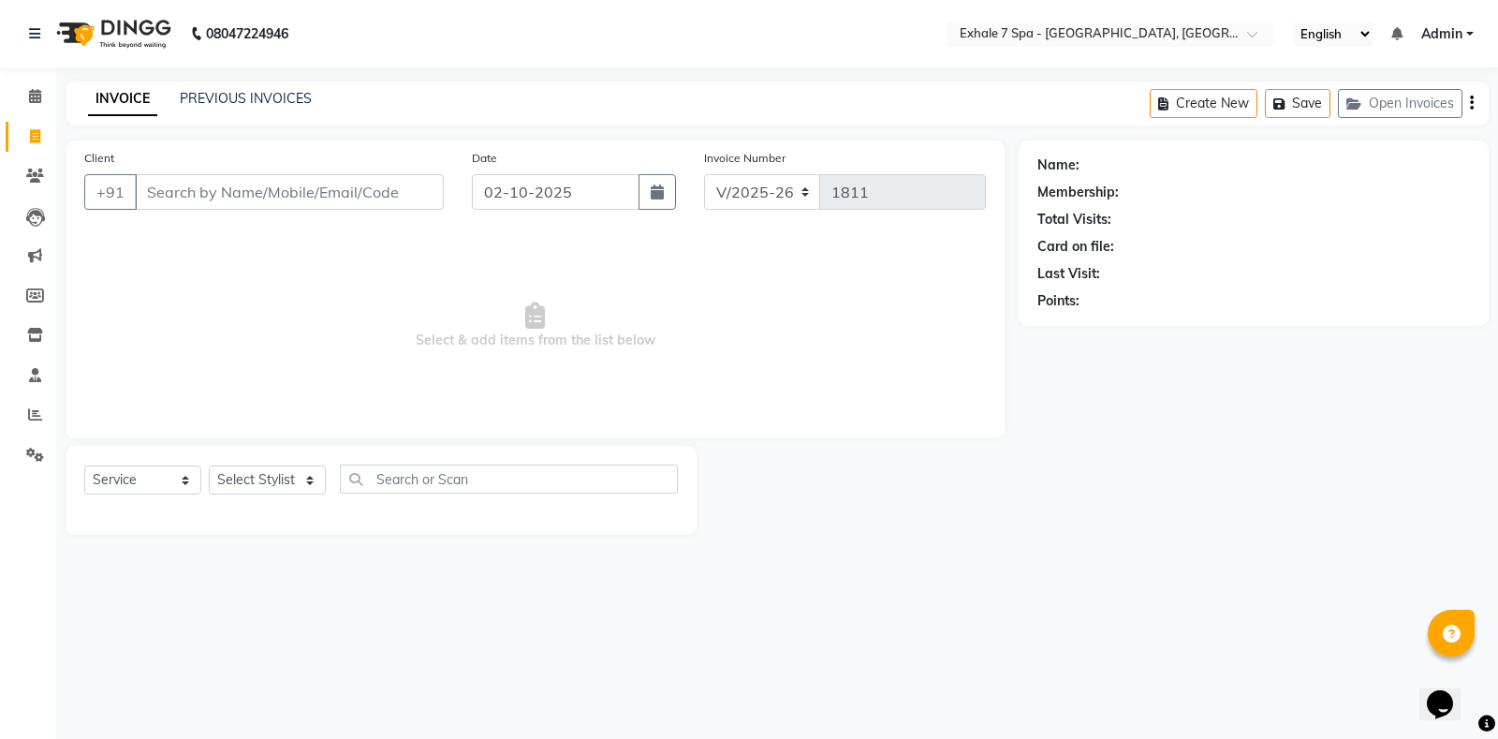
click at [200, 108] on div "INVOICE PREVIOUS INVOICES" at bounding box center [200, 100] width 269 height 22
click at [188, 102] on link "PREVIOUS INVOICES" at bounding box center [246, 98] width 132 height 17
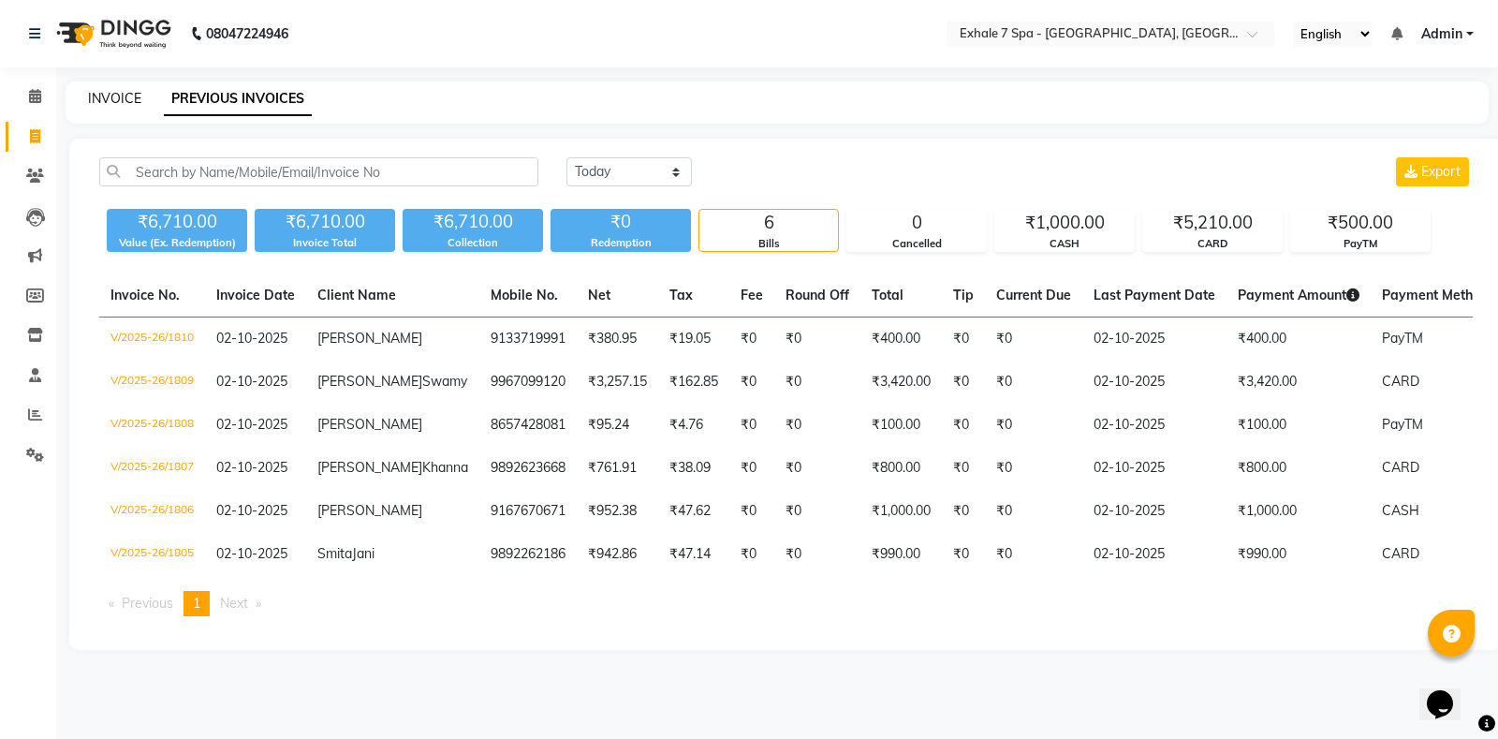
click at [109, 98] on link "INVOICE" at bounding box center [114, 98] width 53 height 17
select select "service"
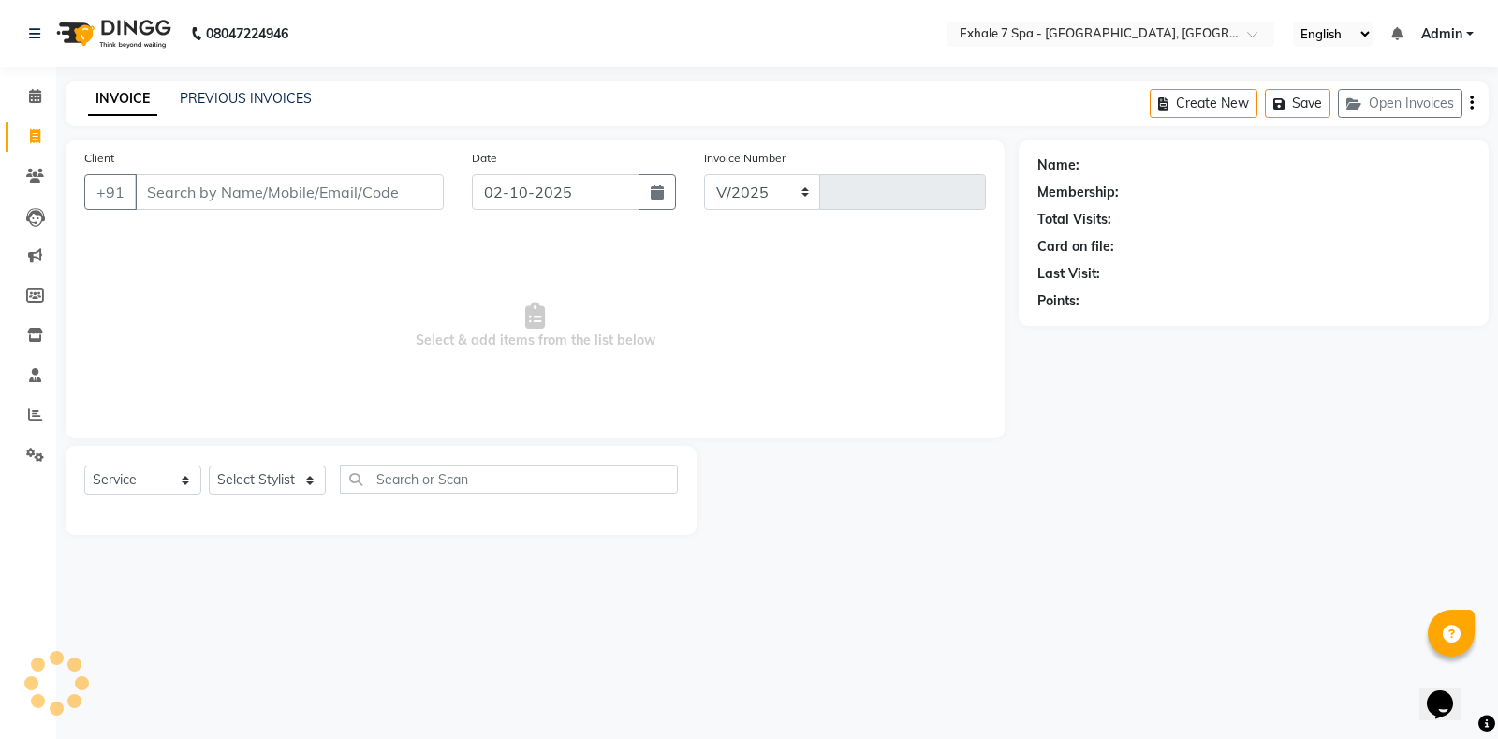
select select "4480"
type input "1811"
click at [1401, 102] on button "Open Invoices" at bounding box center [1400, 103] width 125 height 29
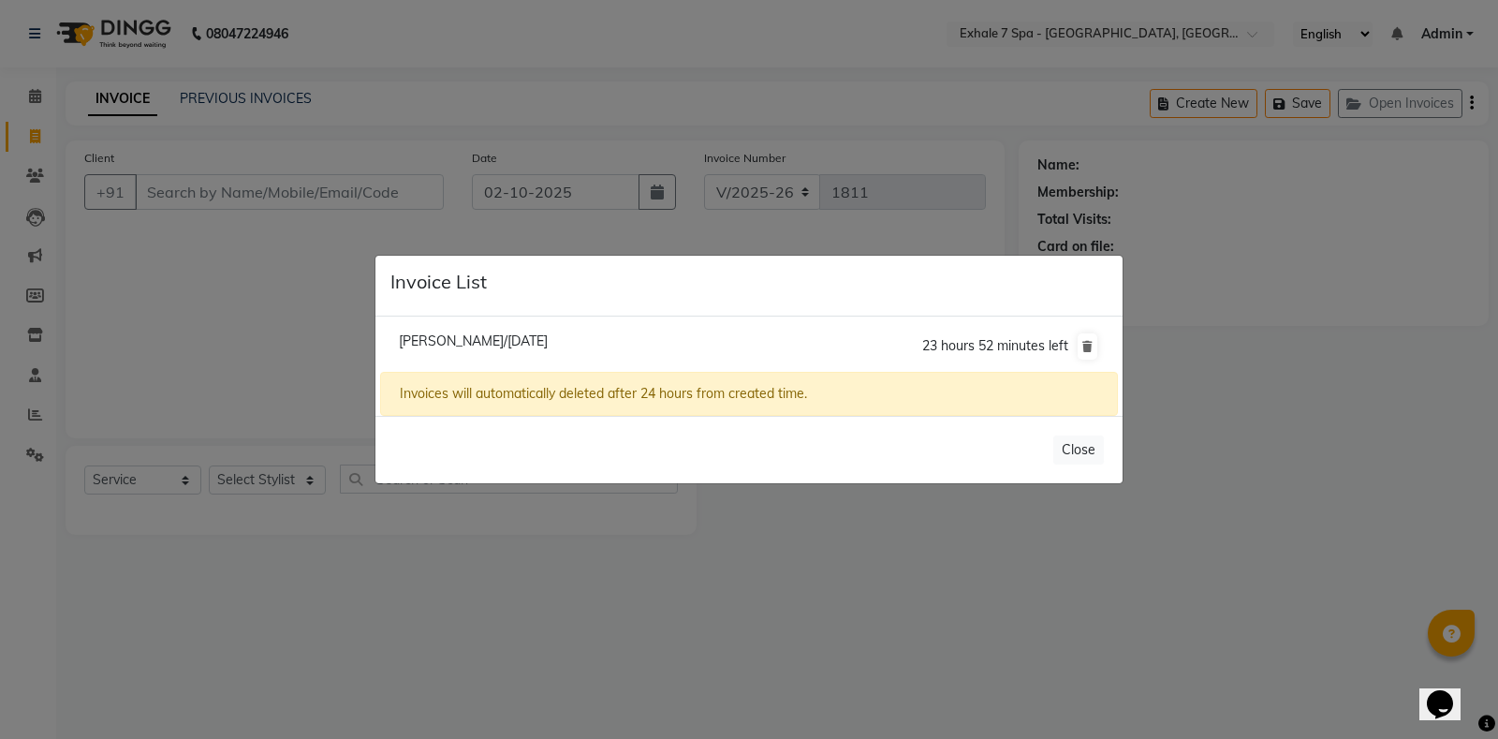
click at [424, 339] on span "[PERSON_NAME]/[DATE]" at bounding box center [473, 340] width 149 height 17
type input "9137494027"
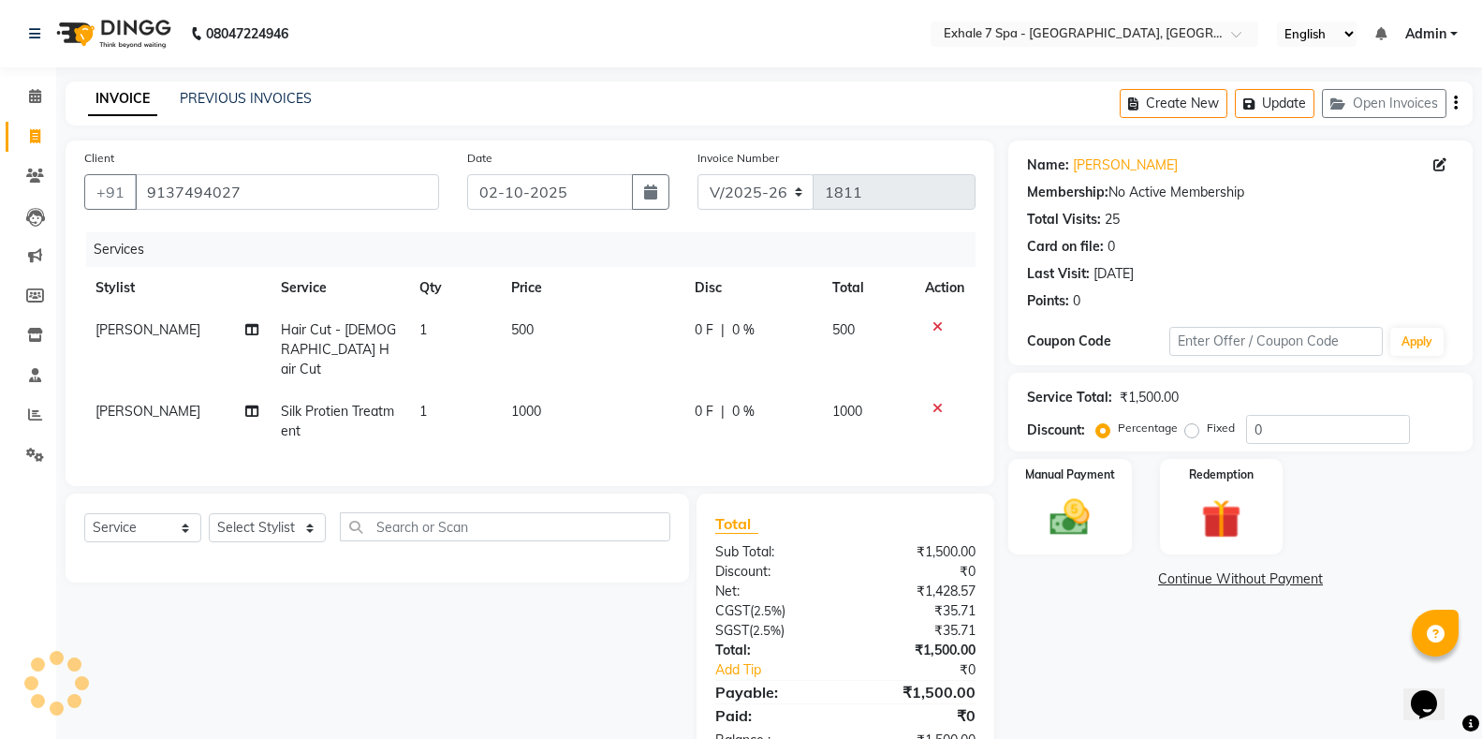
click at [528, 332] on span "500" at bounding box center [522, 329] width 22 height 17
select select "37472"
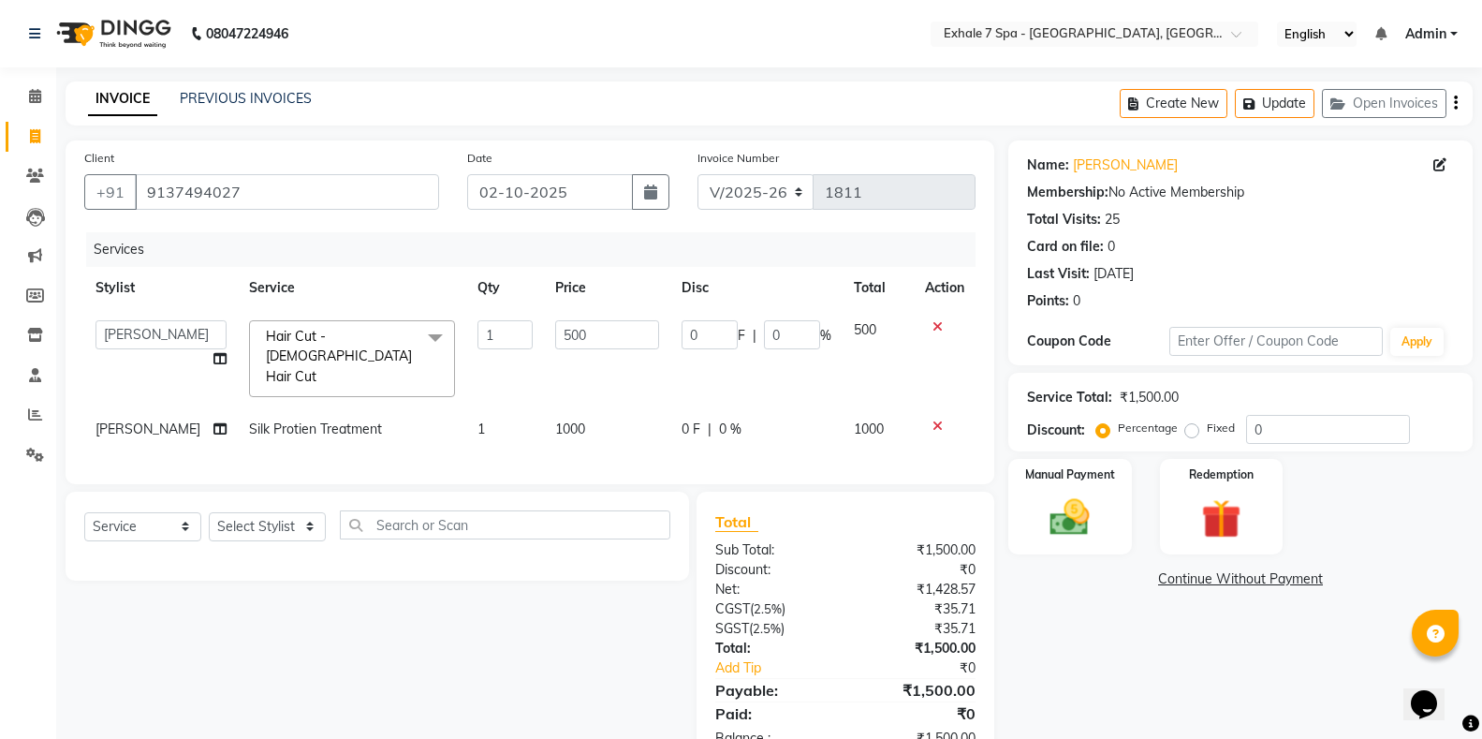
click at [555, 420] on span "1000" at bounding box center [570, 428] width 30 height 17
select select "37472"
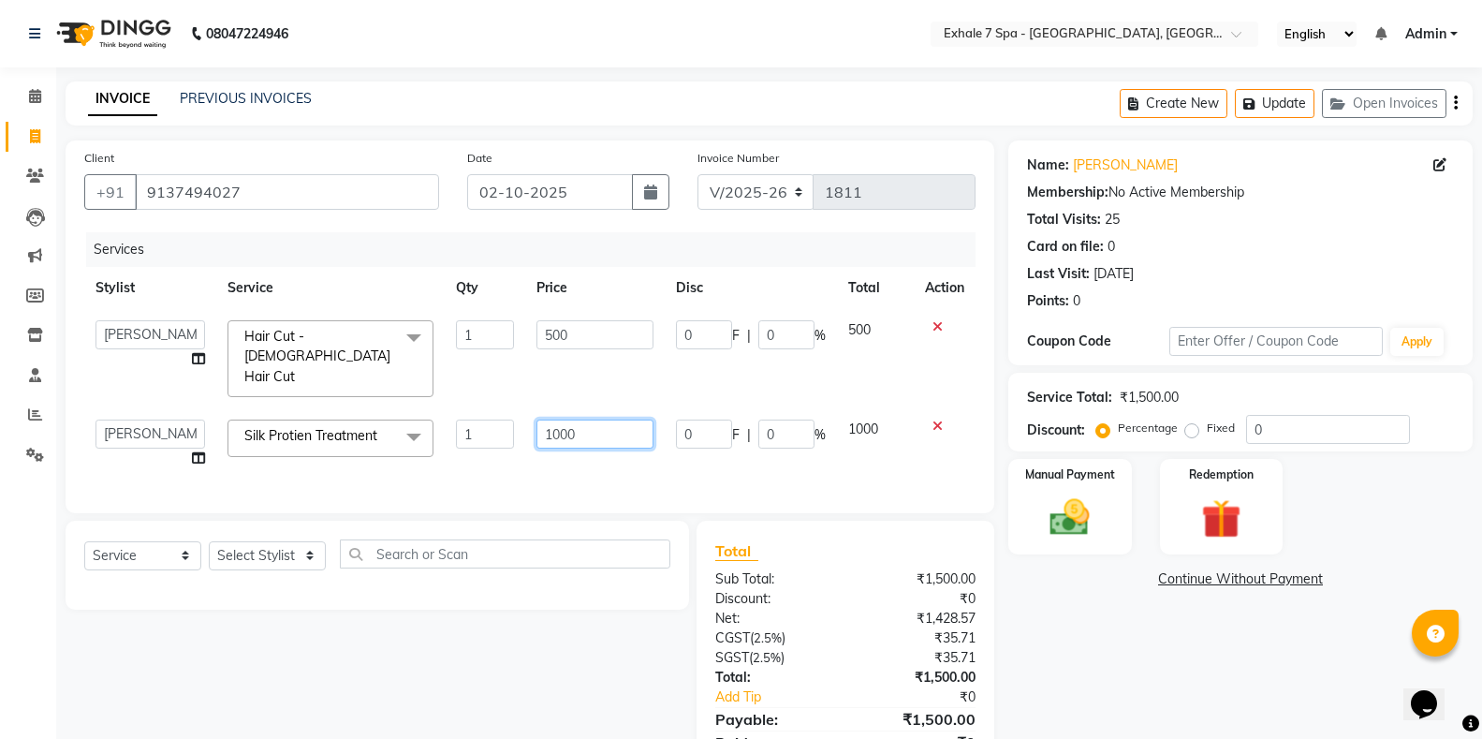
click at [560, 419] on input "1000" at bounding box center [594, 433] width 117 height 29
type input "1500"
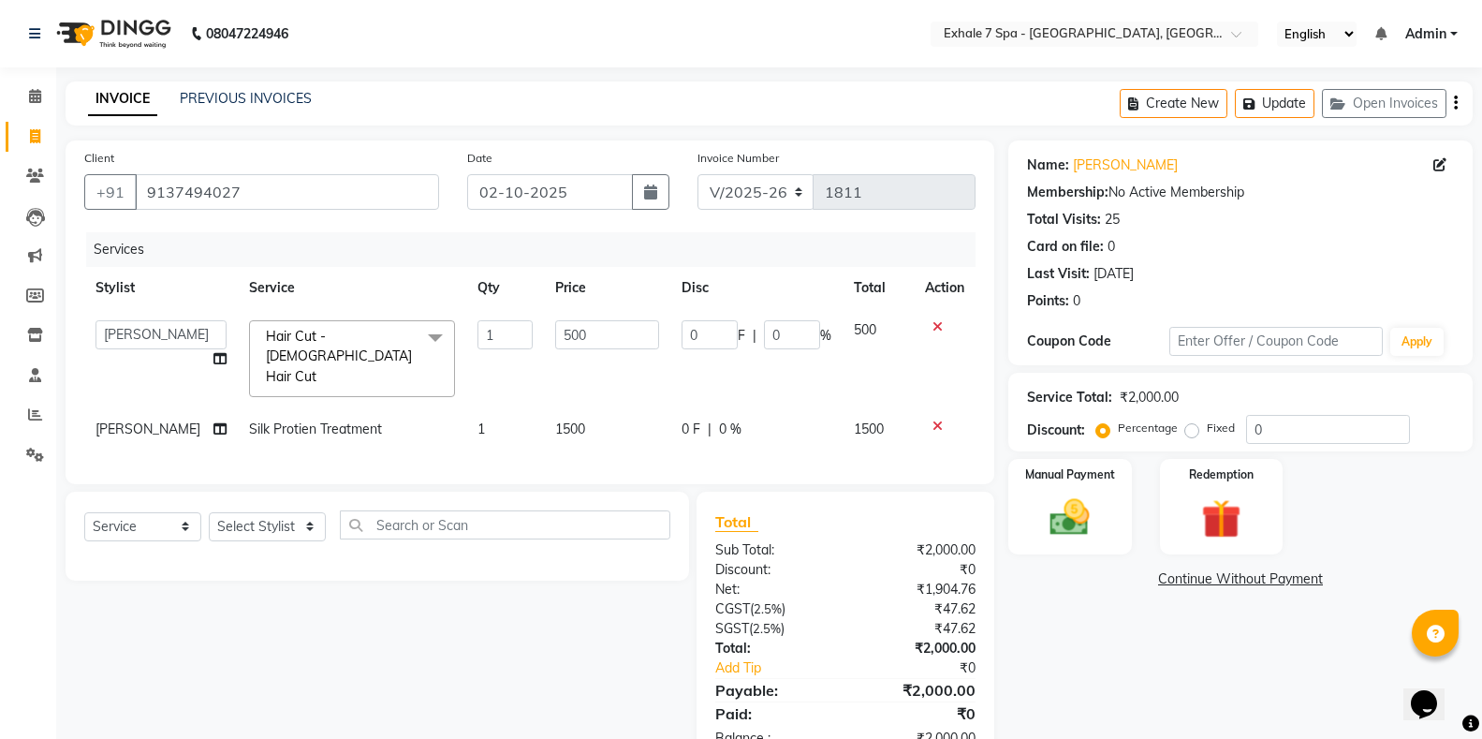
click at [625, 384] on td "500" at bounding box center [607, 358] width 126 height 99
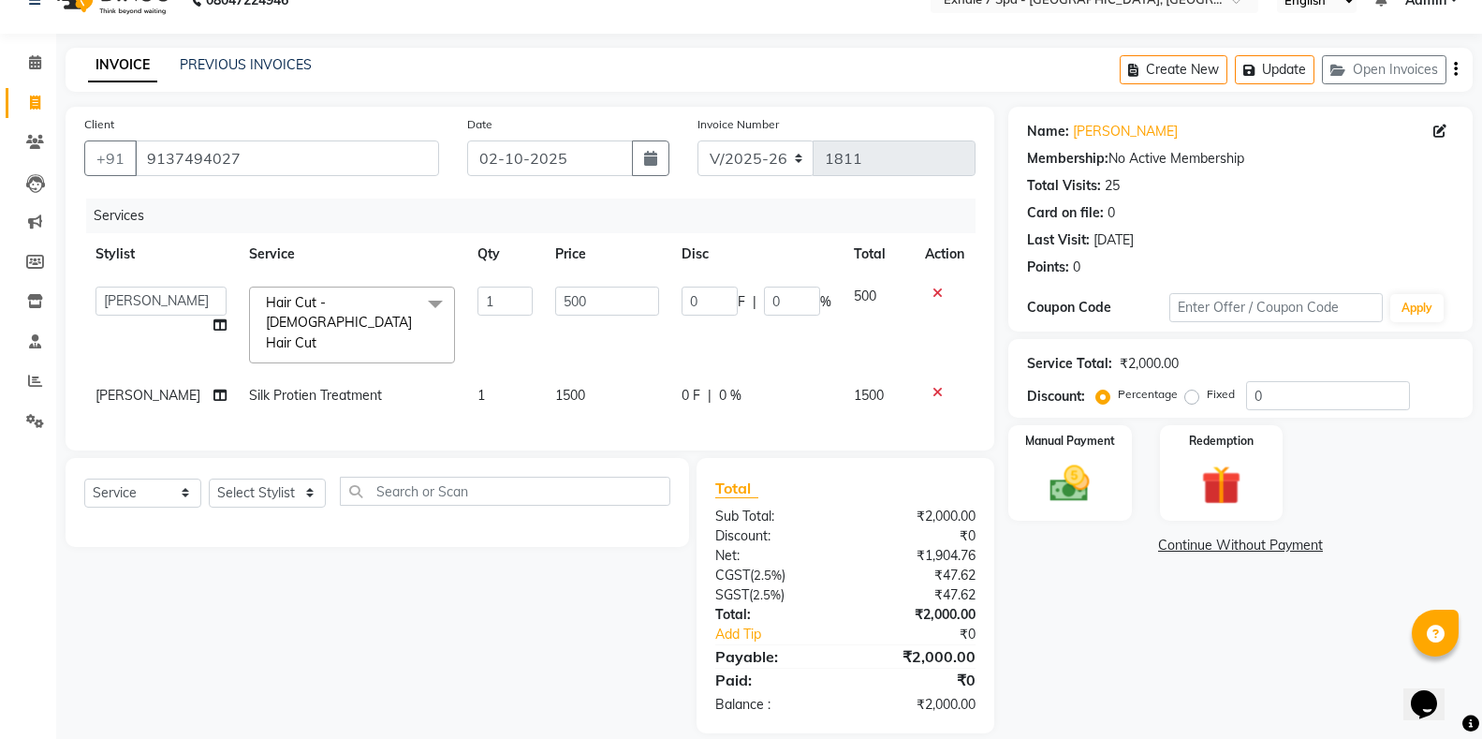
scroll to position [52, 0]
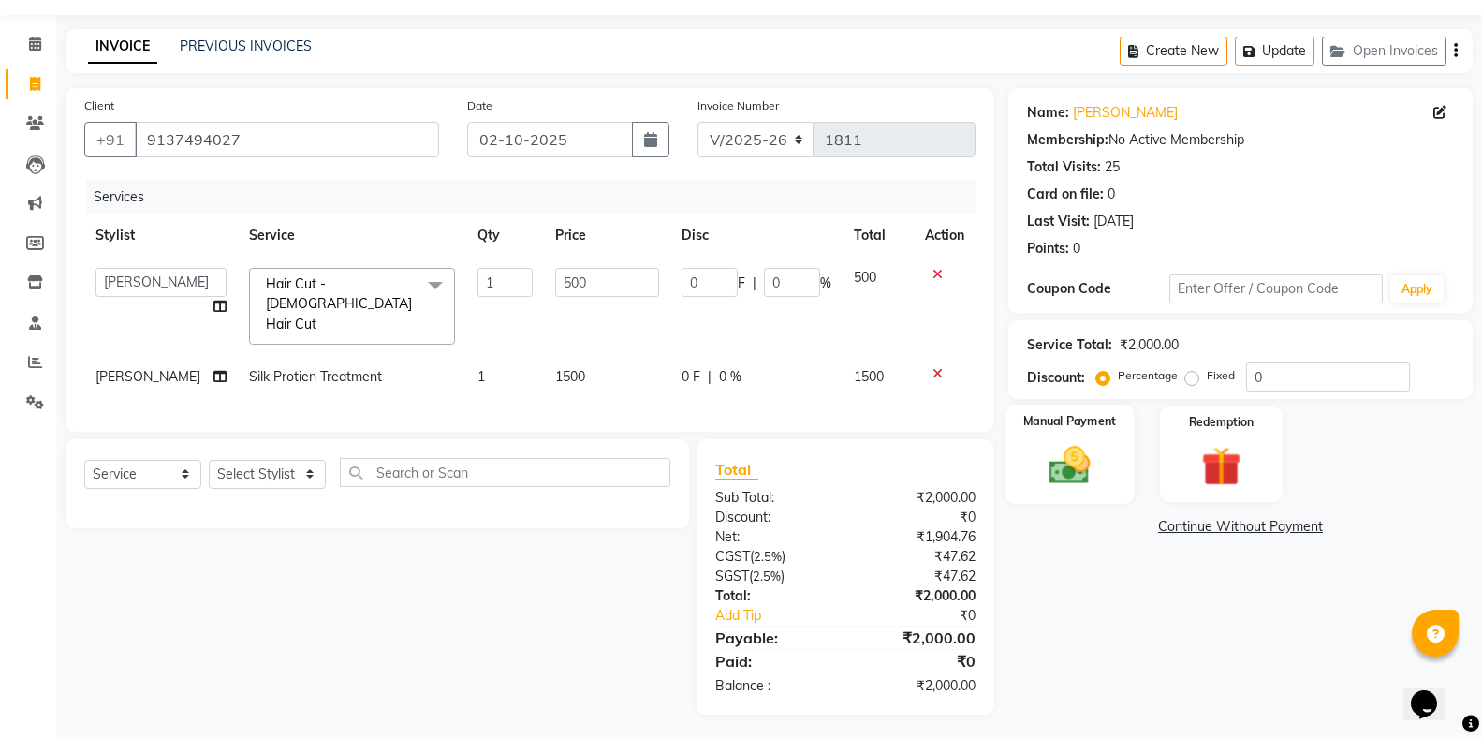
click at [1113, 452] on div "Manual Payment" at bounding box center [1069, 454] width 128 height 100
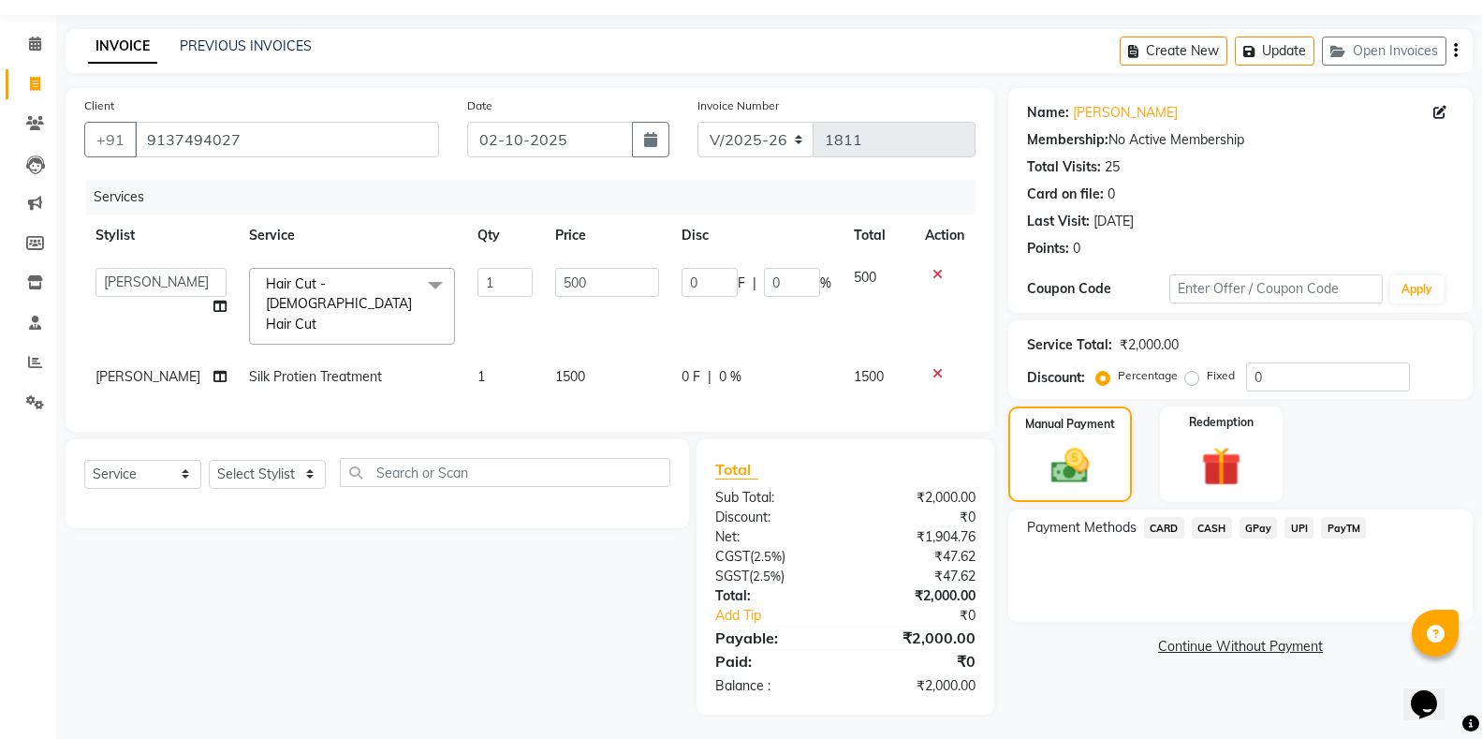
click at [1209, 533] on span "CASH" at bounding box center [1212, 528] width 40 height 22
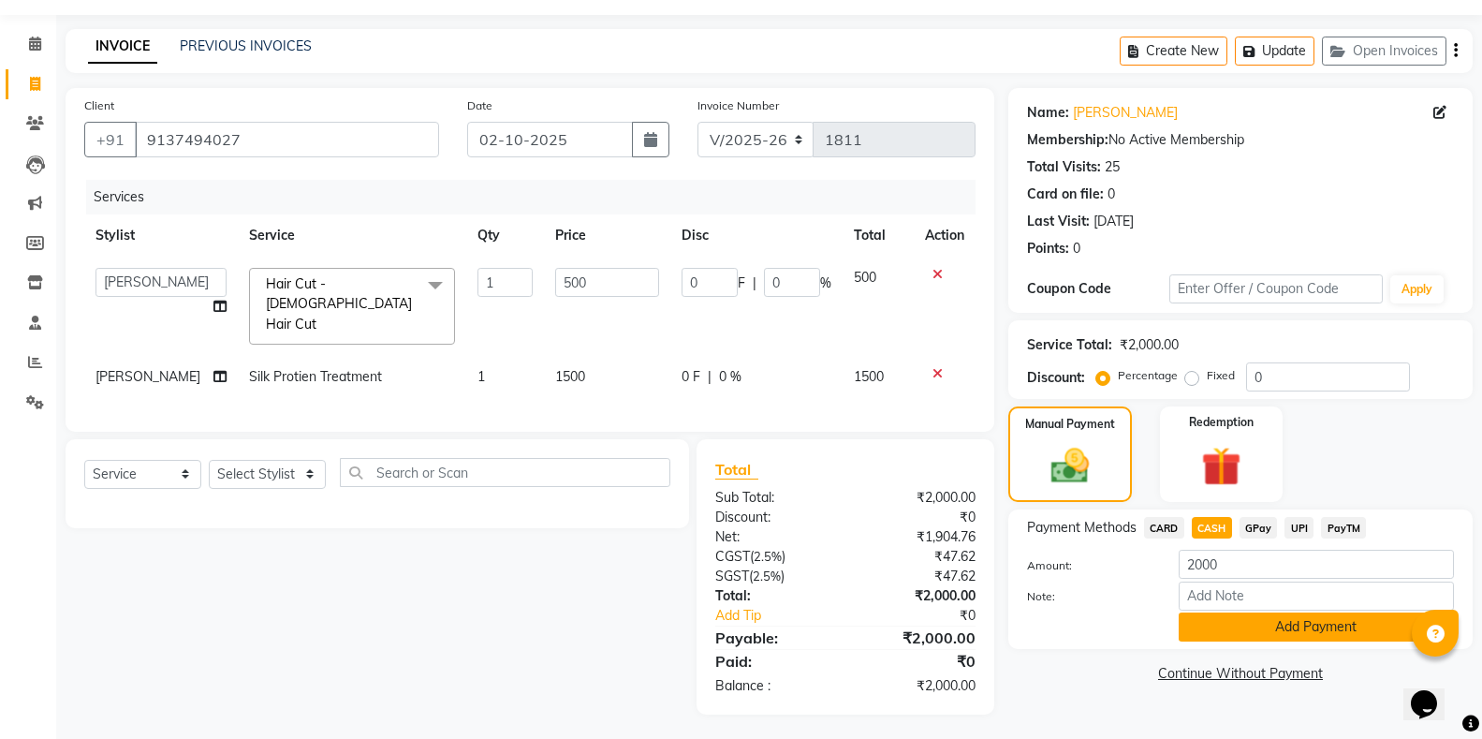
click at [1202, 625] on button "Add Payment" at bounding box center [1316, 626] width 275 height 29
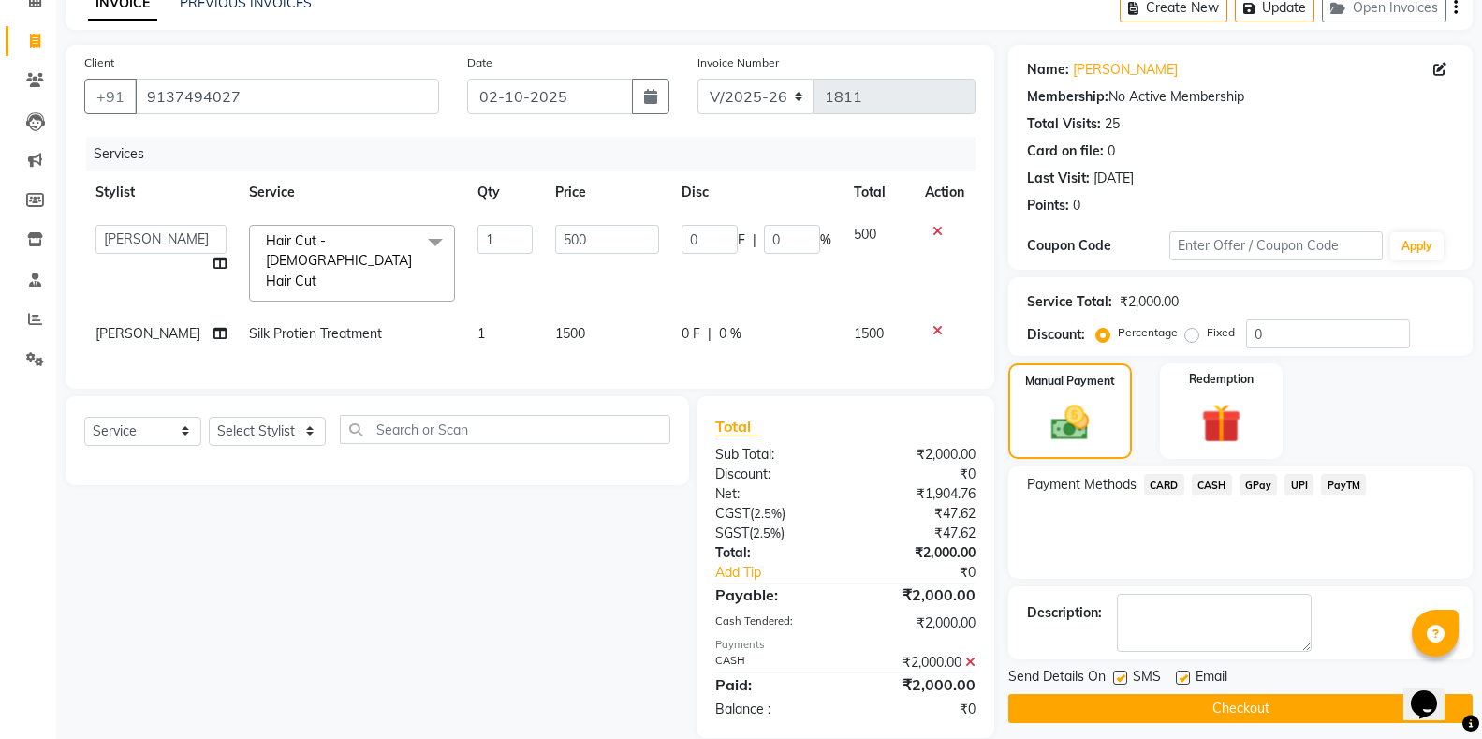
scroll to position [119, 0]
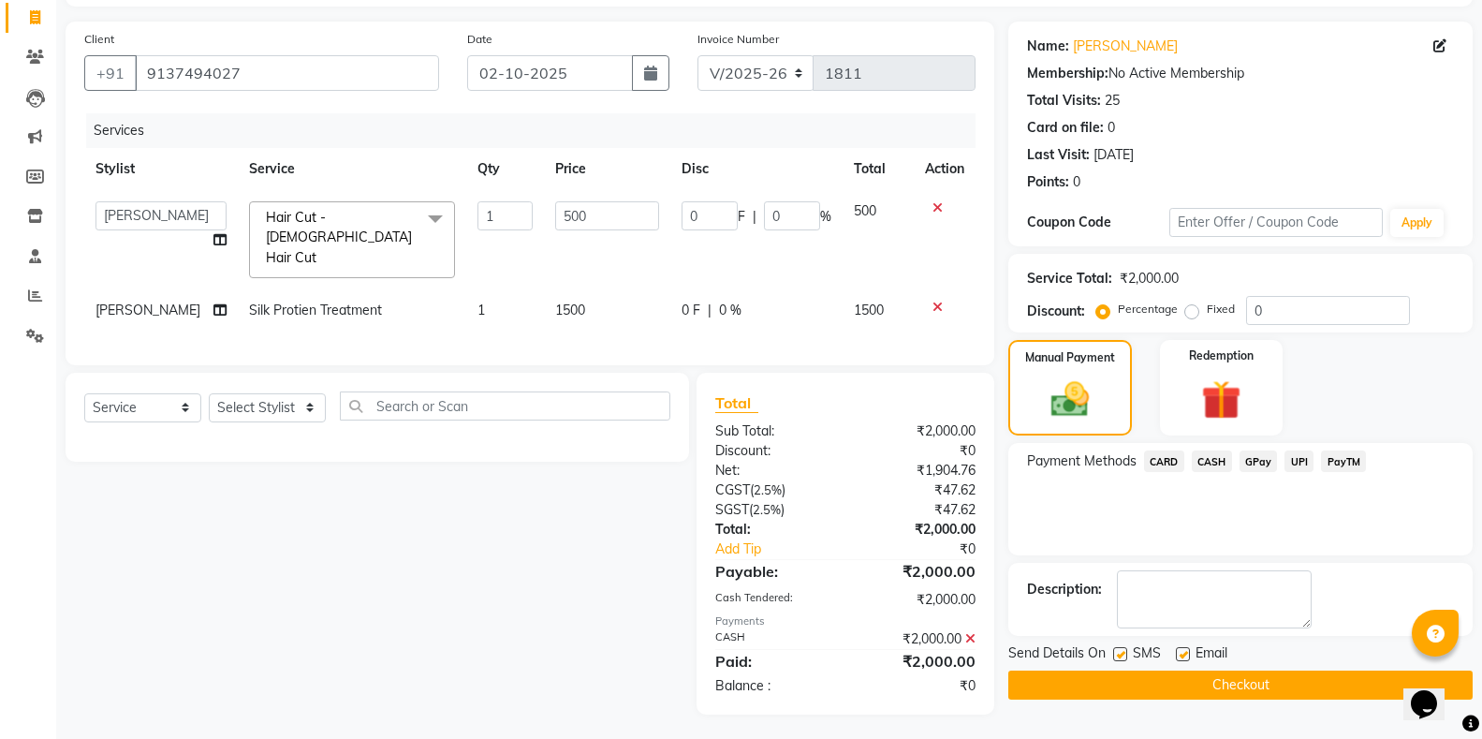
click at [1122, 658] on label at bounding box center [1120, 654] width 14 height 14
click at [1122, 658] on input "checkbox" at bounding box center [1119, 655] width 12 height 12
checkbox input "false"
click at [1125, 691] on button "Checkout" at bounding box center [1240, 684] width 464 height 29
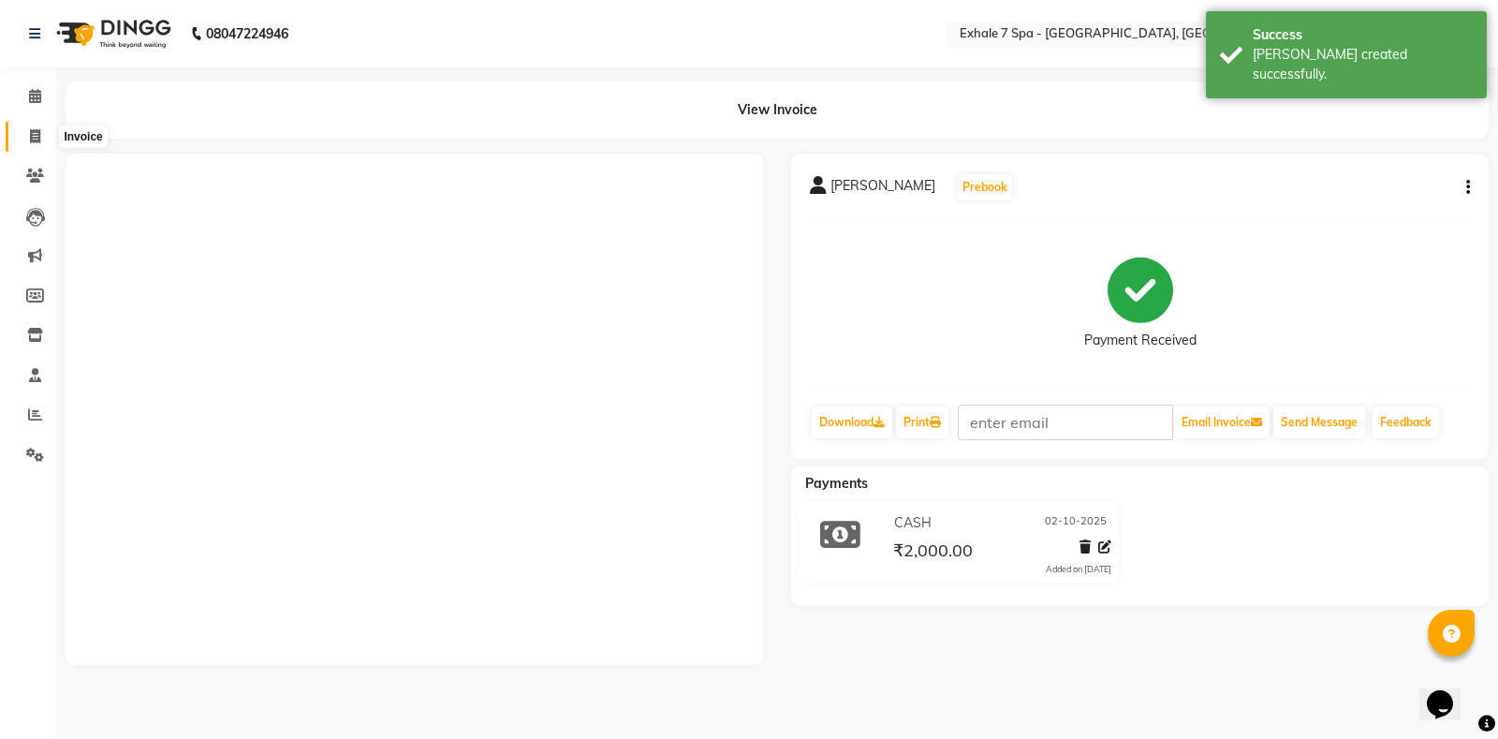
click at [36, 134] on icon at bounding box center [35, 136] width 10 height 14
select select "service"
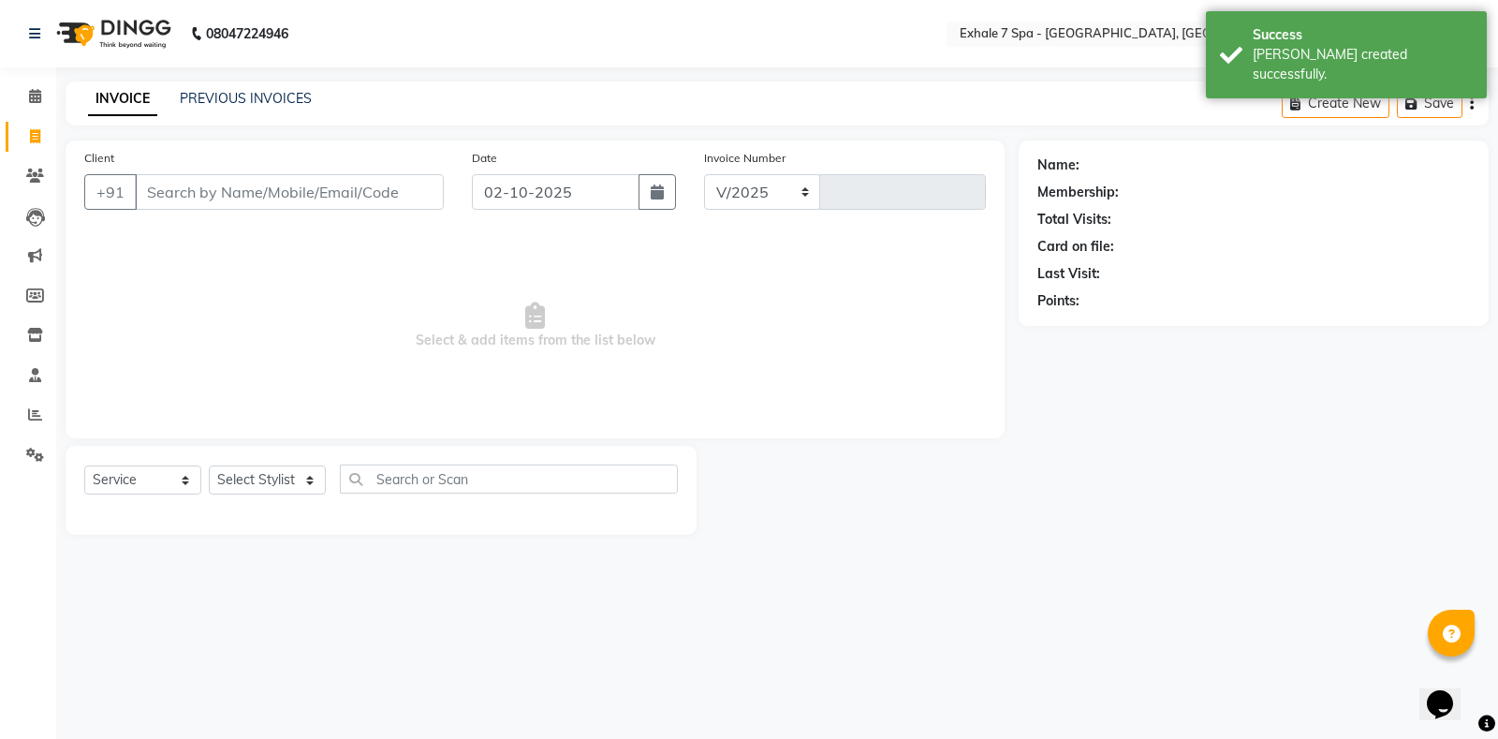
select select "4480"
type input "1812"
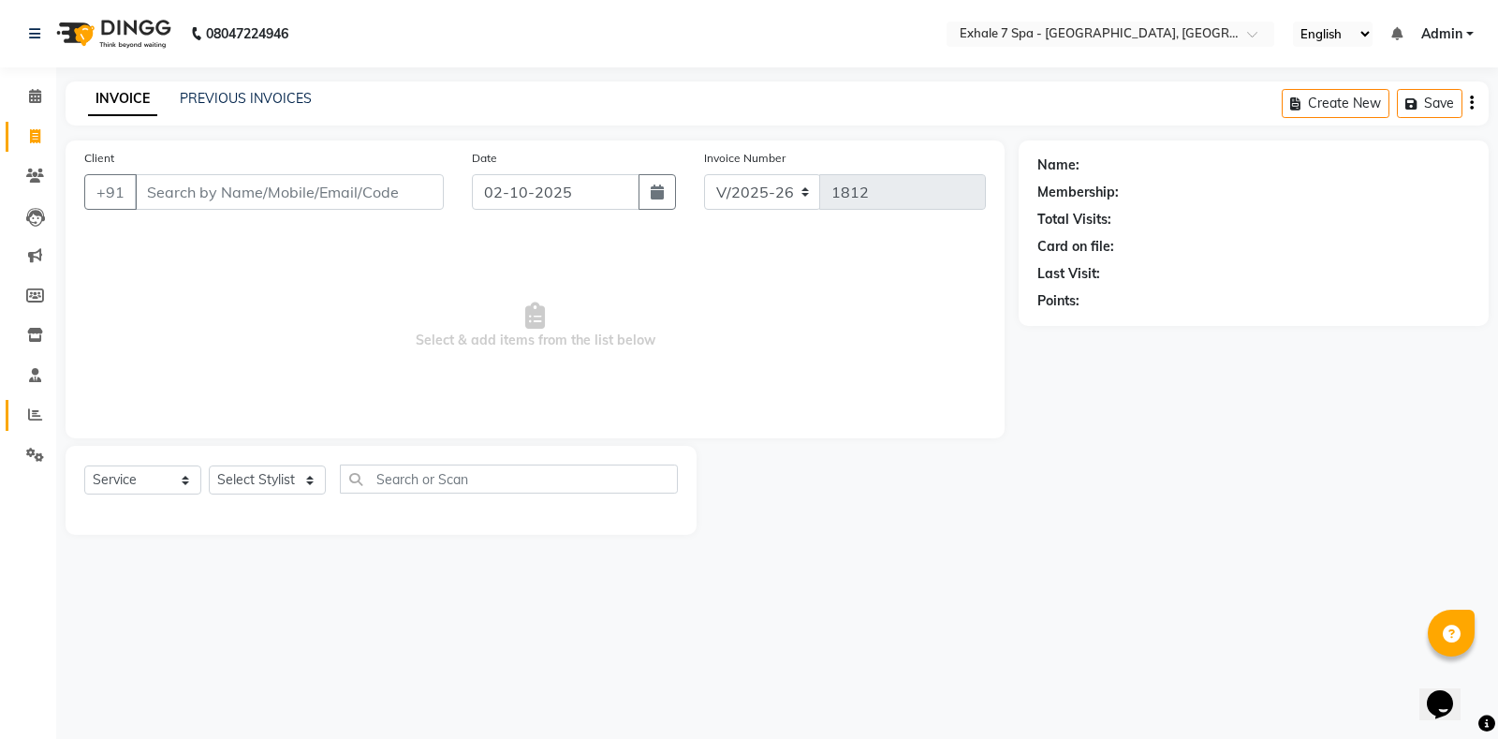
click at [37, 401] on link "Reports" at bounding box center [28, 415] width 45 height 31
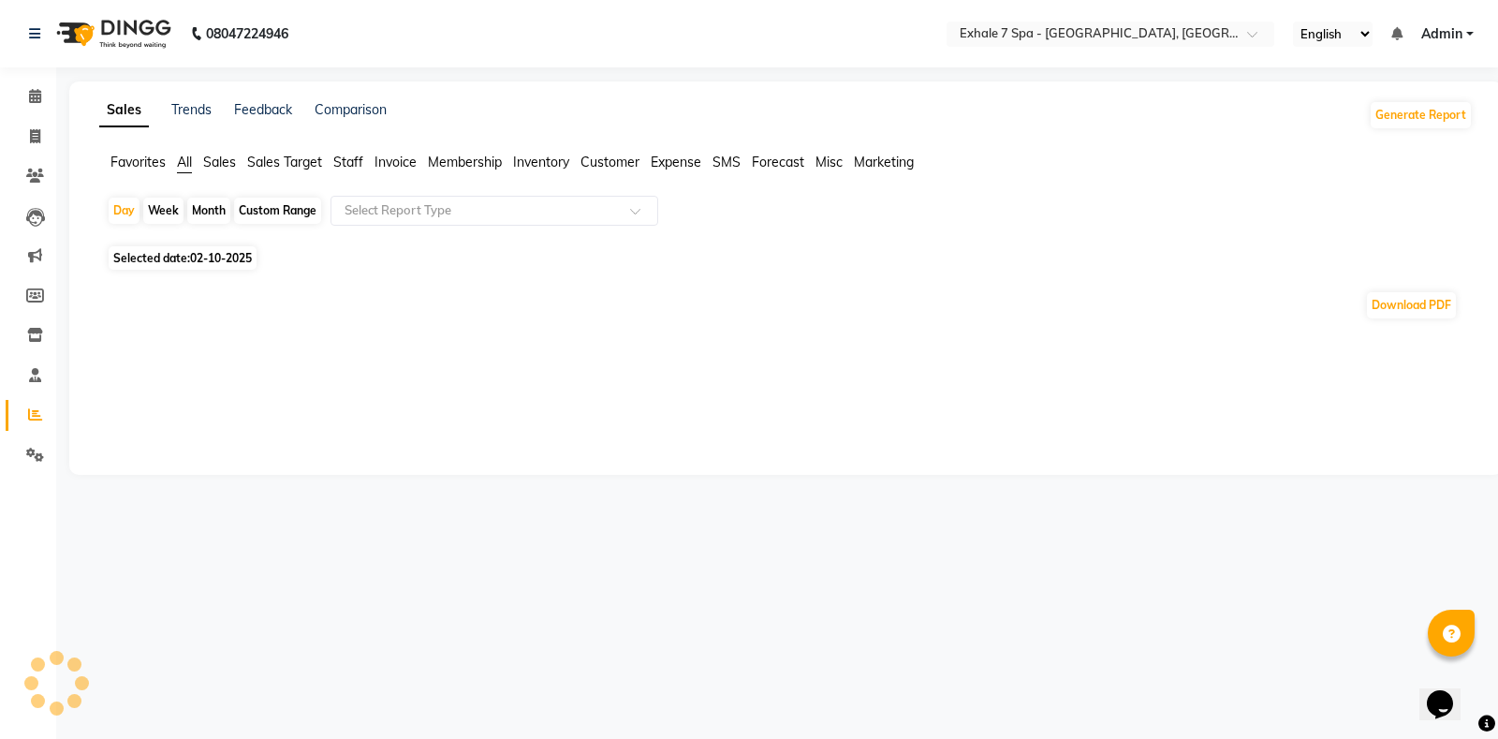
click at [208, 162] on span "Sales" at bounding box center [219, 162] width 33 height 17
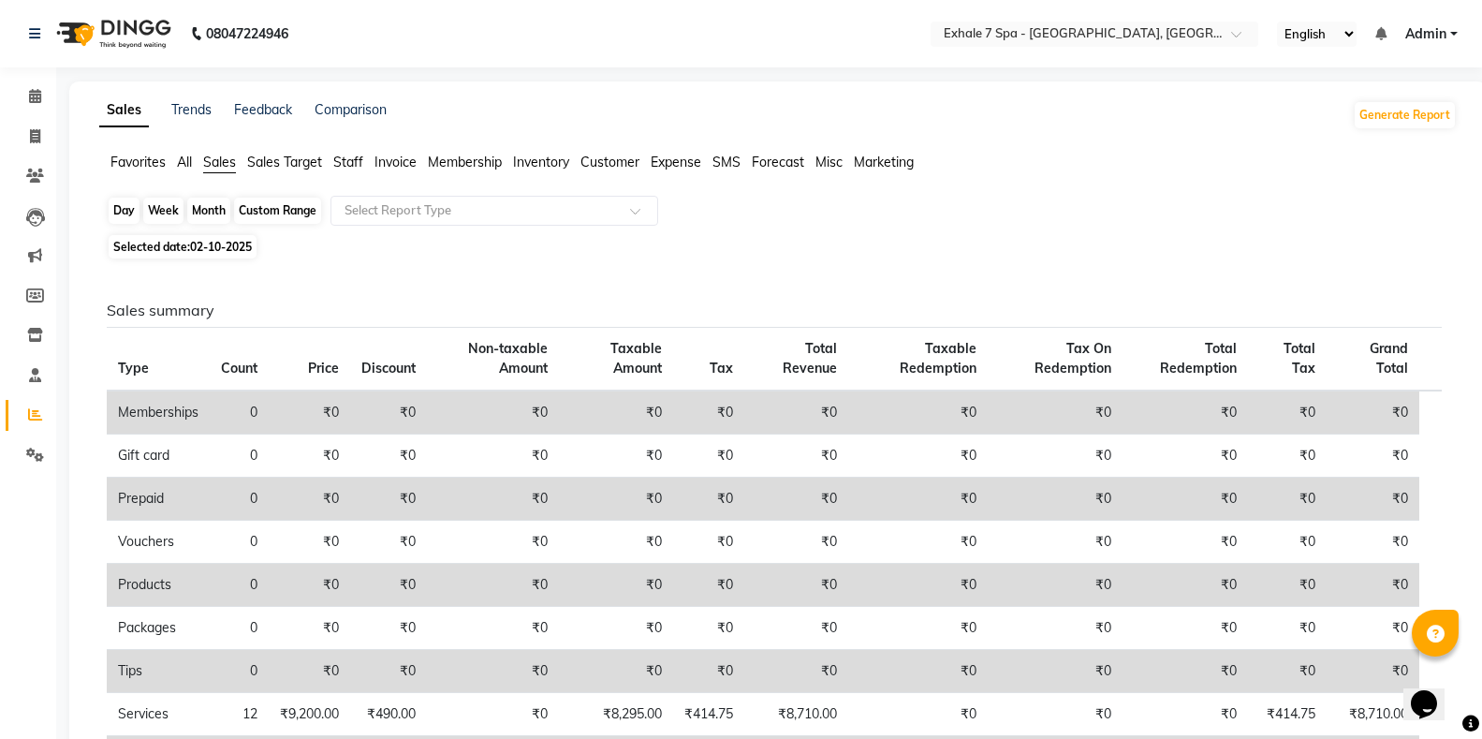
click at [124, 206] on div "Day" at bounding box center [124, 211] width 31 height 26
select select "10"
select select "2025"
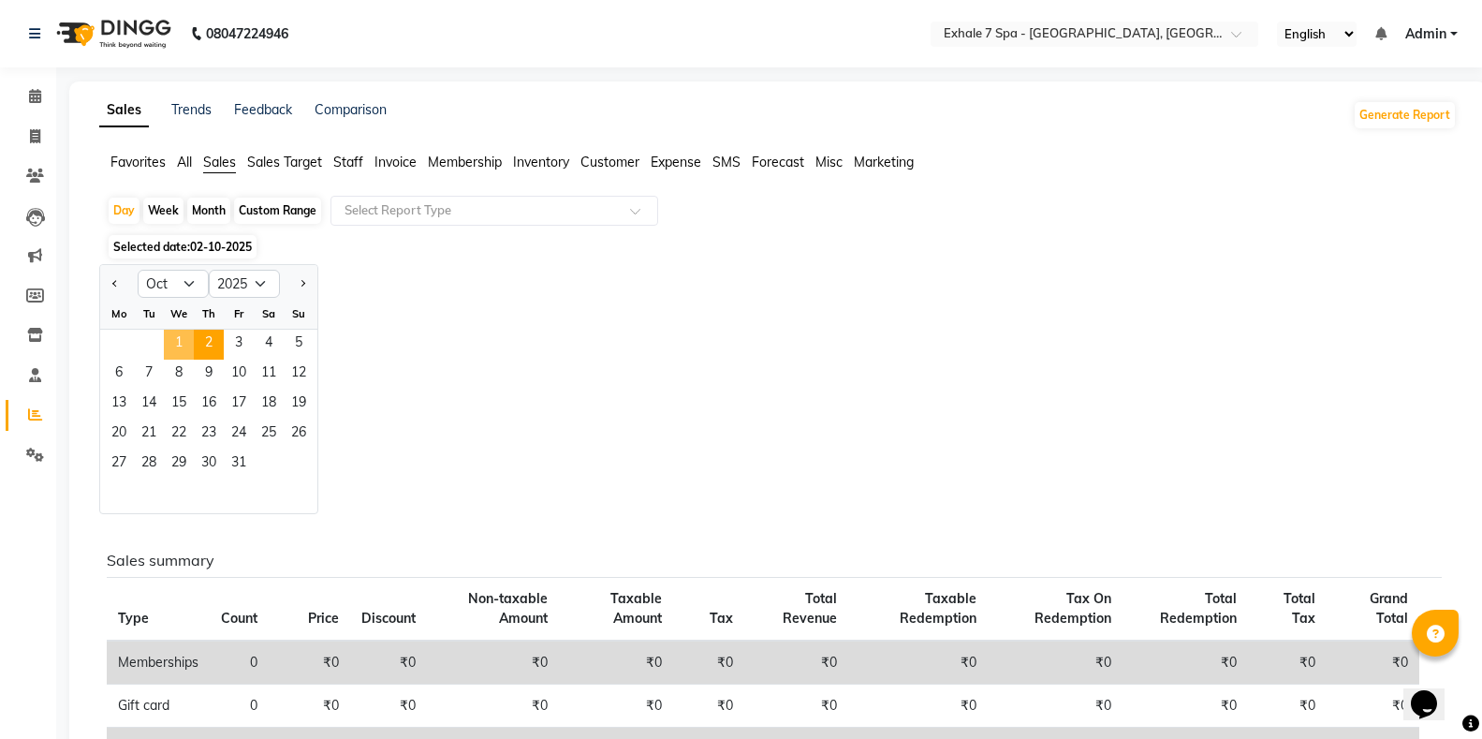
click at [184, 348] on span "1" at bounding box center [179, 345] width 30 height 30
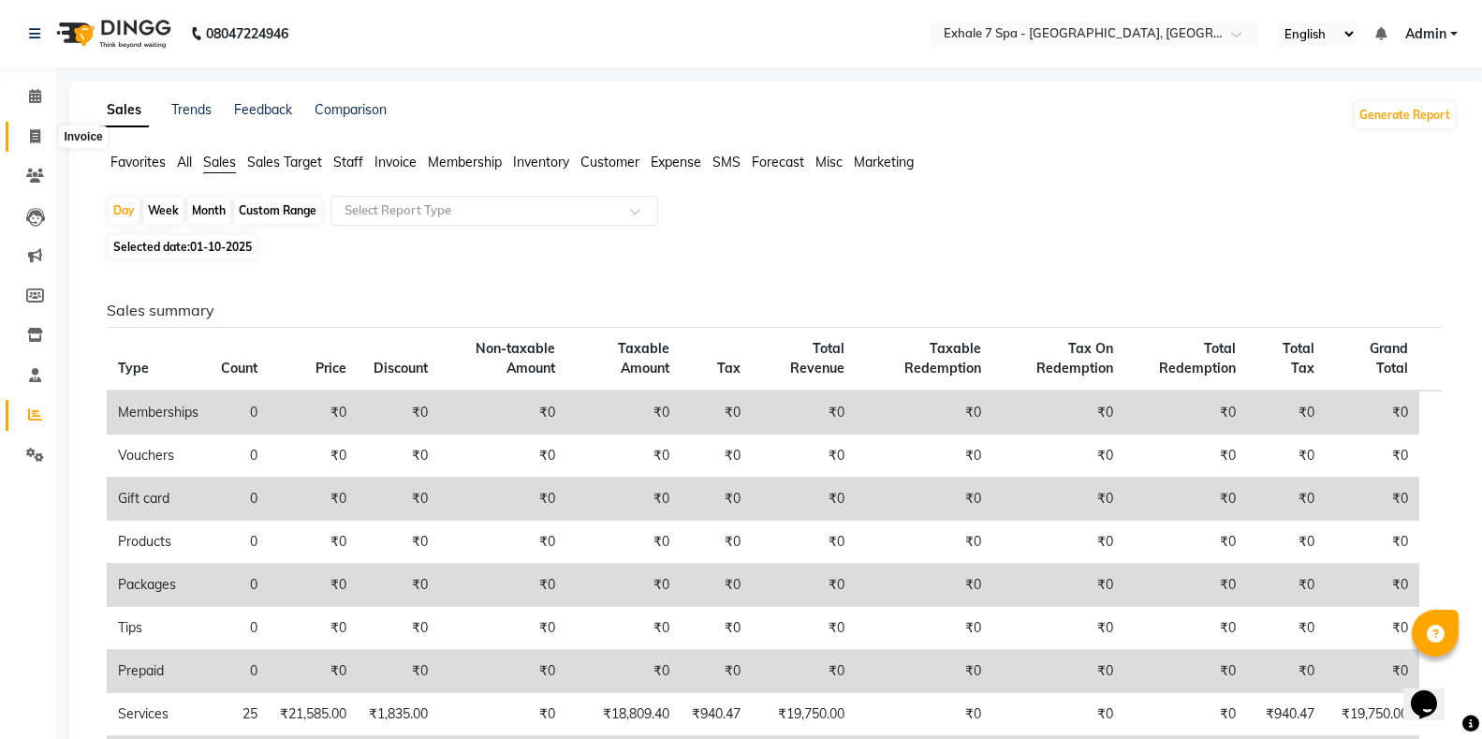
click at [34, 139] on icon at bounding box center [35, 136] width 10 height 14
select select "service"
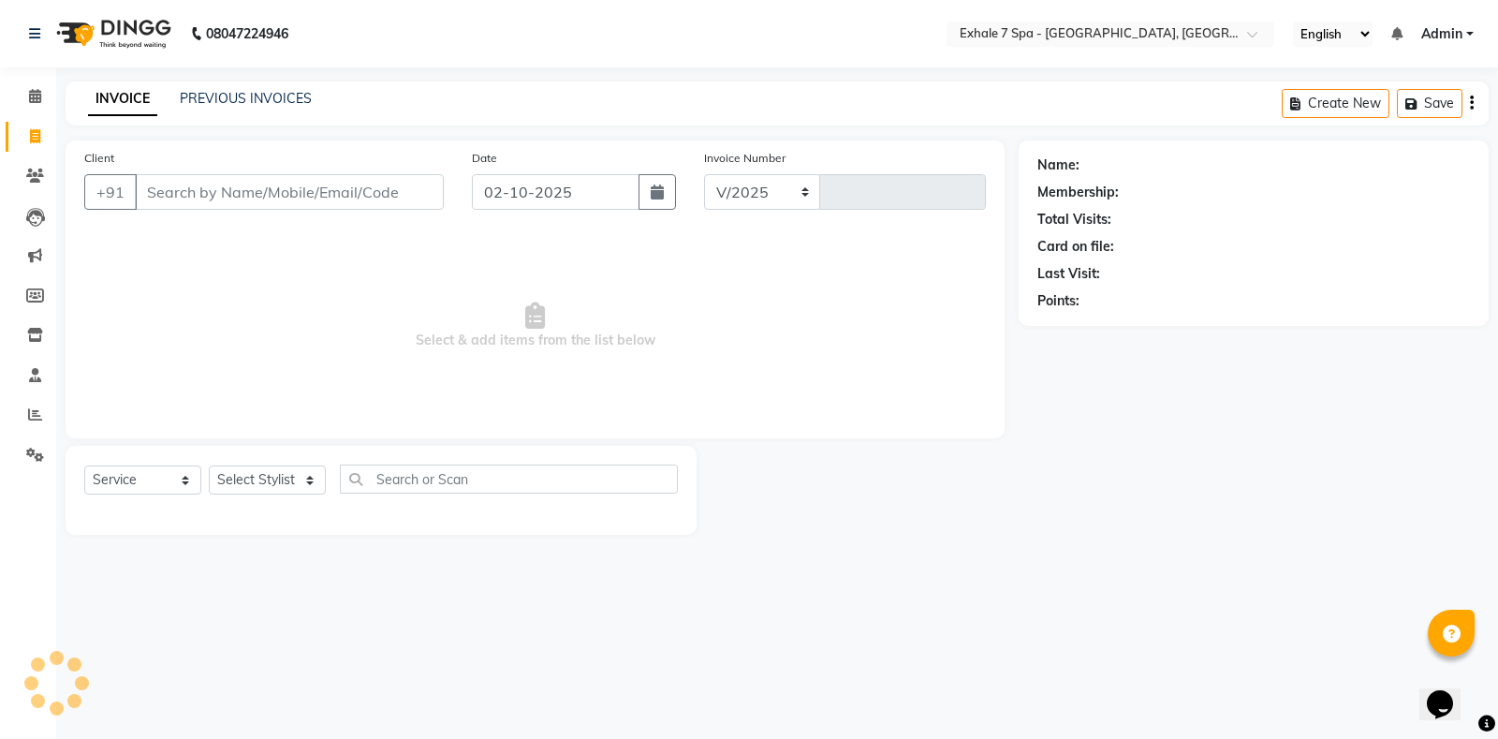
select select "4480"
type input "1812"
click at [367, 200] on input "Client" at bounding box center [289, 192] width 309 height 36
click at [258, 175] on input "Client" at bounding box center [289, 192] width 309 height 36
click at [292, 172] on div "Client +91" at bounding box center [264, 186] width 388 height 77
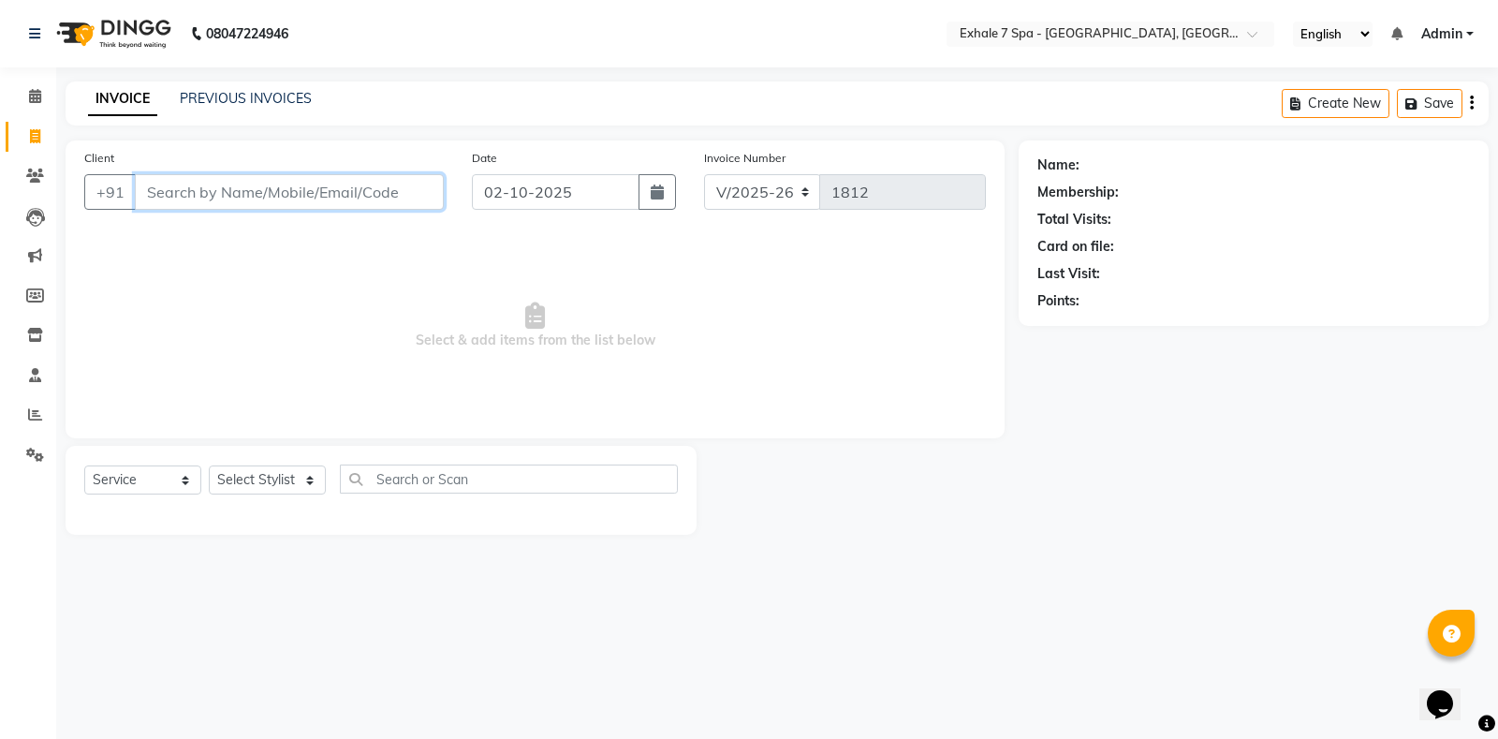
click at [169, 199] on input "Client" at bounding box center [289, 192] width 309 height 36
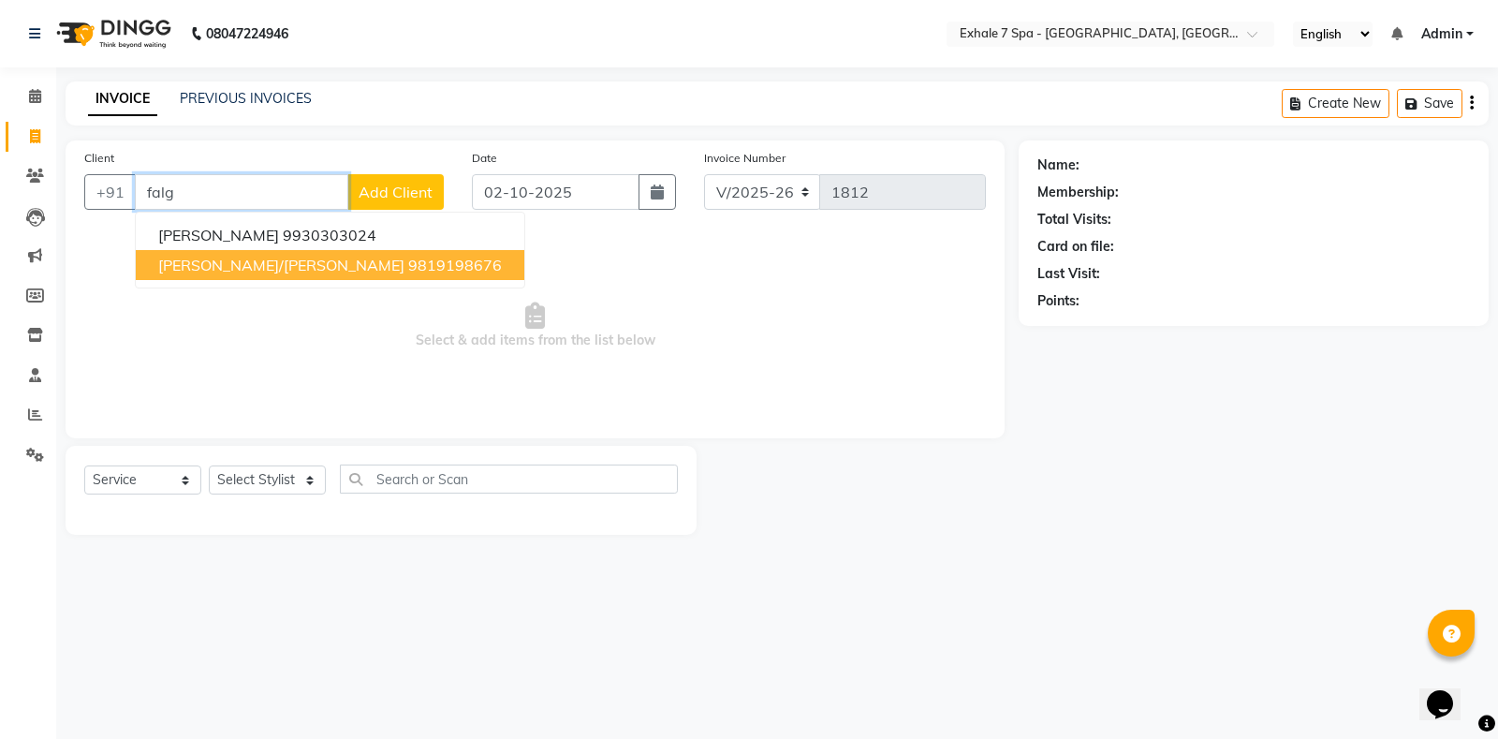
click at [308, 264] on span "[PERSON_NAME]/[PERSON_NAME]" at bounding box center [281, 265] width 246 height 19
type input "9819198676"
select select "1: Object"
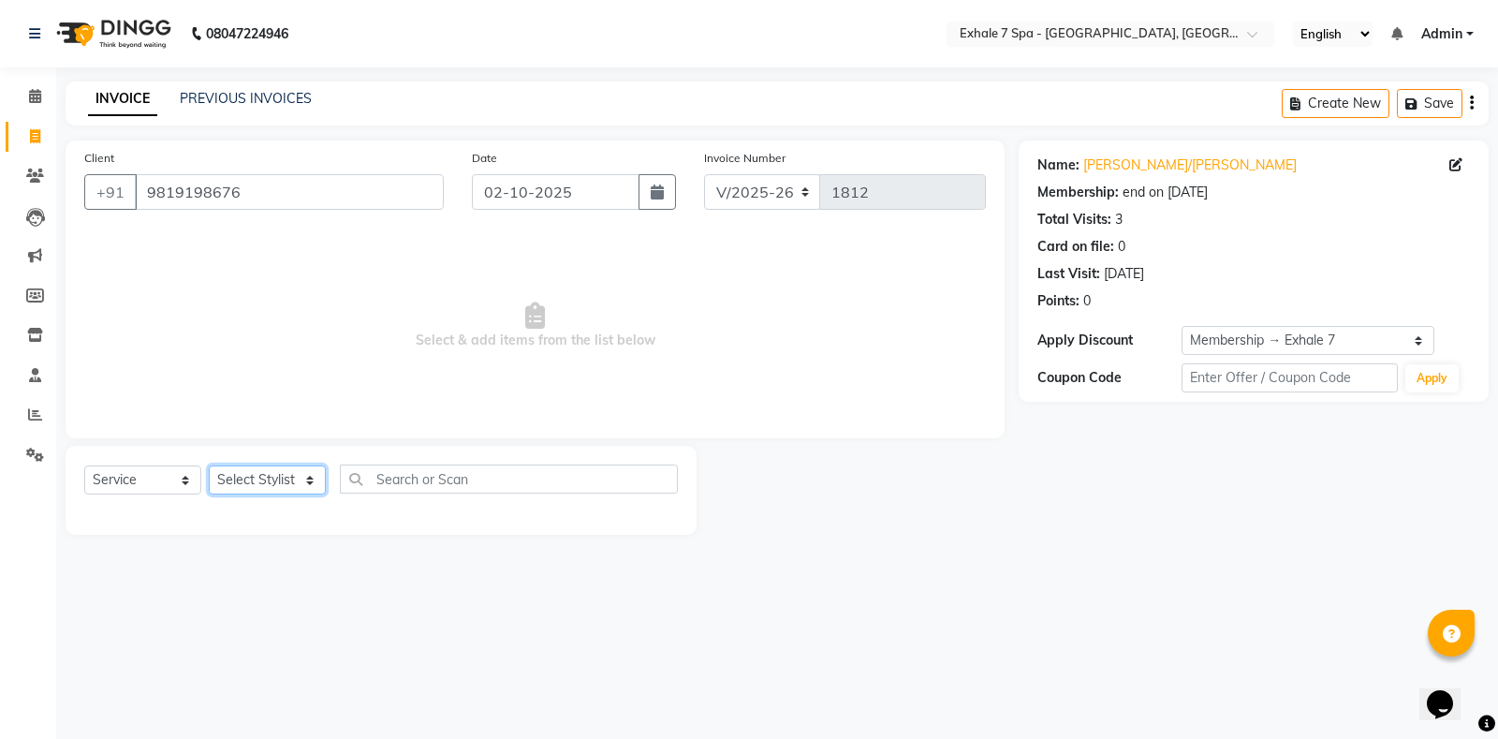
click at [235, 477] on select "Select Stylist [PERSON_NAME] [PERSON_NAME] Faraheem [PERSON_NAME] [PERSON_NAME]…" at bounding box center [267, 479] width 117 height 29
select select "26089"
click at [209, 465] on select "Select Stylist [PERSON_NAME] [PERSON_NAME] Faraheem [PERSON_NAME] [PERSON_NAME]…" at bounding box center [267, 479] width 117 height 29
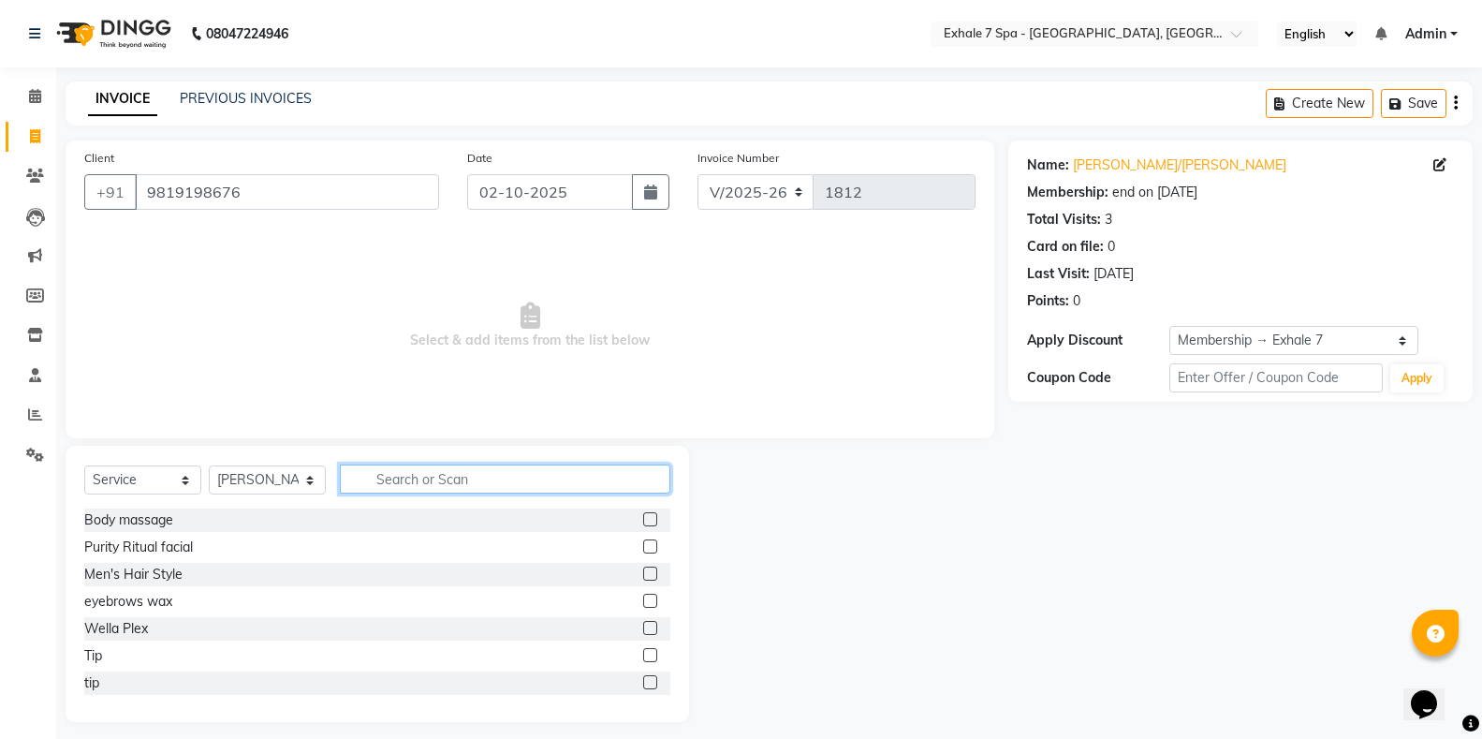
drag, startPoint x: 396, startPoint y: 486, endPoint x: 418, endPoint y: 462, distance: 32.5
click at [396, 485] on input "text" at bounding box center [505, 478] width 330 height 29
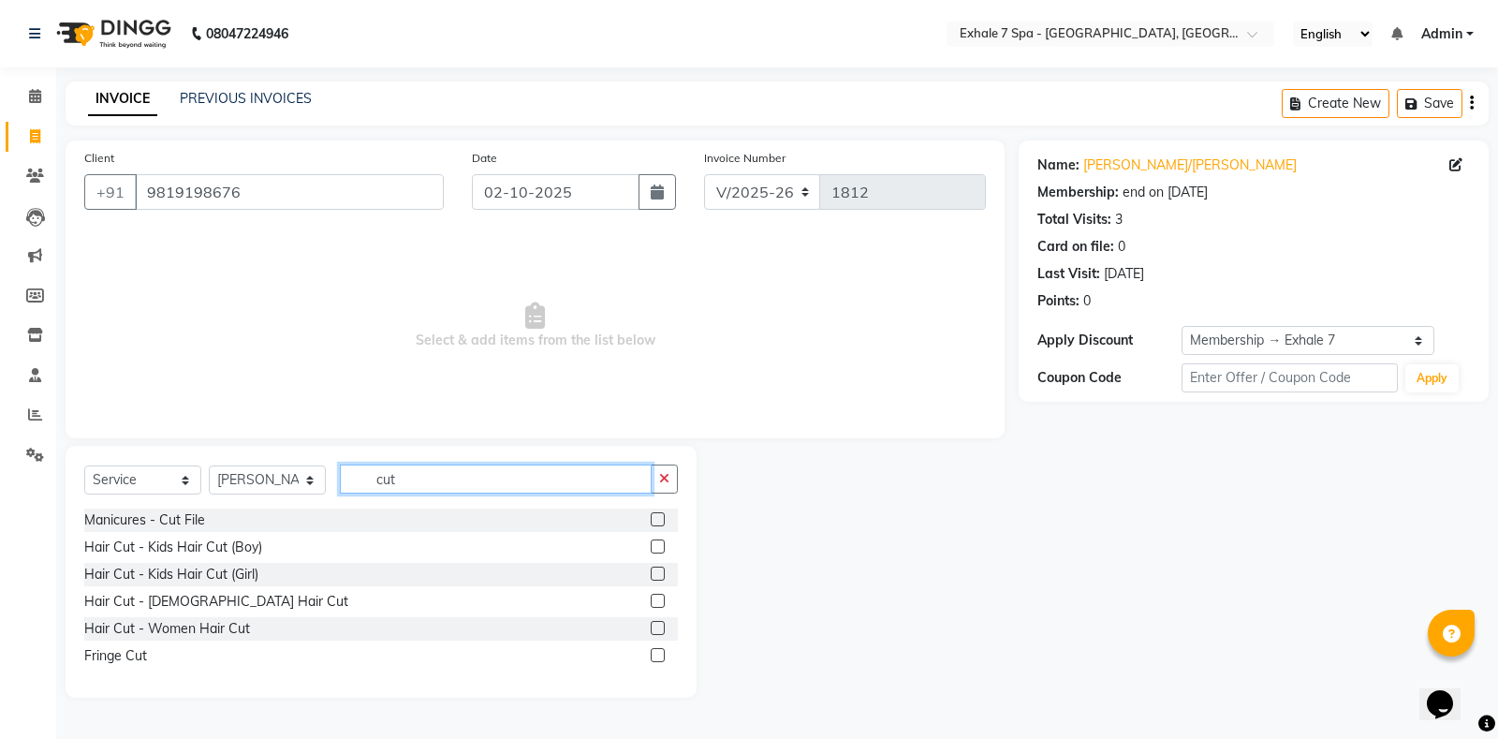
type input "cut"
click at [659, 602] on label at bounding box center [658, 601] width 14 height 14
click at [659, 602] on input "checkbox" at bounding box center [657, 601] width 12 height 12
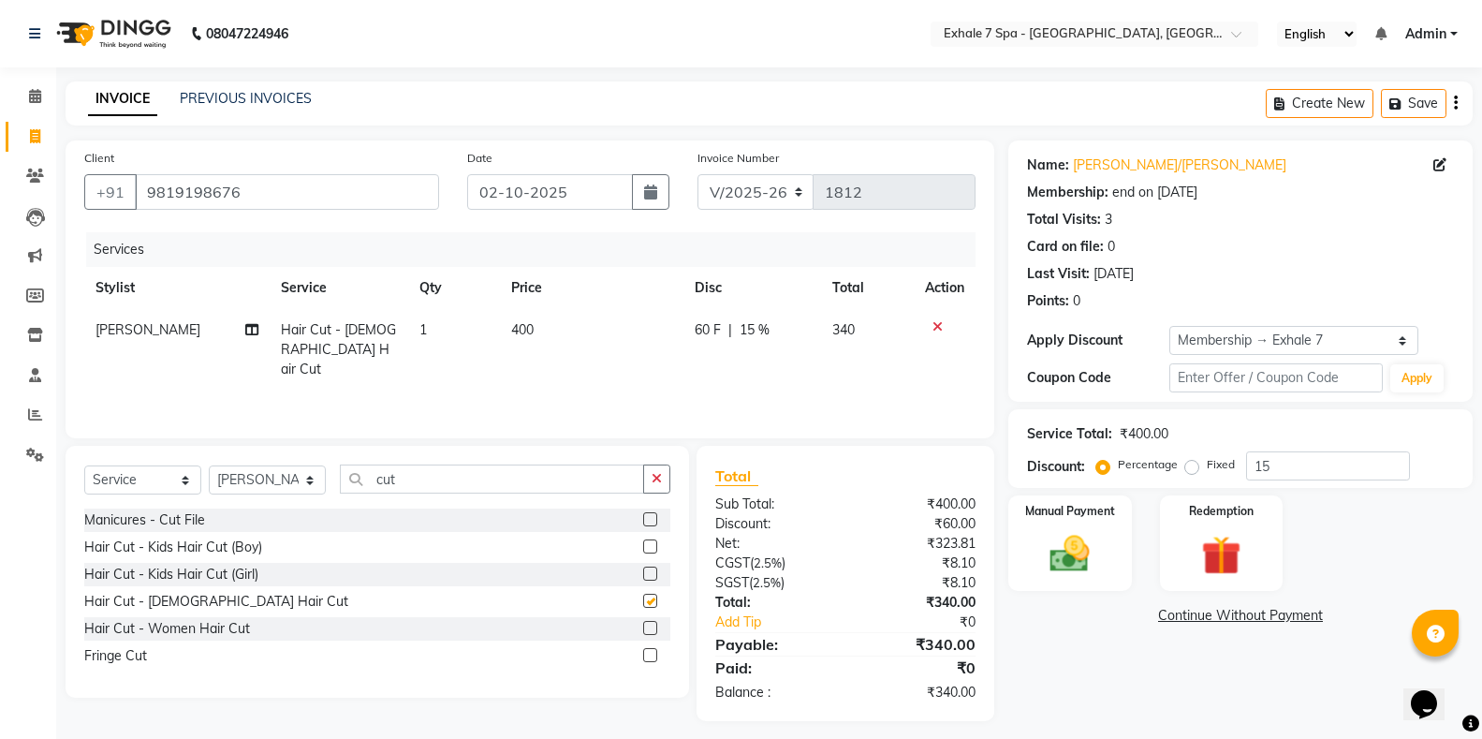
checkbox input "false"
click at [656, 479] on icon "button" at bounding box center [657, 478] width 10 height 13
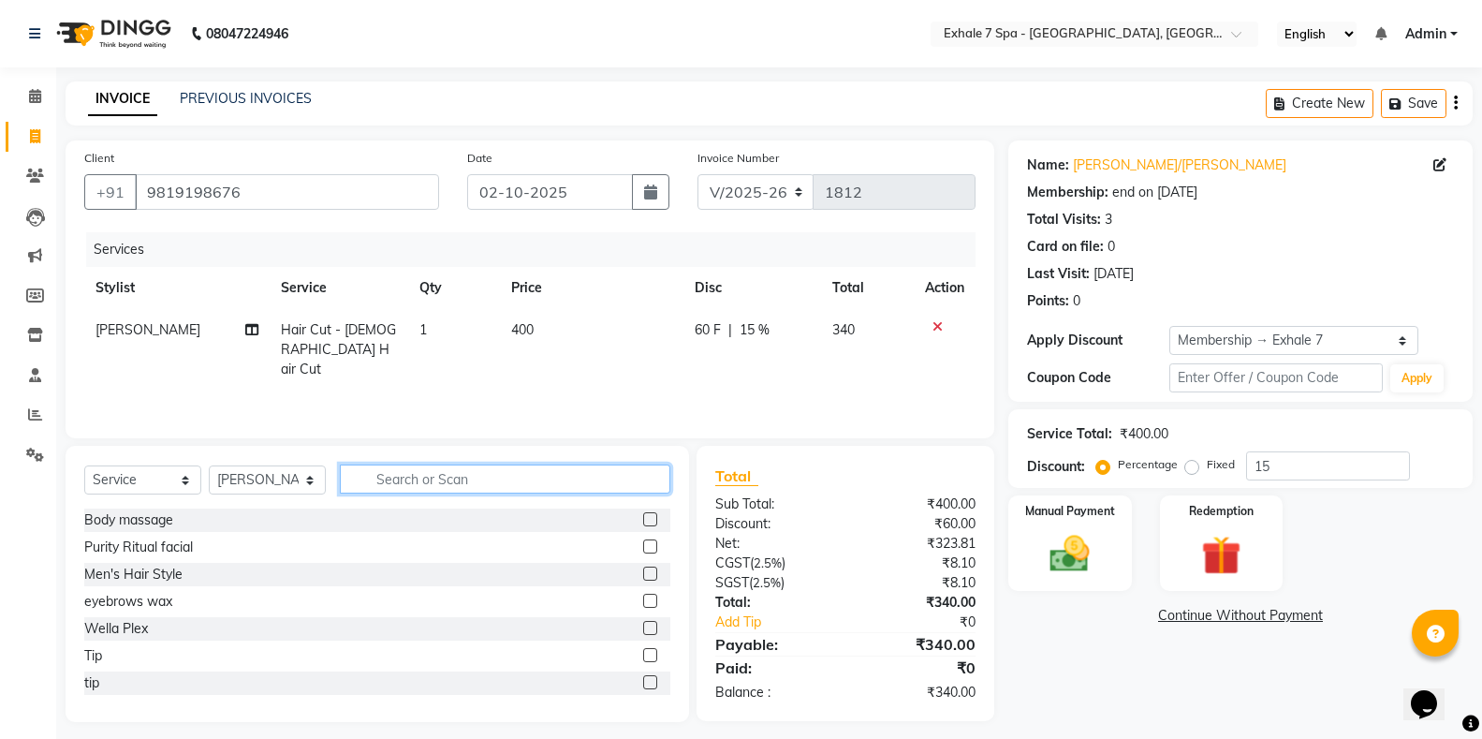
click at [627, 479] on input "text" at bounding box center [505, 478] width 330 height 29
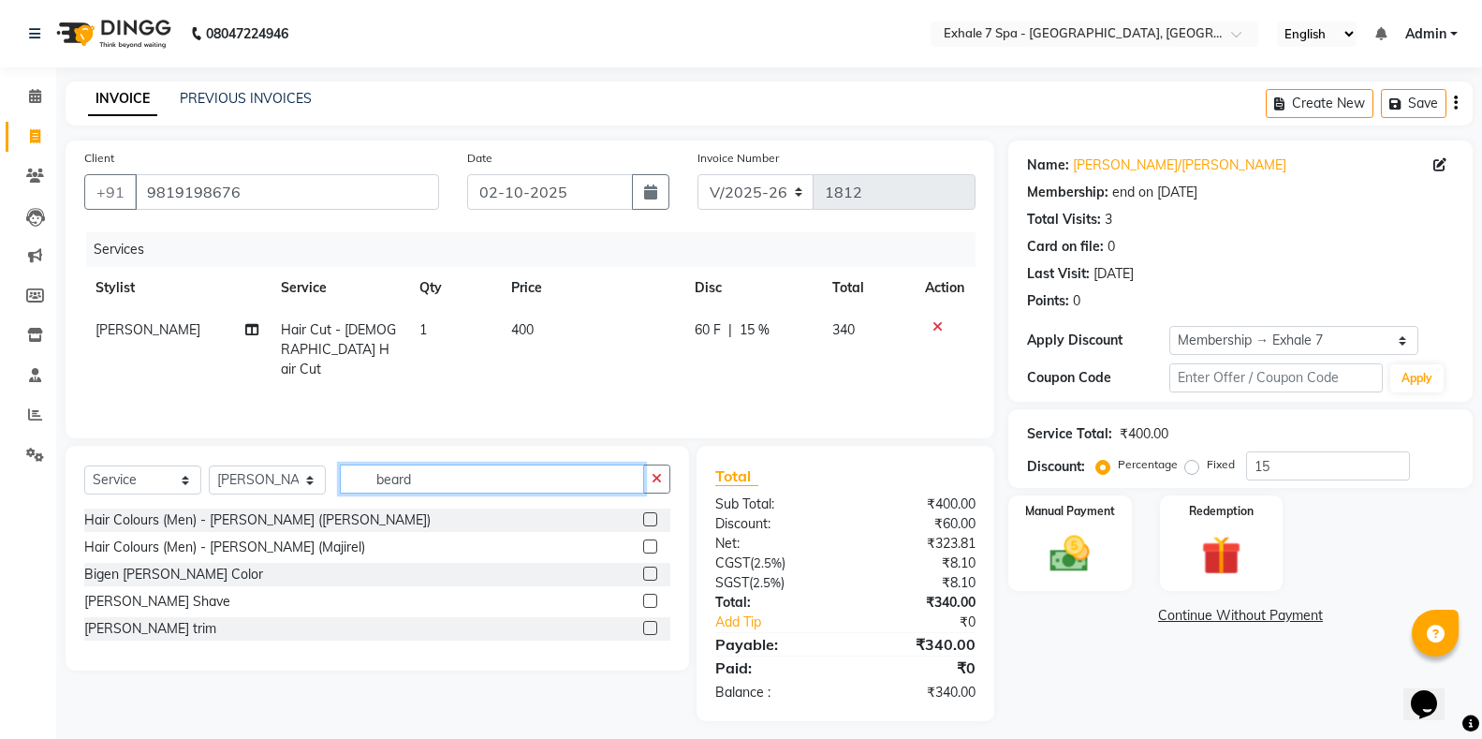
type input "beard"
click at [642, 627] on div "[PERSON_NAME] trim" at bounding box center [377, 628] width 586 height 23
click at [646, 625] on label at bounding box center [650, 628] width 14 height 14
click at [646, 625] on input "checkbox" at bounding box center [649, 629] width 12 height 12
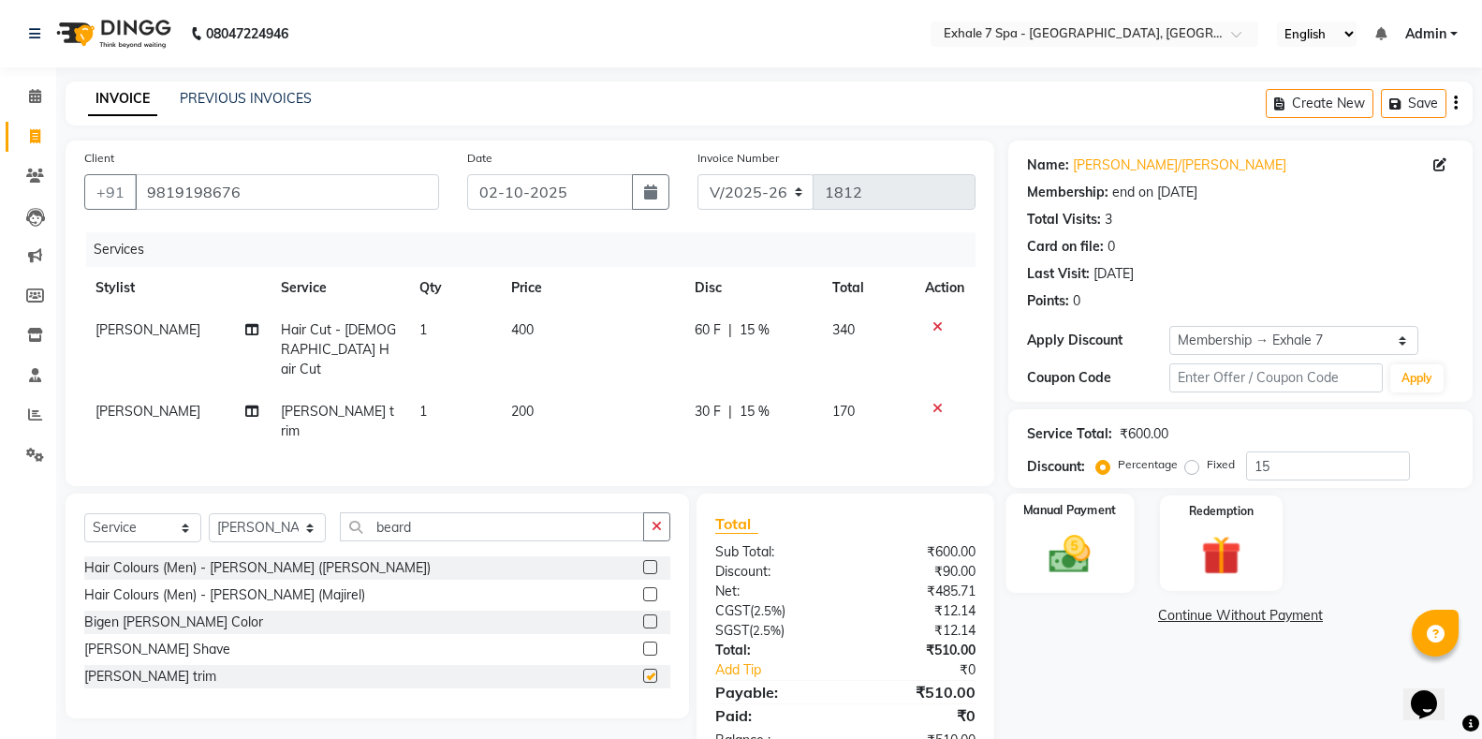
checkbox input "false"
click at [1101, 581] on div "Manual Payment" at bounding box center [1069, 543] width 128 height 100
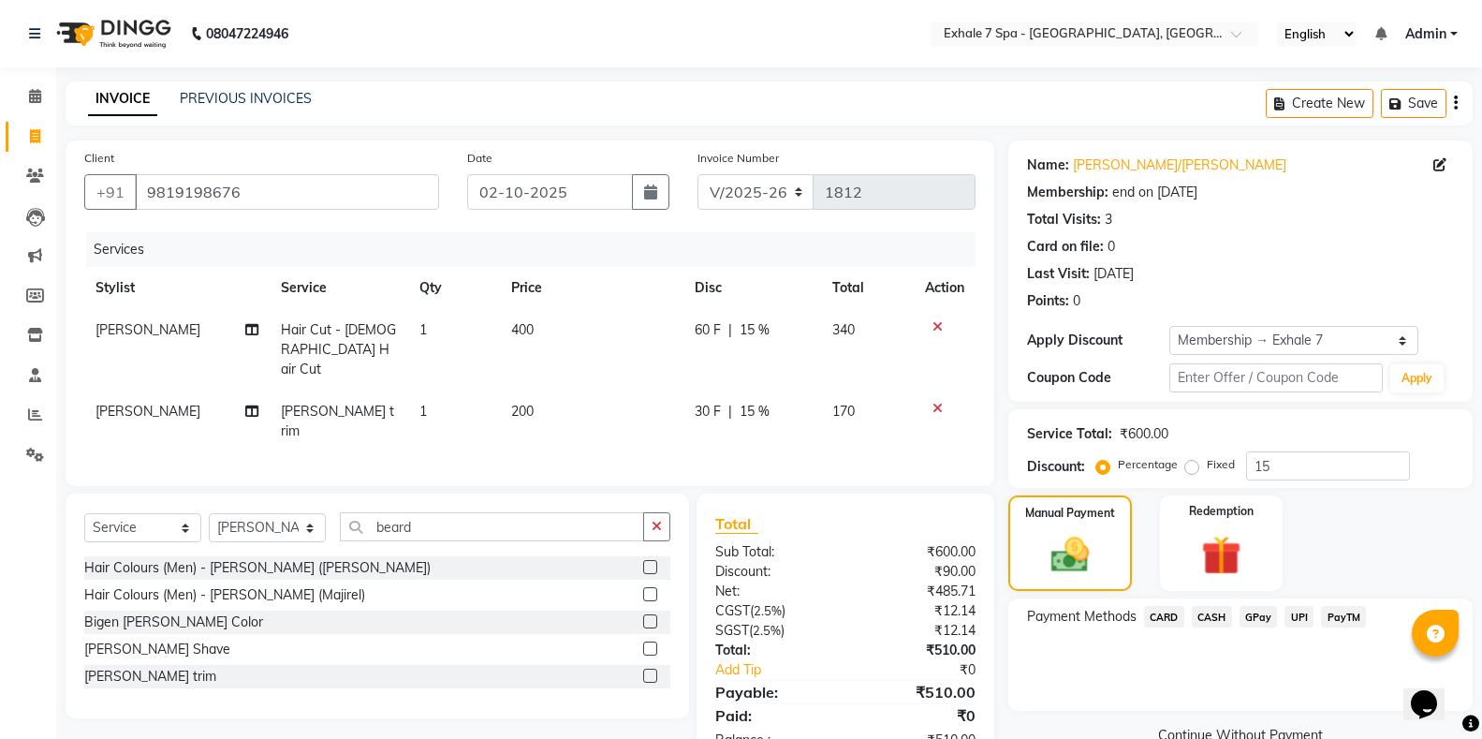
click at [1206, 624] on span "CASH" at bounding box center [1212, 617] width 40 height 22
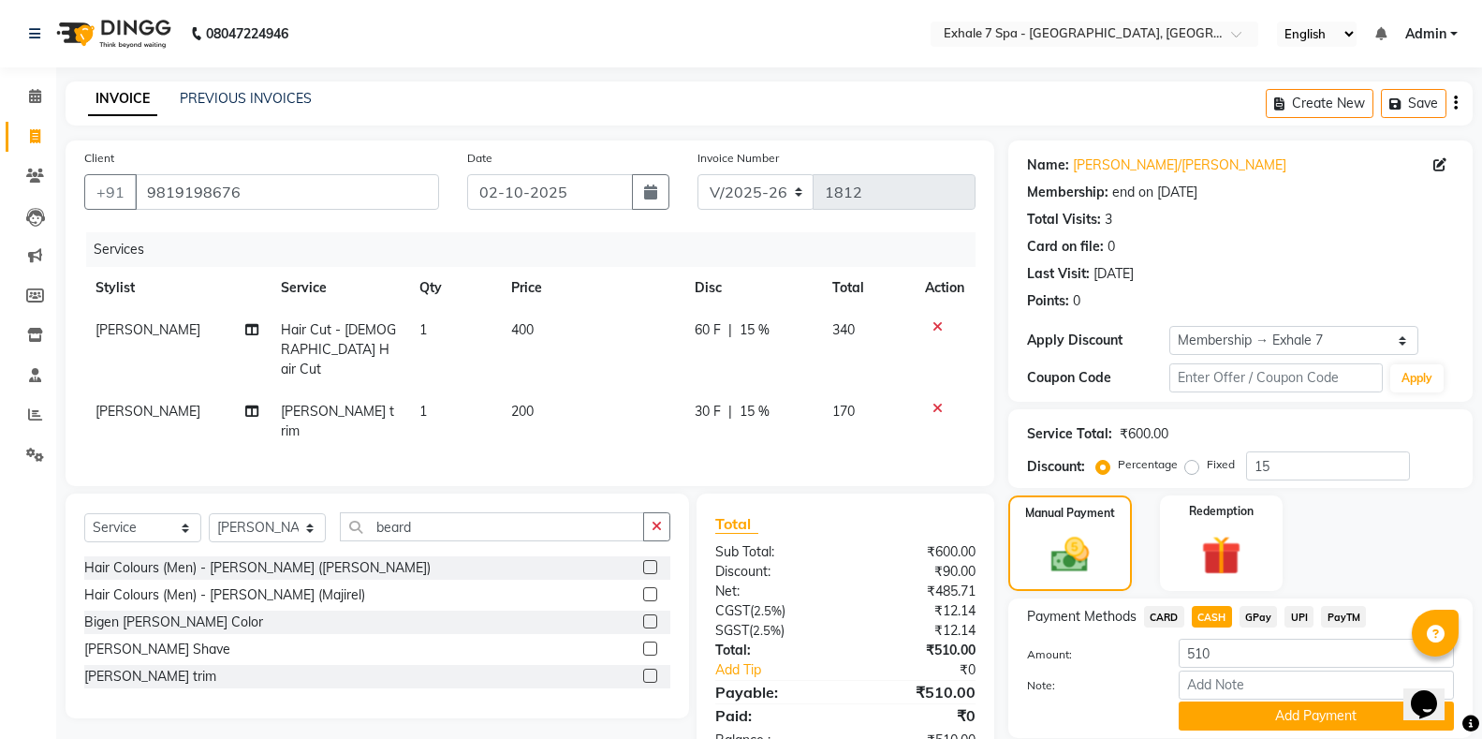
click at [1203, 717] on button "Add Payment" at bounding box center [1316, 715] width 275 height 29
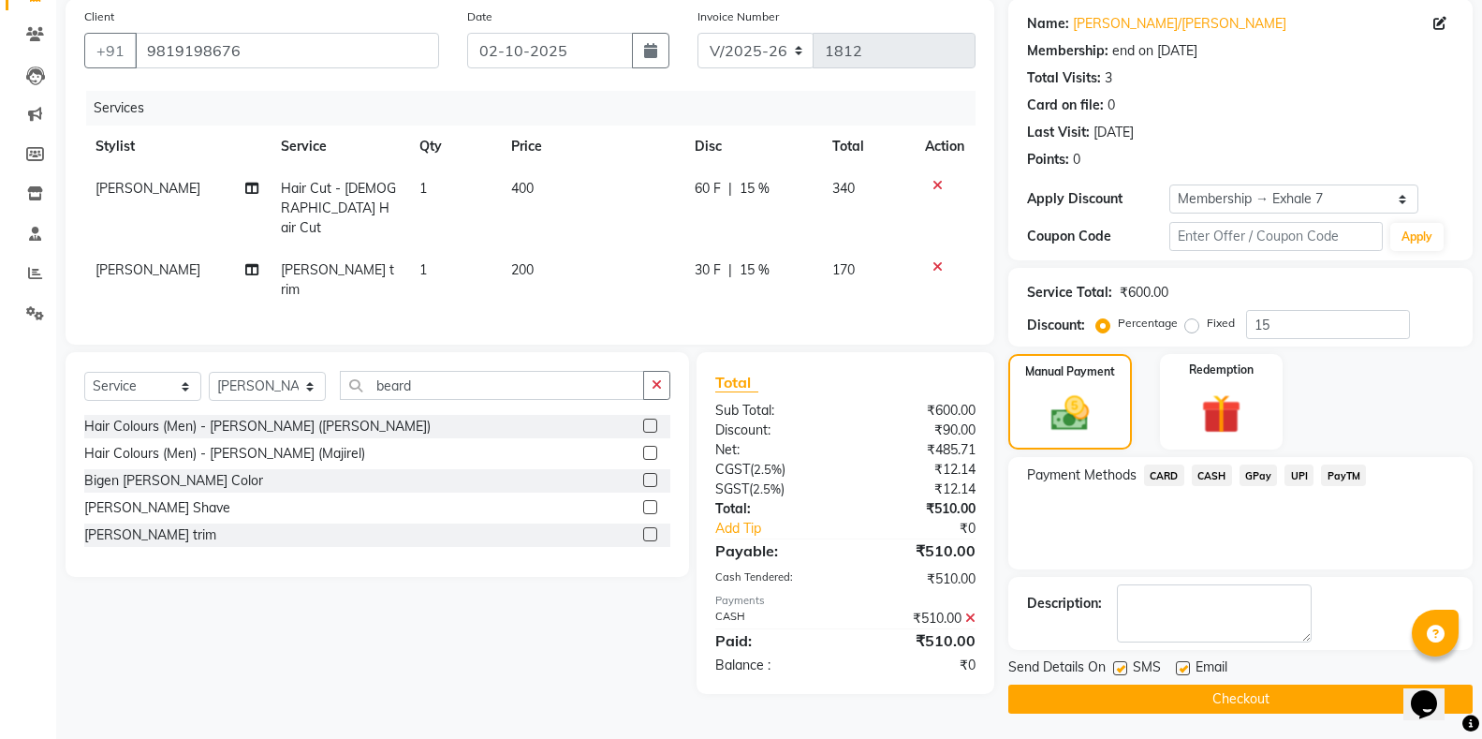
scroll to position [144, 0]
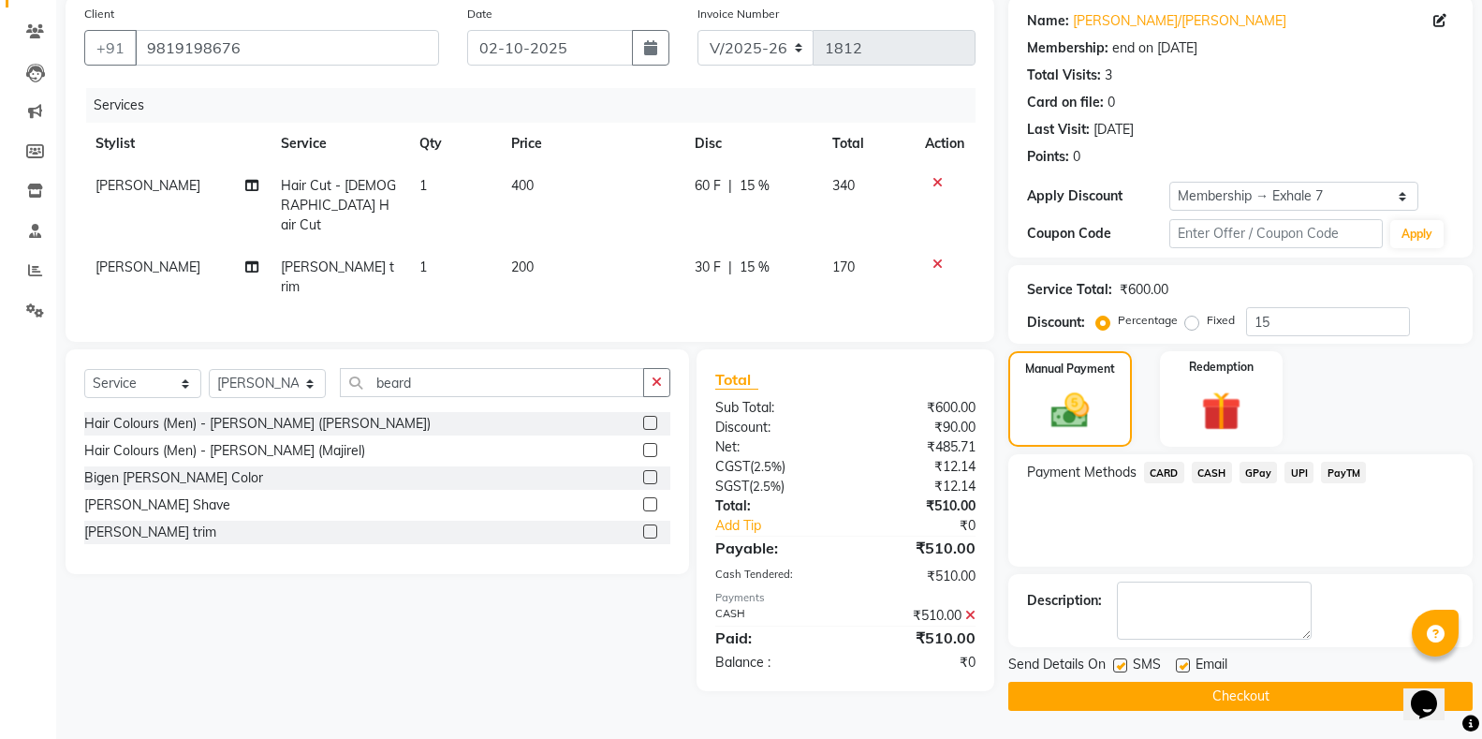
click at [1263, 701] on button "Checkout" at bounding box center [1240, 696] width 464 height 29
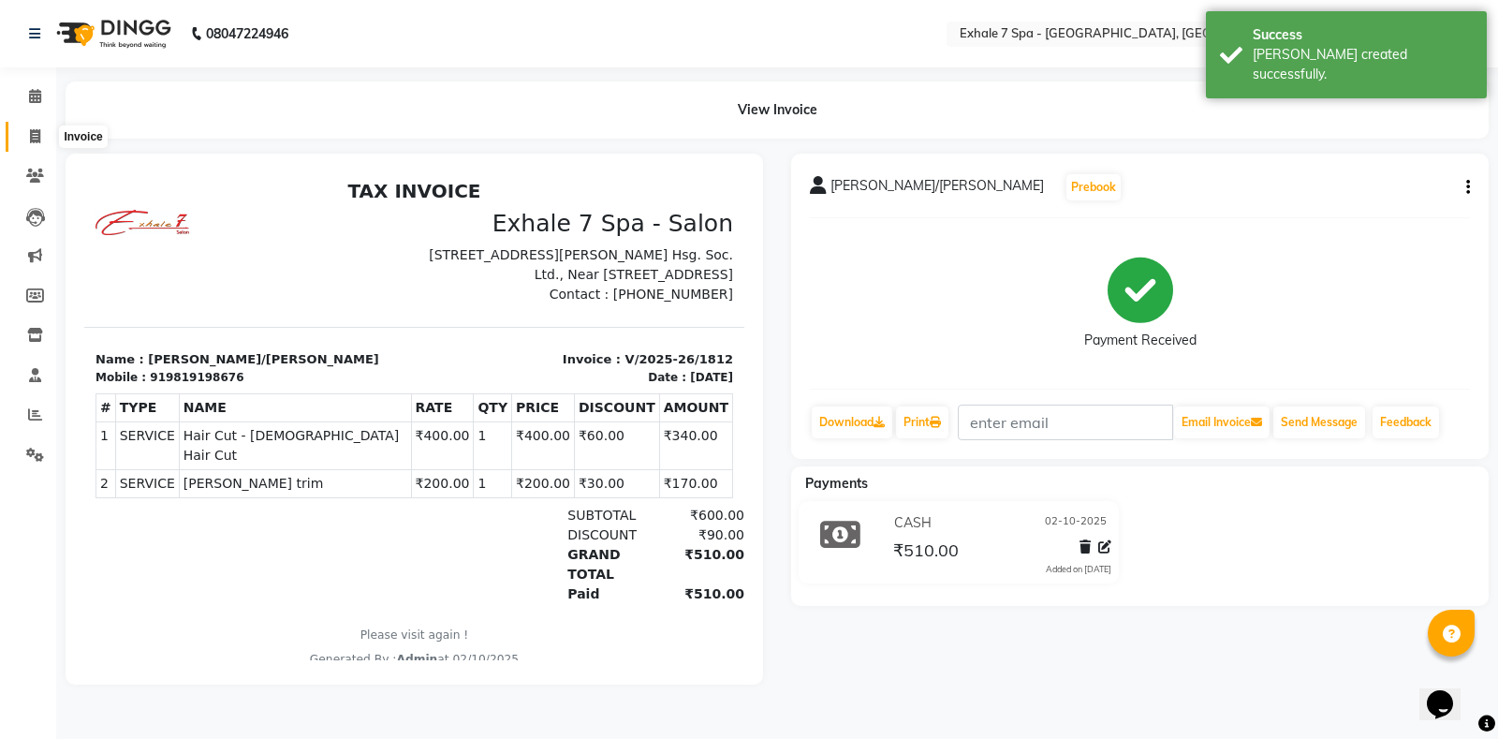
click at [25, 137] on span at bounding box center [35, 137] width 33 height 22
select select "service"
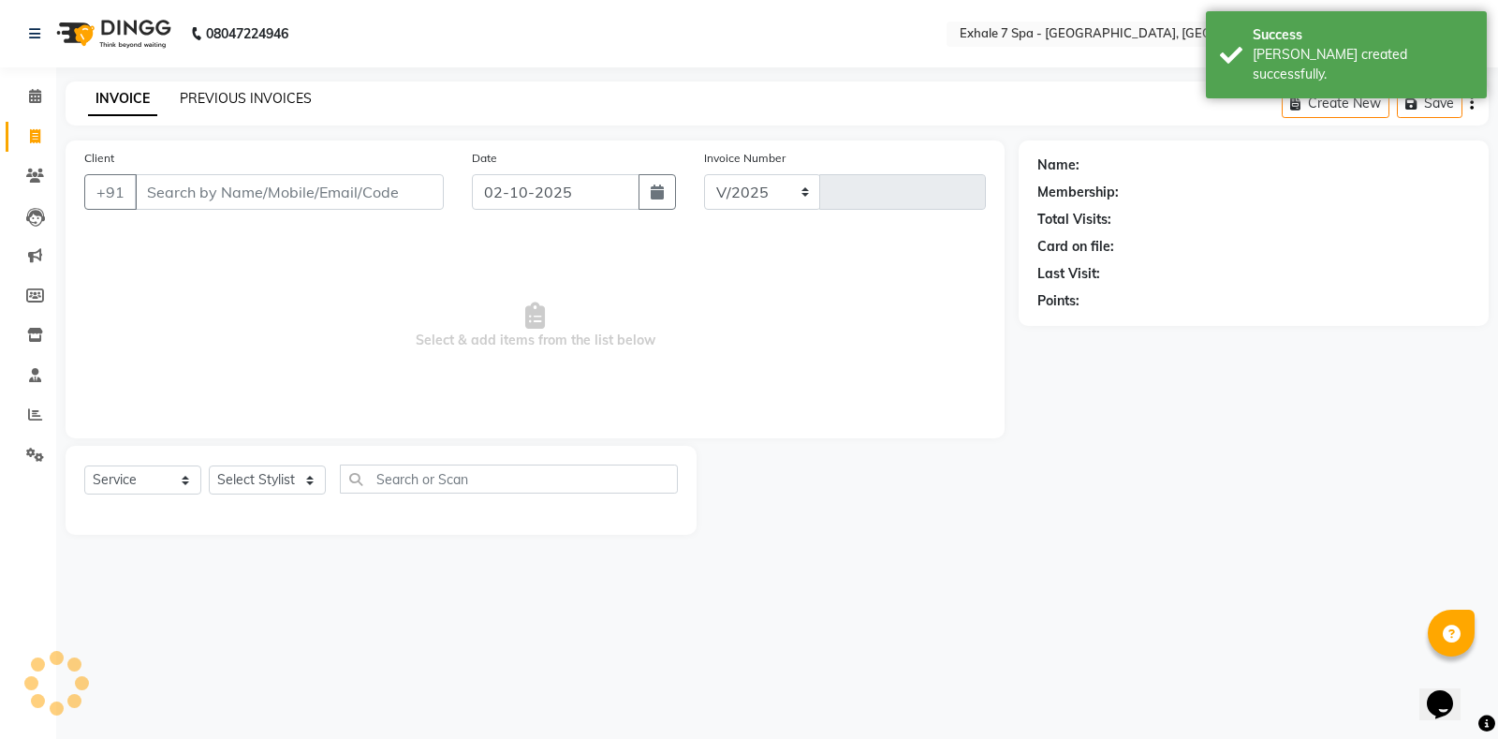
select select "4480"
type input "1813"
click at [211, 98] on link "PREVIOUS INVOICES" at bounding box center [246, 98] width 132 height 17
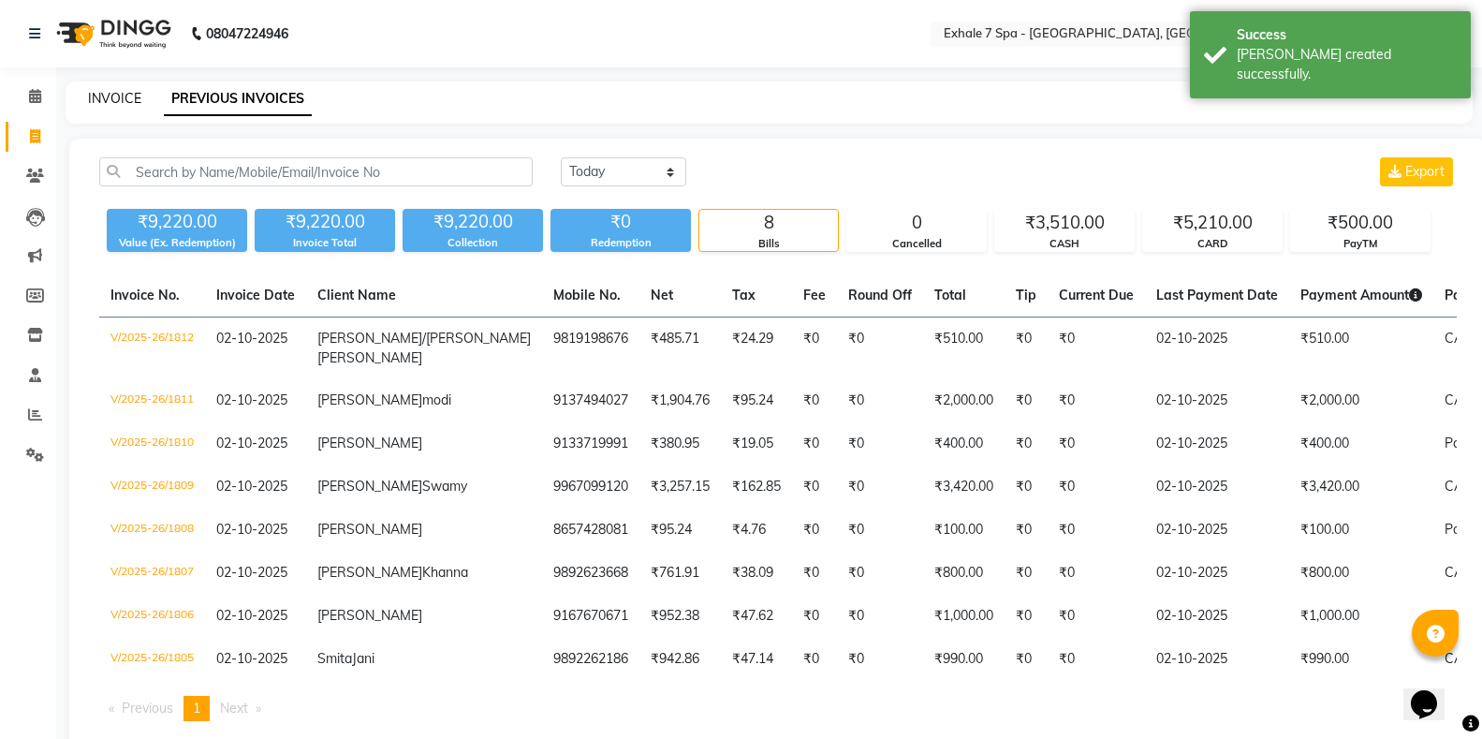
click at [95, 100] on link "INVOICE" at bounding box center [114, 98] width 53 height 17
select select "service"
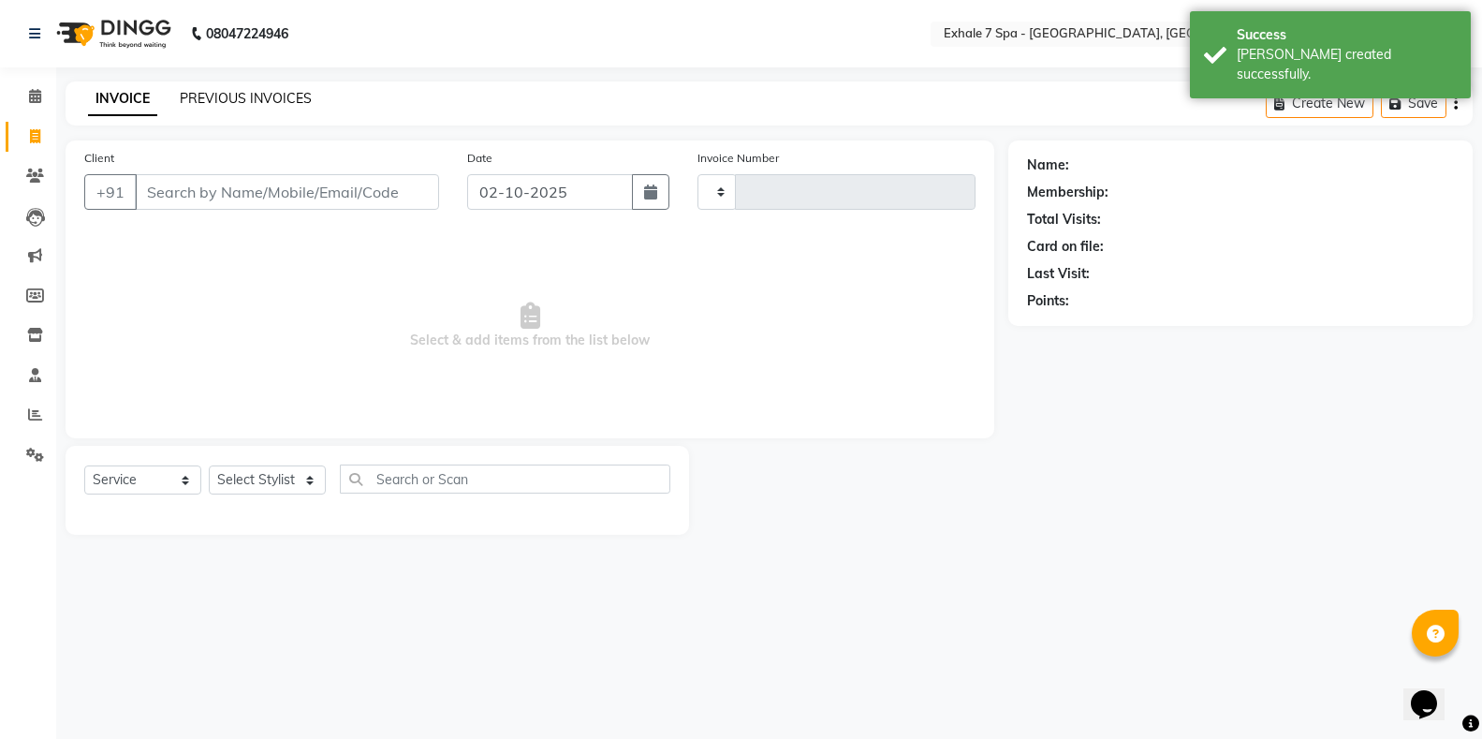
type input "1813"
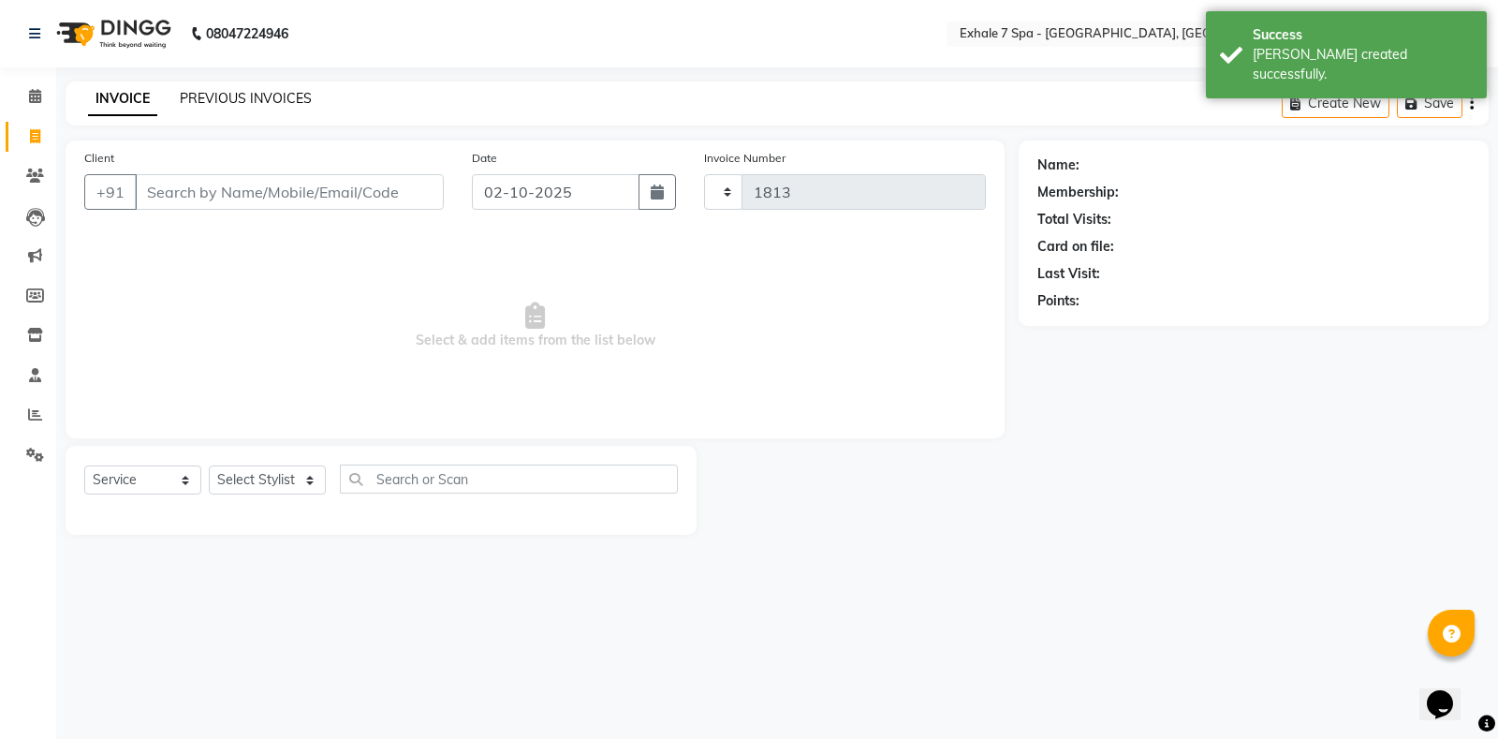
select select "4480"
click at [214, 95] on link "PREVIOUS INVOICES" at bounding box center [246, 98] width 132 height 17
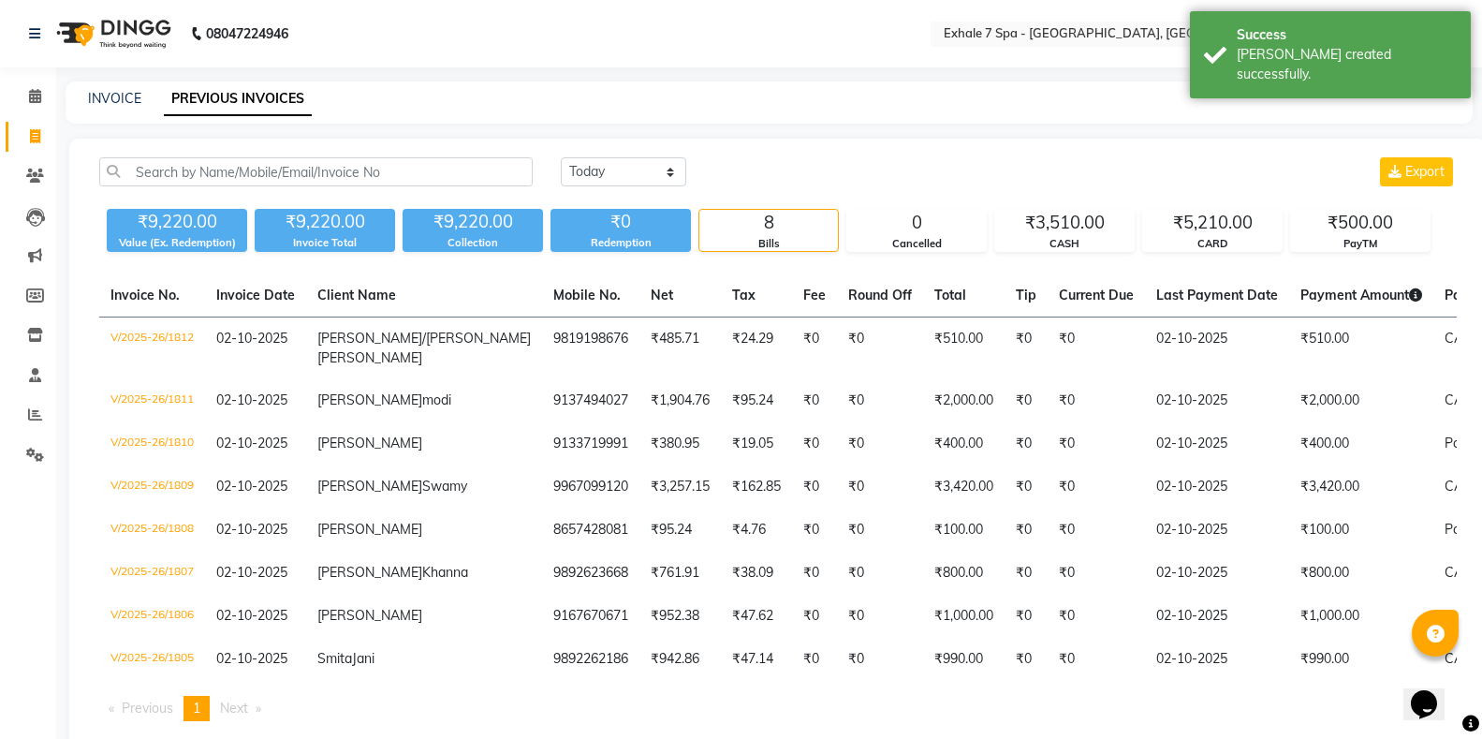
click at [147, 86] on div "INVOICE PREVIOUS INVOICES" at bounding box center [769, 102] width 1407 height 42
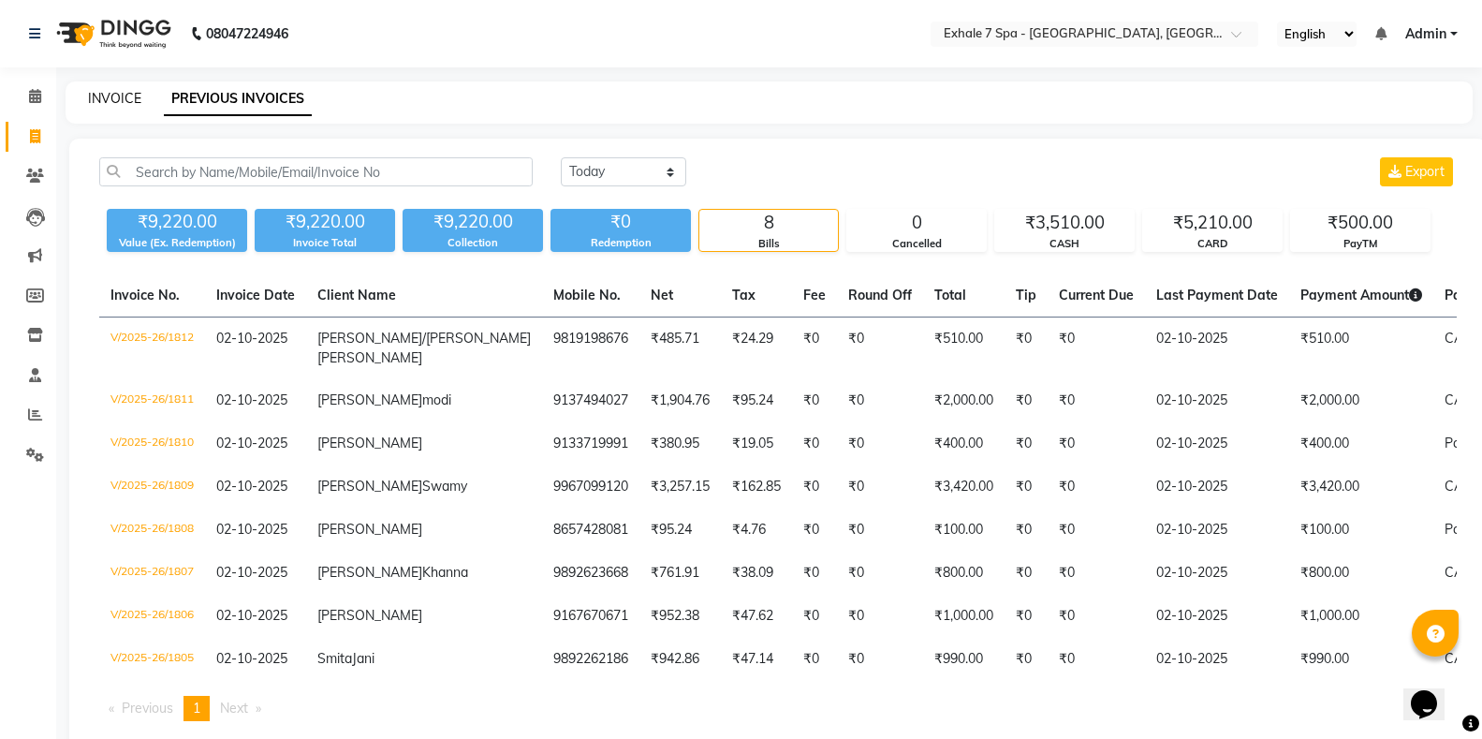
drag, startPoint x: 582, startPoint y: 244, endPoint x: 122, endPoint y: 97, distance: 483.5
click at [122, 97] on link "INVOICE" at bounding box center [114, 98] width 53 height 17
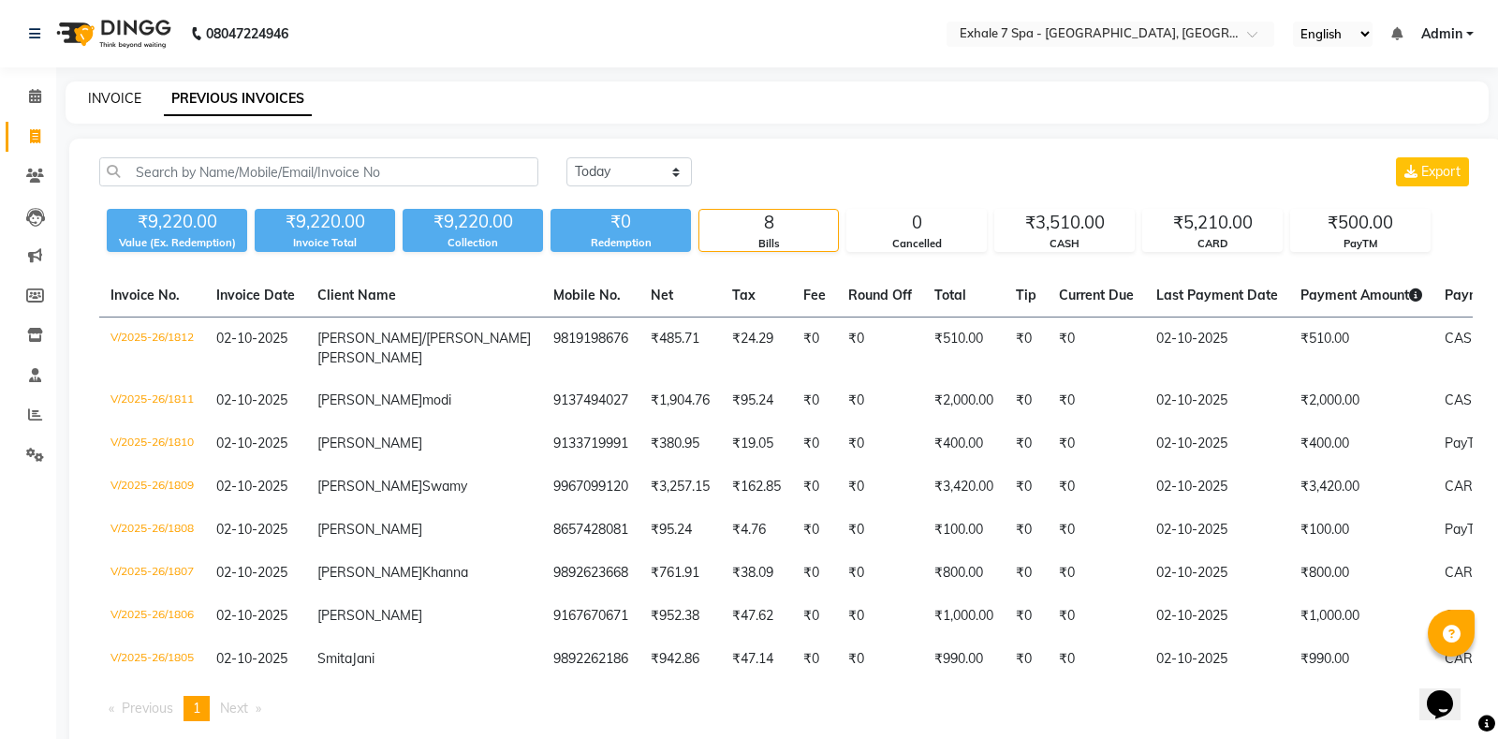
select select "service"
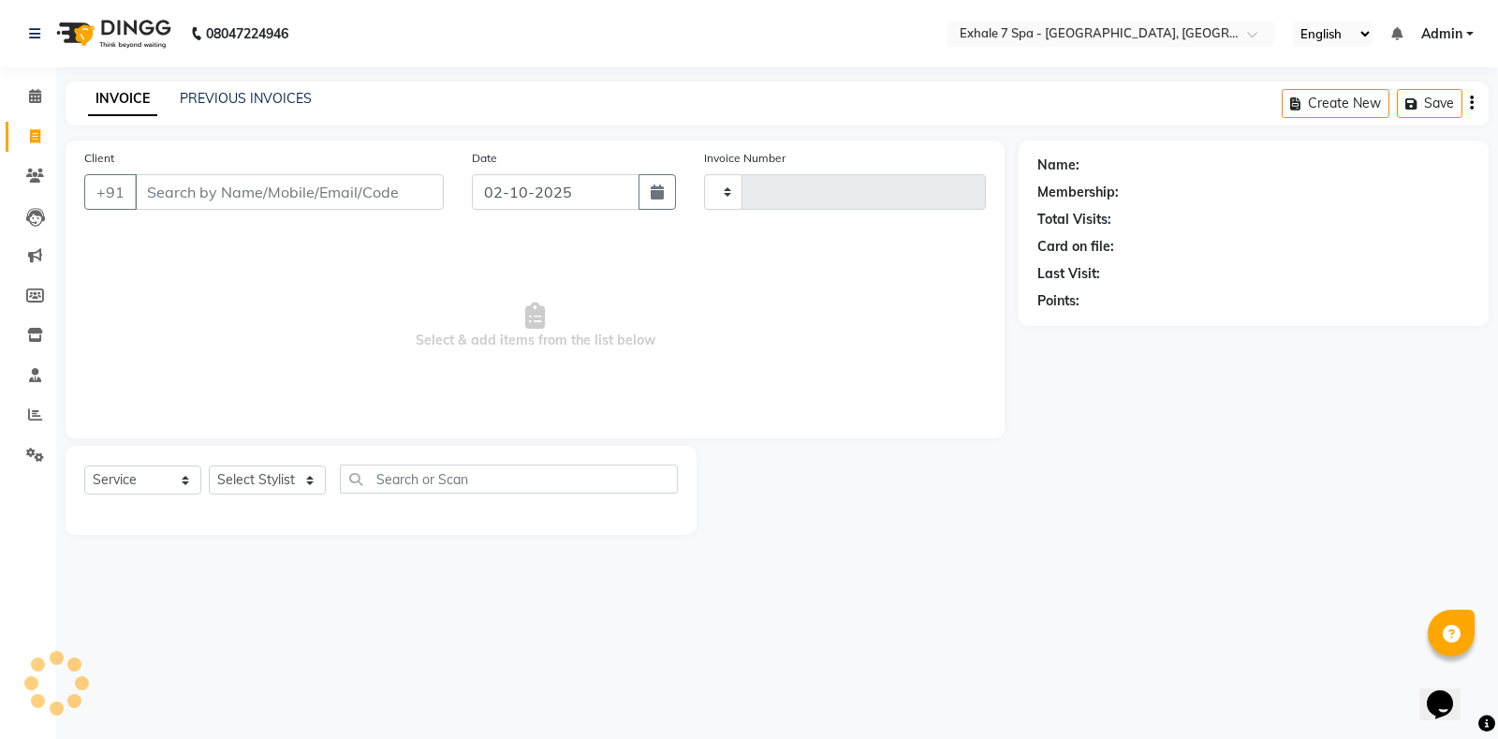
type input "1813"
select select "4480"
click at [224, 92] on link "PREVIOUS INVOICES" at bounding box center [246, 98] width 132 height 17
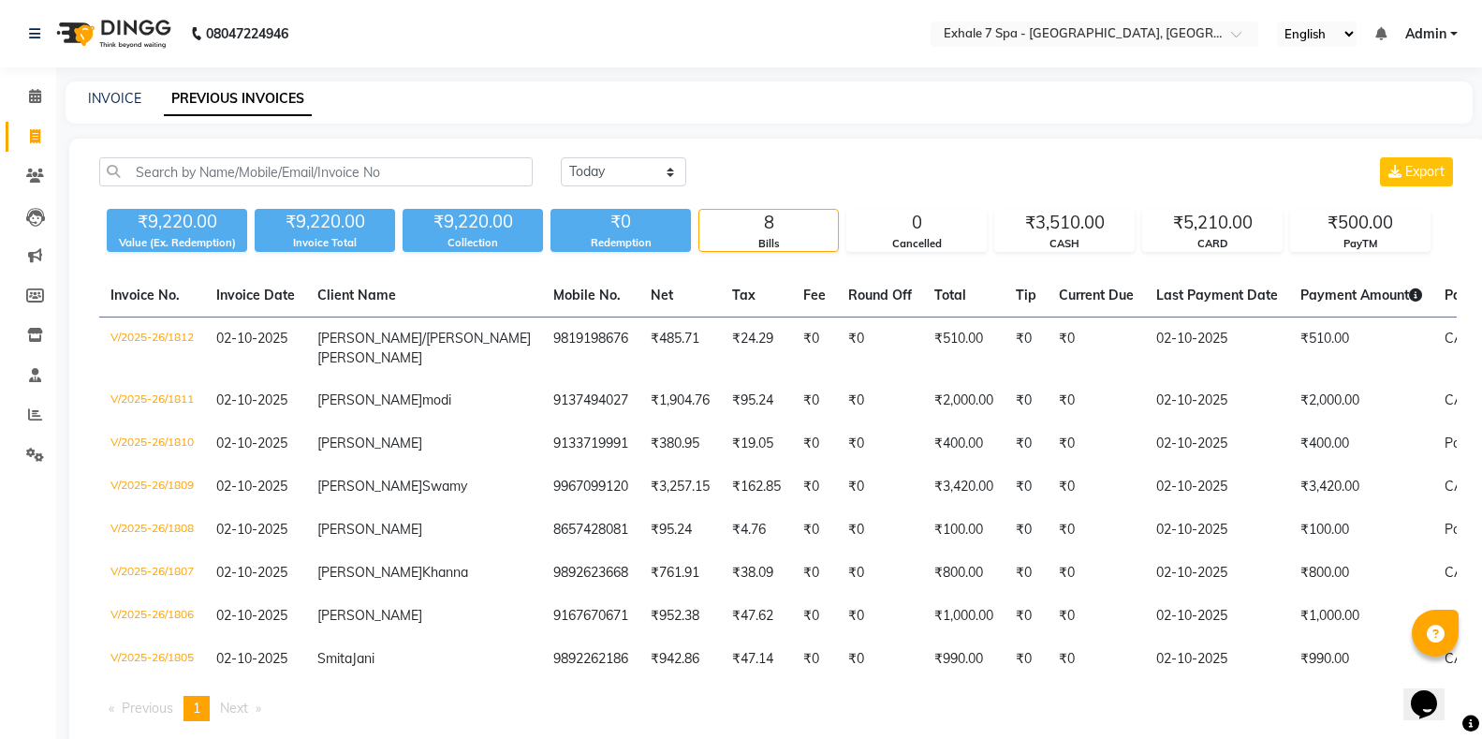
click at [121, 89] on div "INVOICE" at bounding box center [114, 99] width 53 height 20
click at [111, 96] on link "INVOICE" at bounding box center [114, 98] width 53 height 17
select select "service"
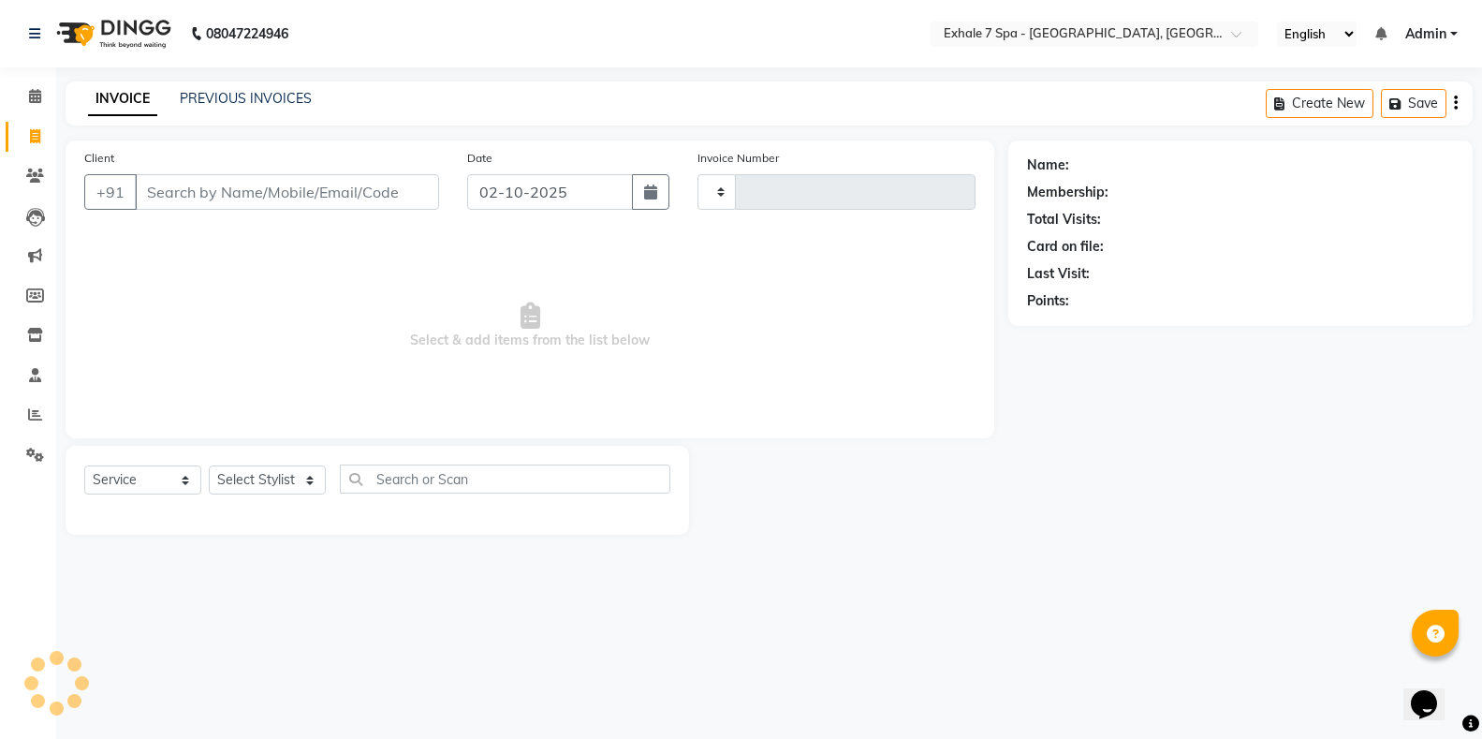
type input "1813"
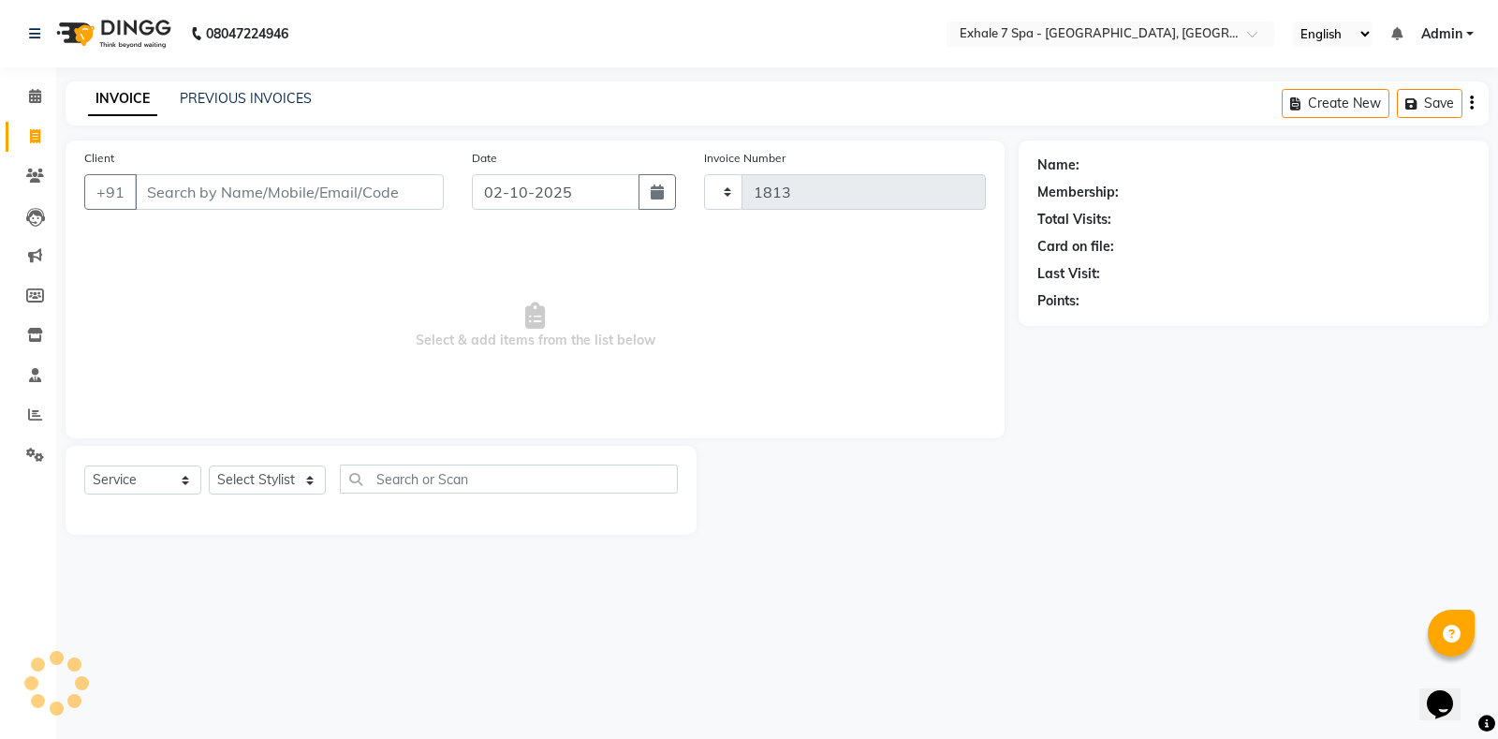
select select "4480"
